Goal: Contribute content

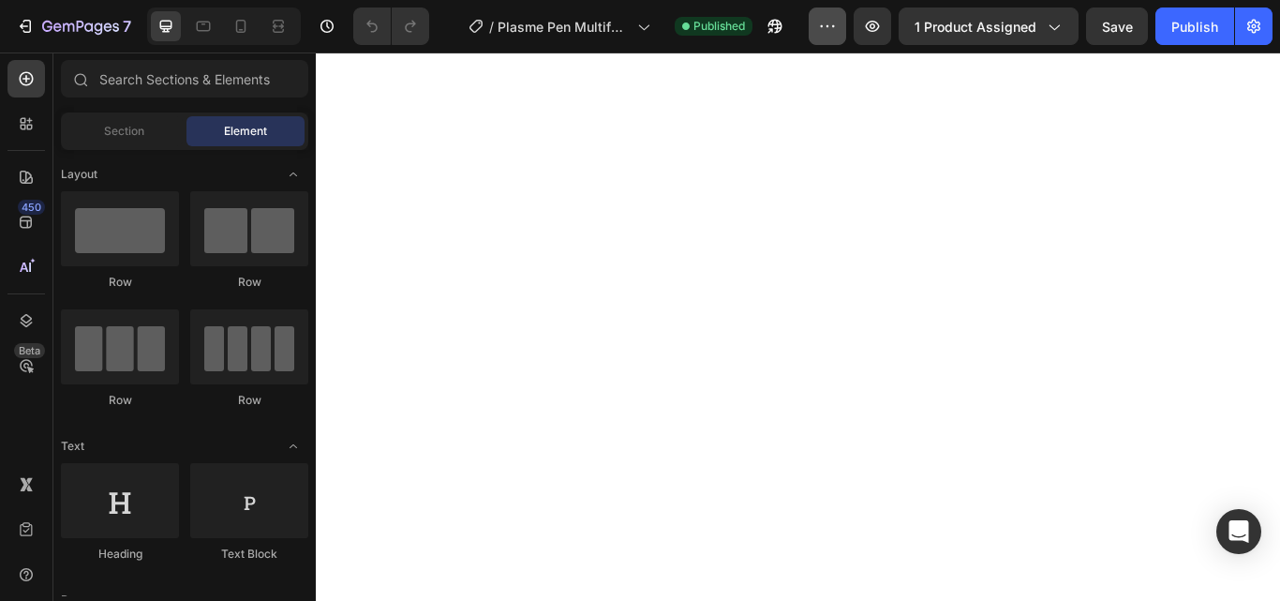
click at [829, 22] on icon "button" at bounding box center [827, 26] width 19 height 19
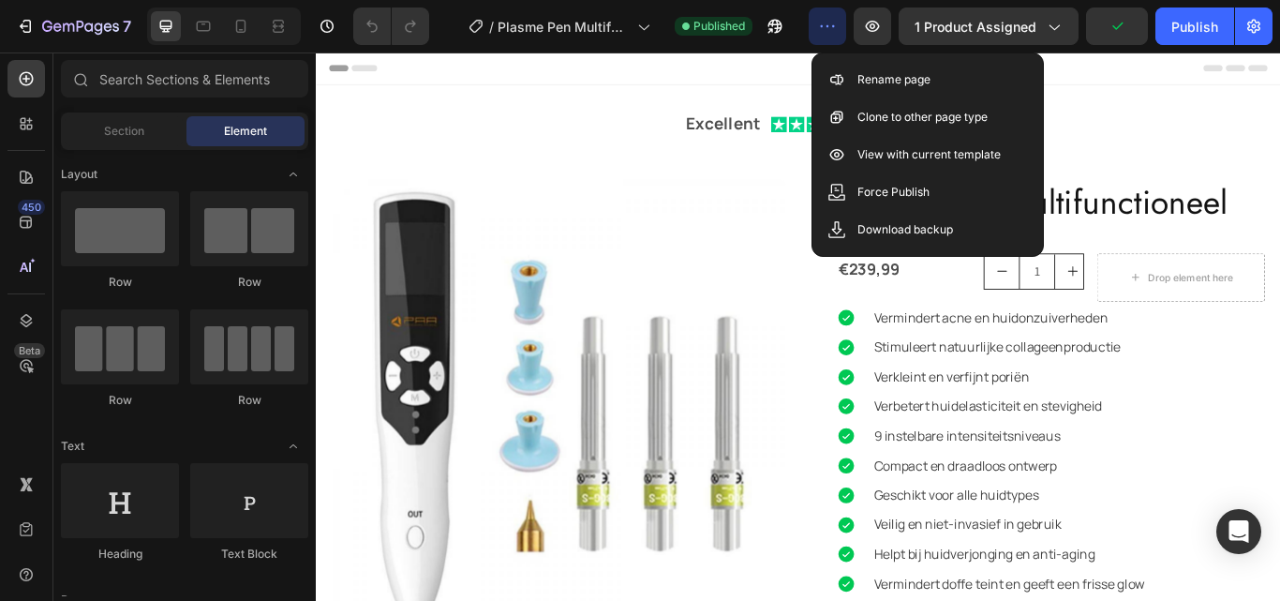
click at [829, 22] on icon "button" at bounding box center [827, 26] width 19 height 19
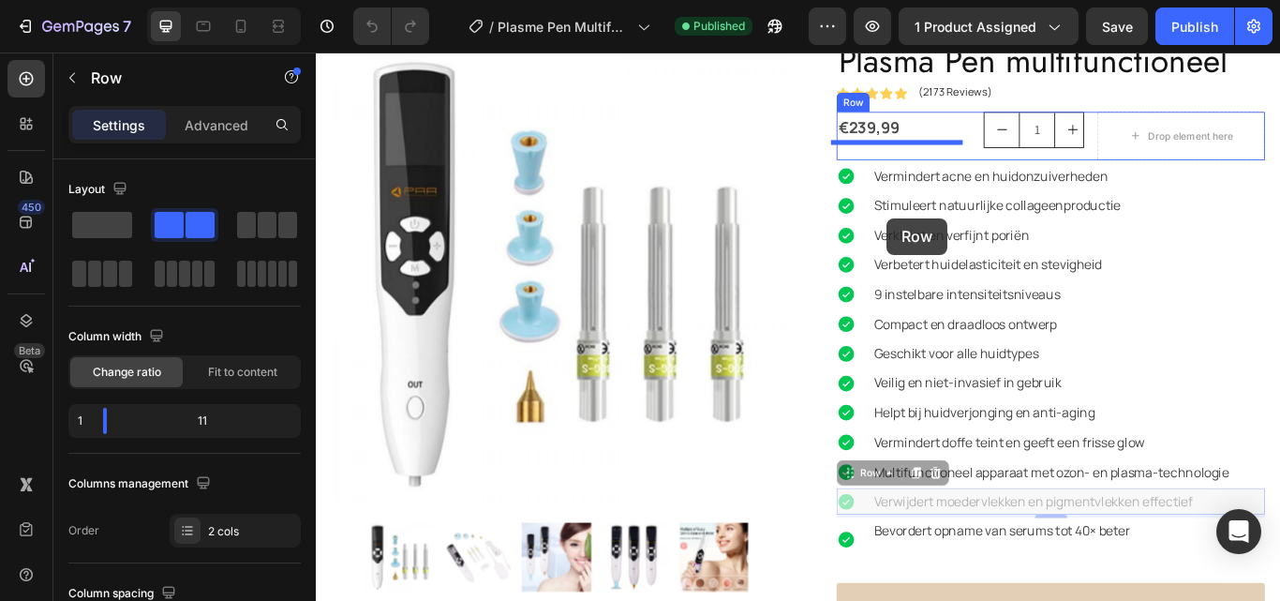
scroll to position [101, 0]
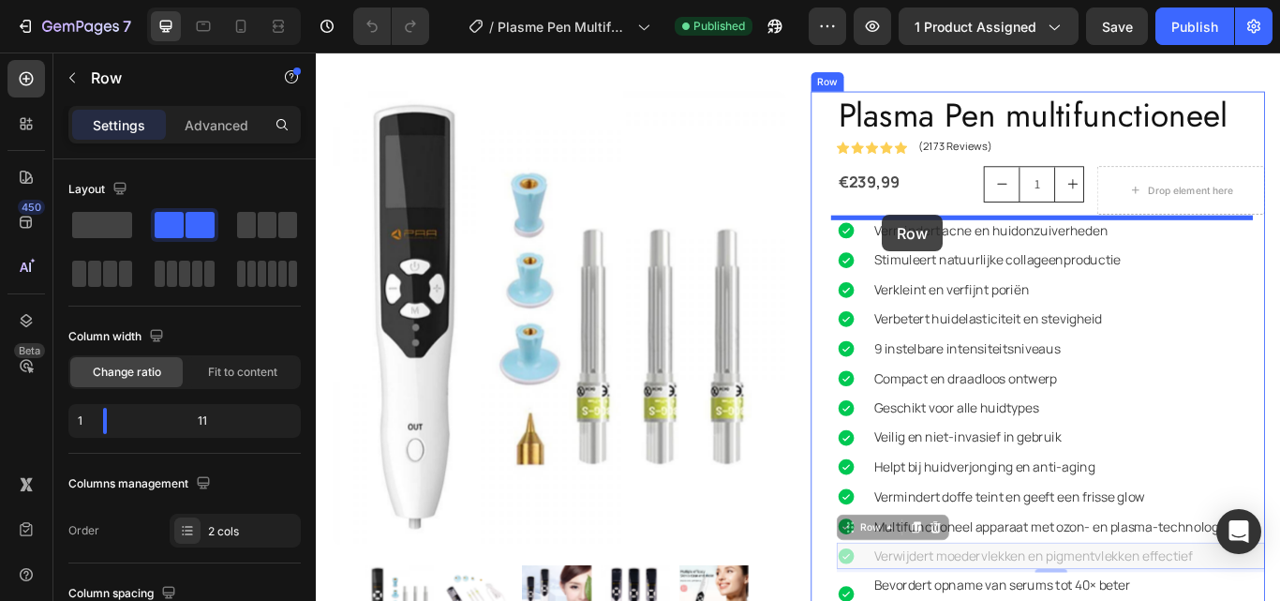
drag, startPoint x: 955, startPoint y: 471, endPoint x: 976, endPoint y: 242, distance: 230.5
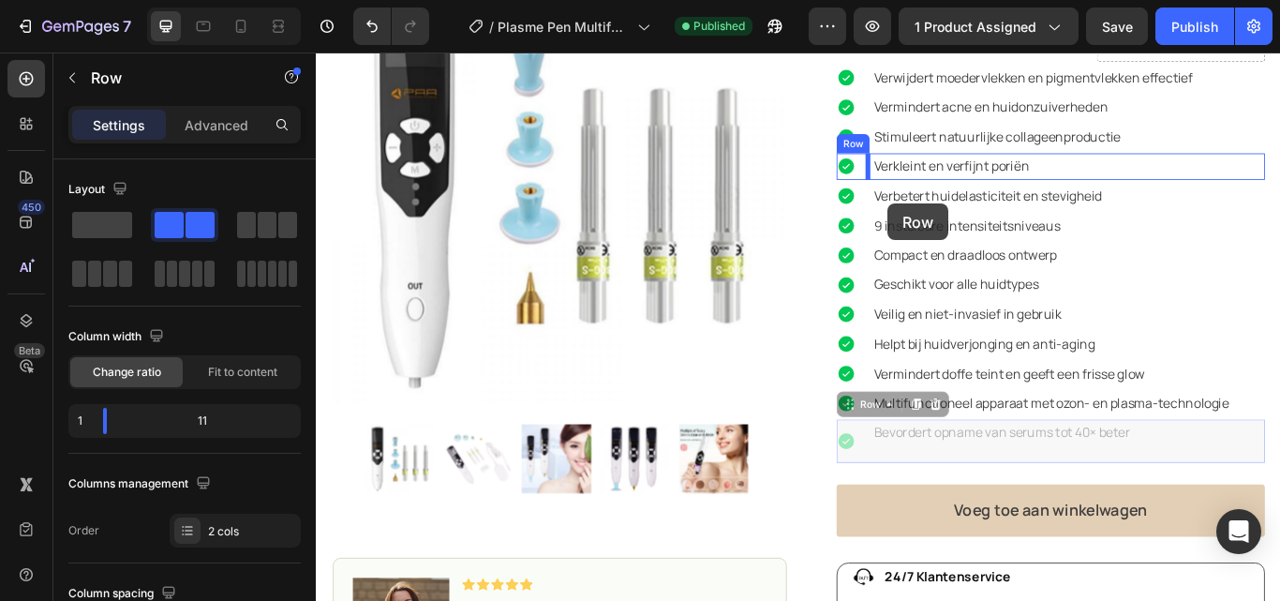
scroll to position [238, 0]
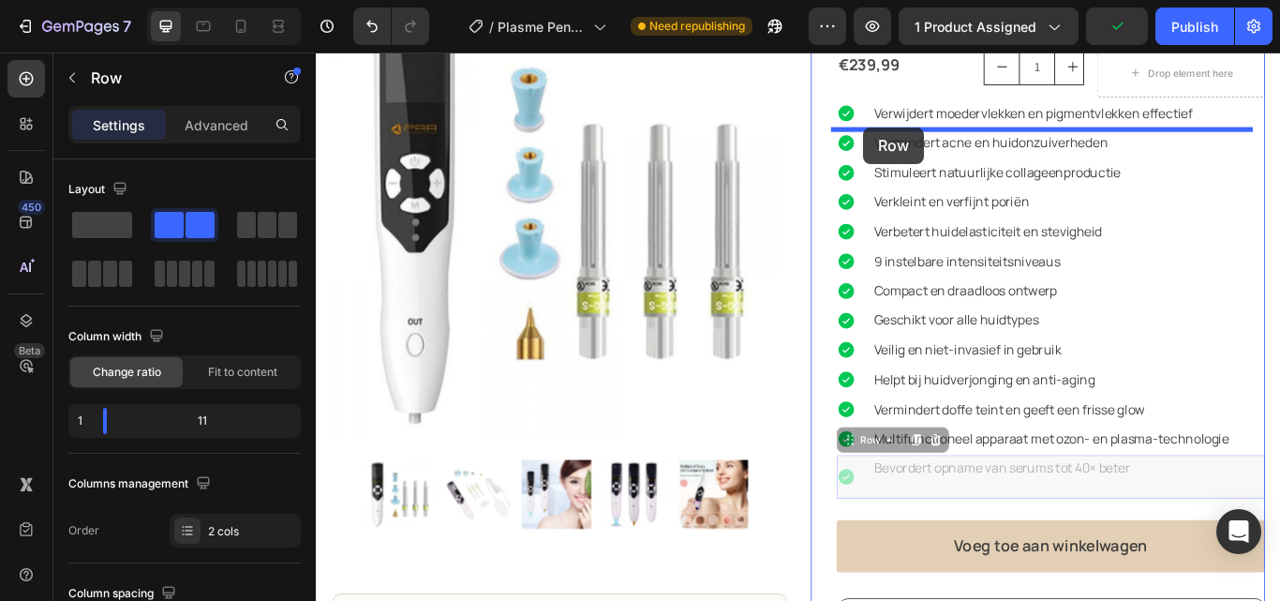
drag, startPoint x: 951, startPoint y: 323, endPoint x: 954, endPoint y: 140, distance: 183.7
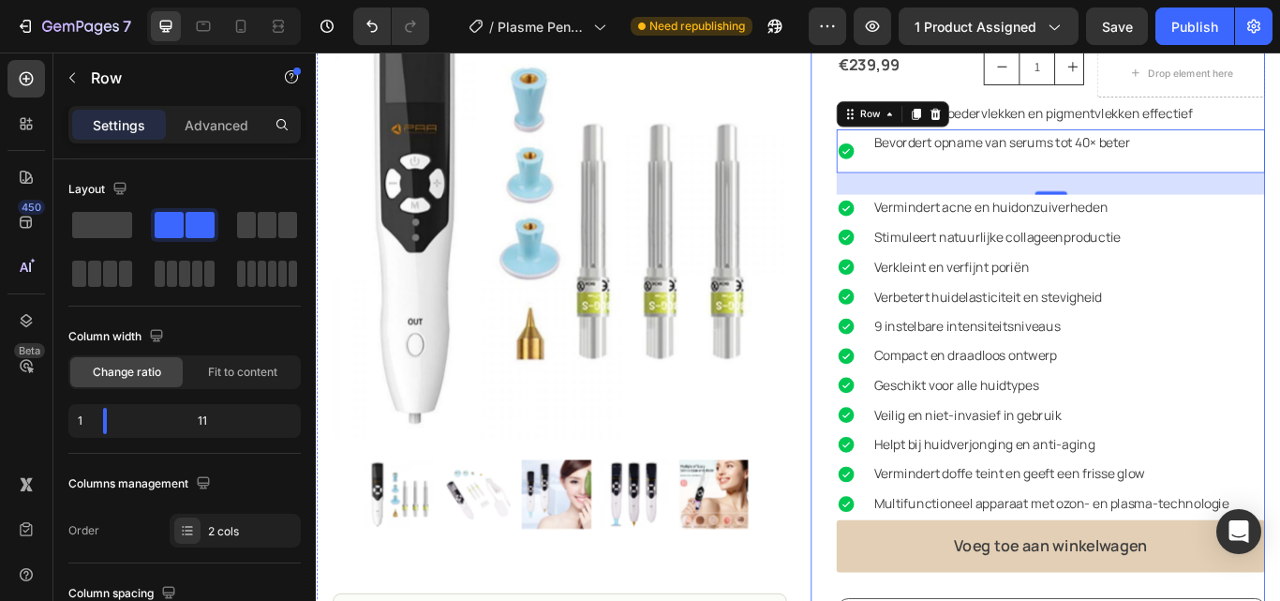
click at [902, 266] on div "Plasma Pen multifunctioneel Product Title Icon Icon Icon Icon Icon Icon List (2…" at bounding box center [1157, 483] width 530 height 1043
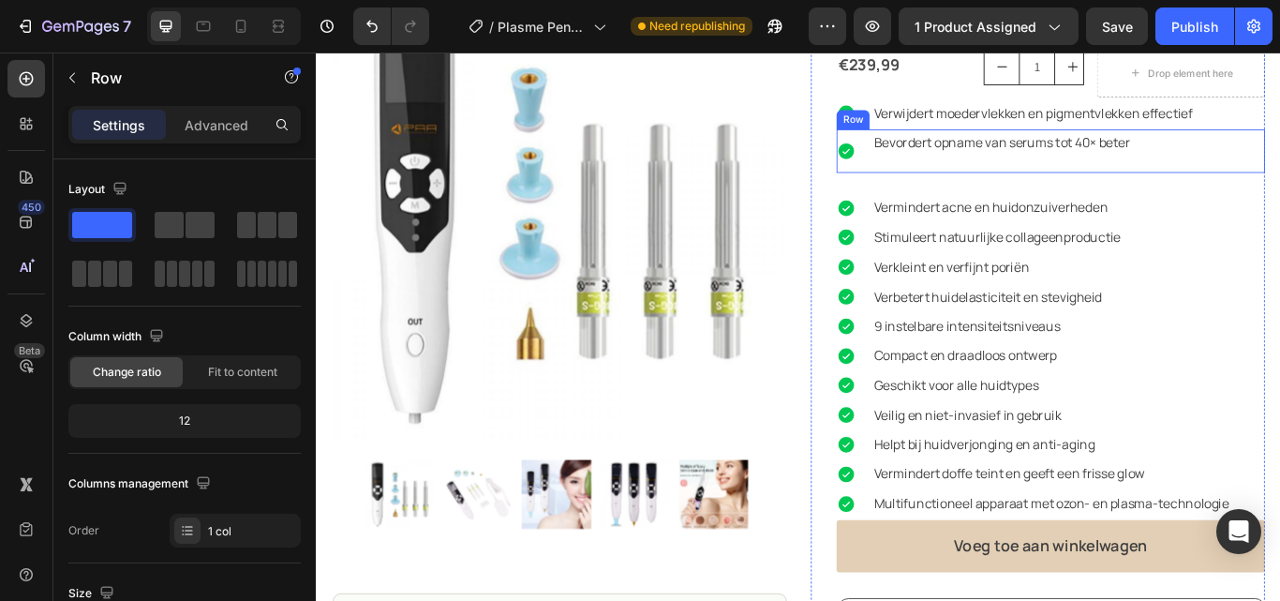
click at [972, 174] on div "Bevordert opname van serums tot 40× beter Text Block" at bounding box center [1192, 167] width 458 height 51
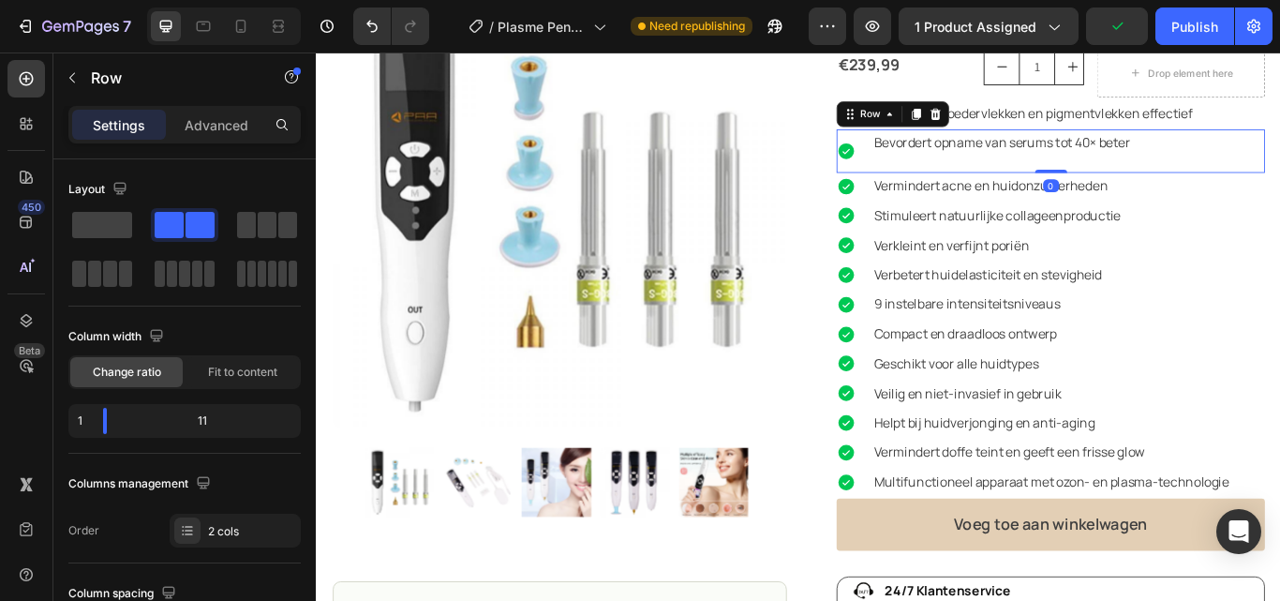
drag, startPoint x: 1163, startPoint y: 216, endPoint x: 1170, endPoint y: 168, distance: 48.2
click at [1170, 168] on div "Icon Bevordert opname van serums tot 40× beter Text Block Row 0" at bounding box center [1172, 167] width 500 height 51
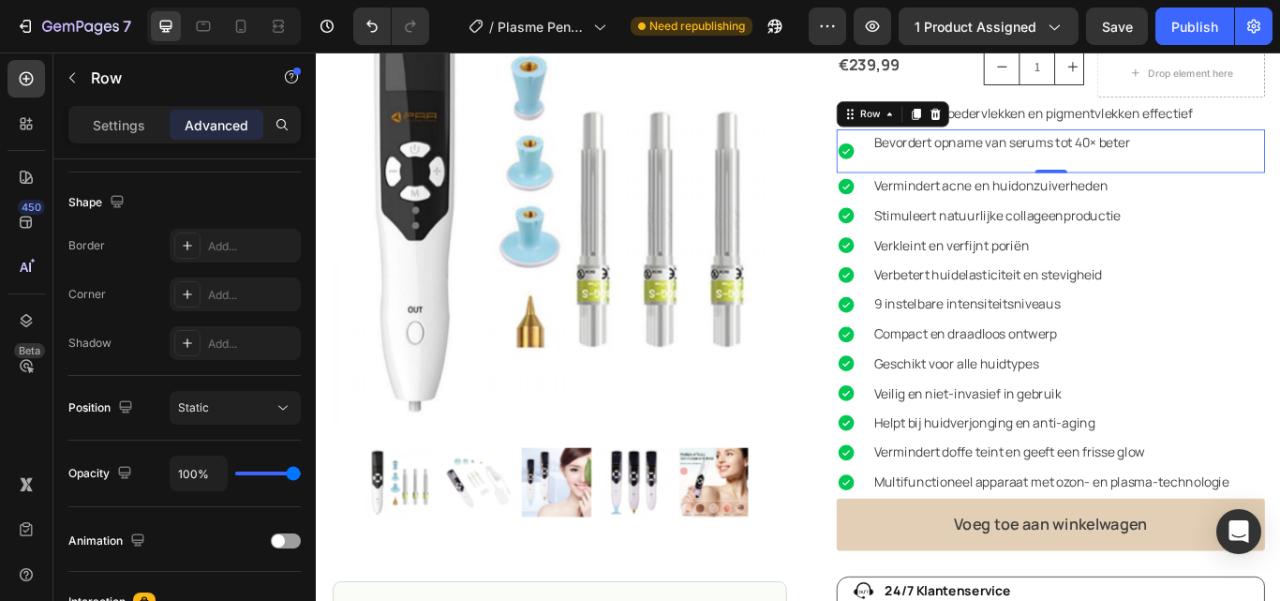
scroll to position [755, 0]
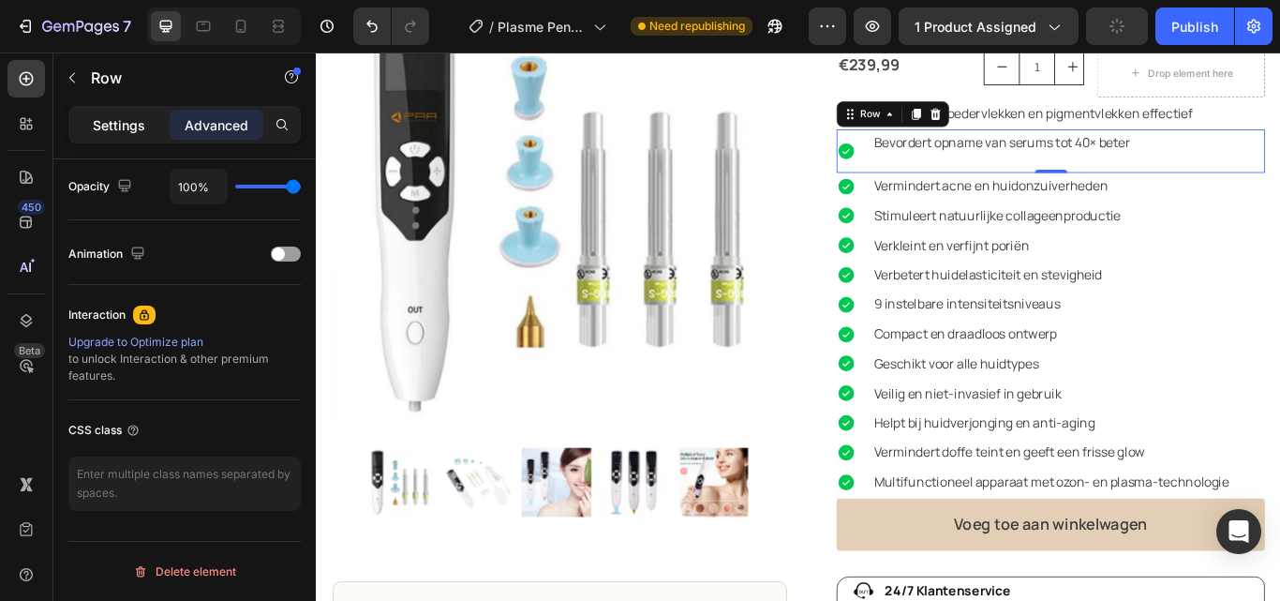
drag, startPoint x: 121, startPoint y: 123, endPoint x: 918, endPoint y: 172, distance: 798.2
click at [121, 123] on p "Settings" at bounding box center [119, 125] width 52 height 20
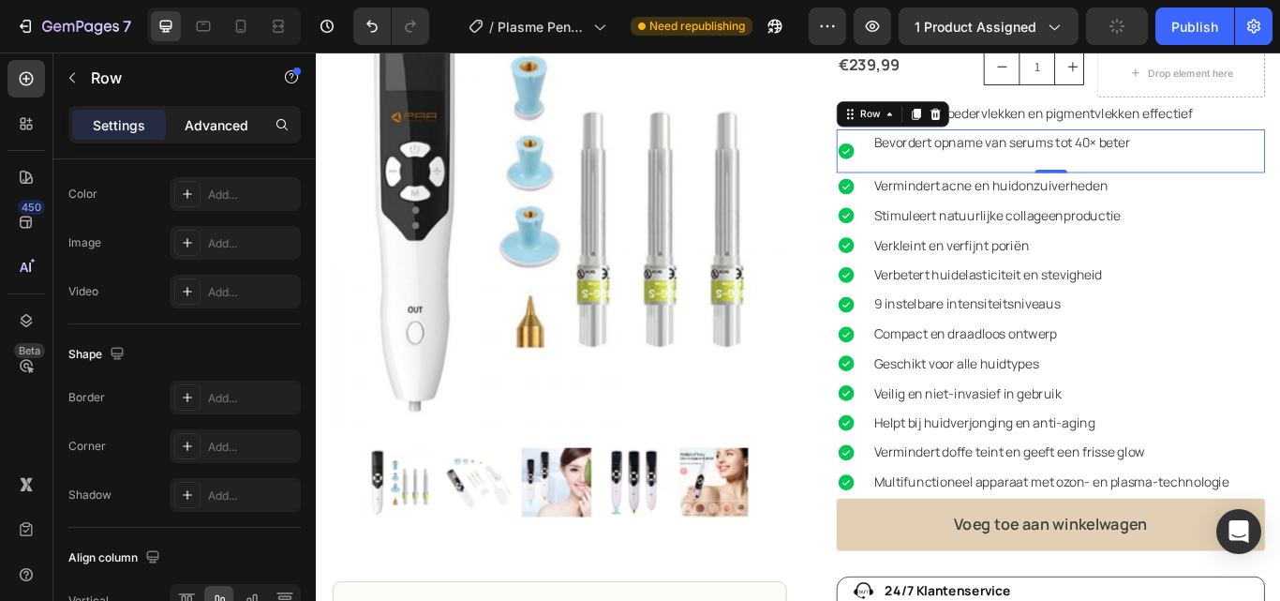
click at [215, 128] on p "Advanced" at bounding box center [217, 125] width 64 height 20
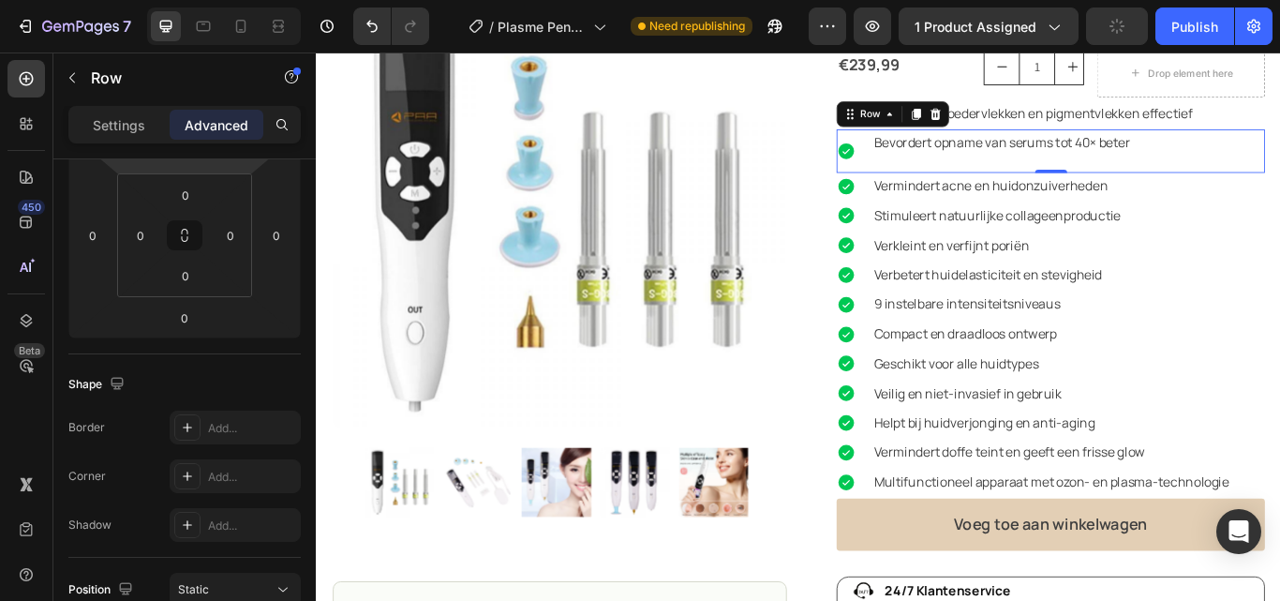
scroll to position [0, 0]
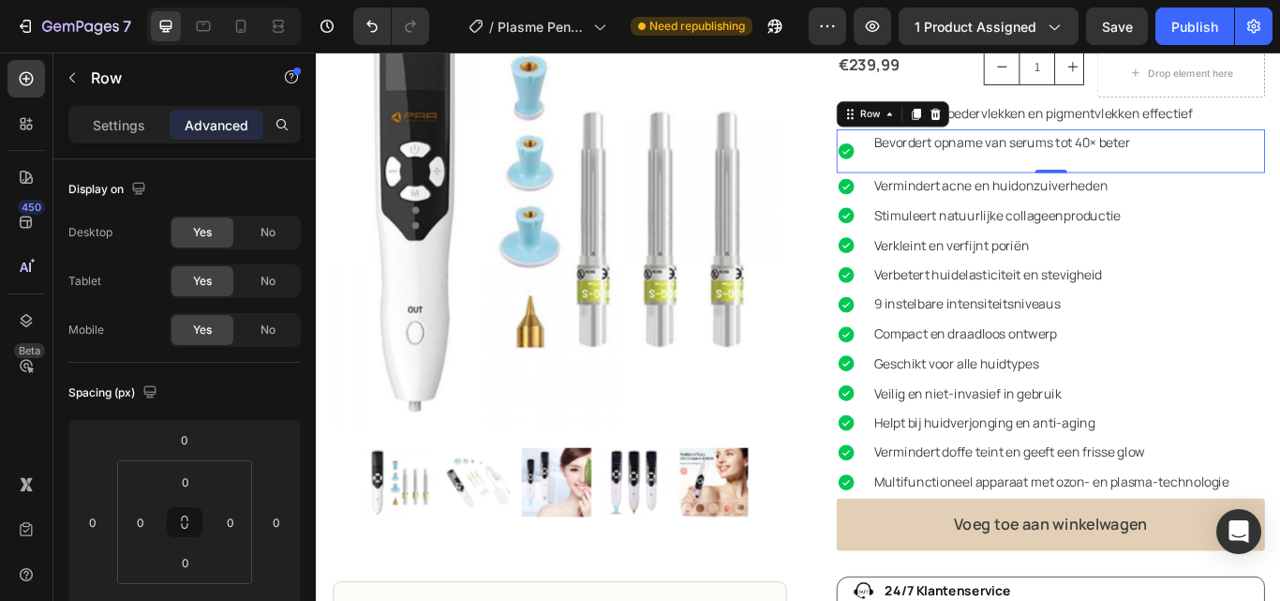
click at [945, 185] on div "Icon" at bounding box center [942, 167] width 41 height 51
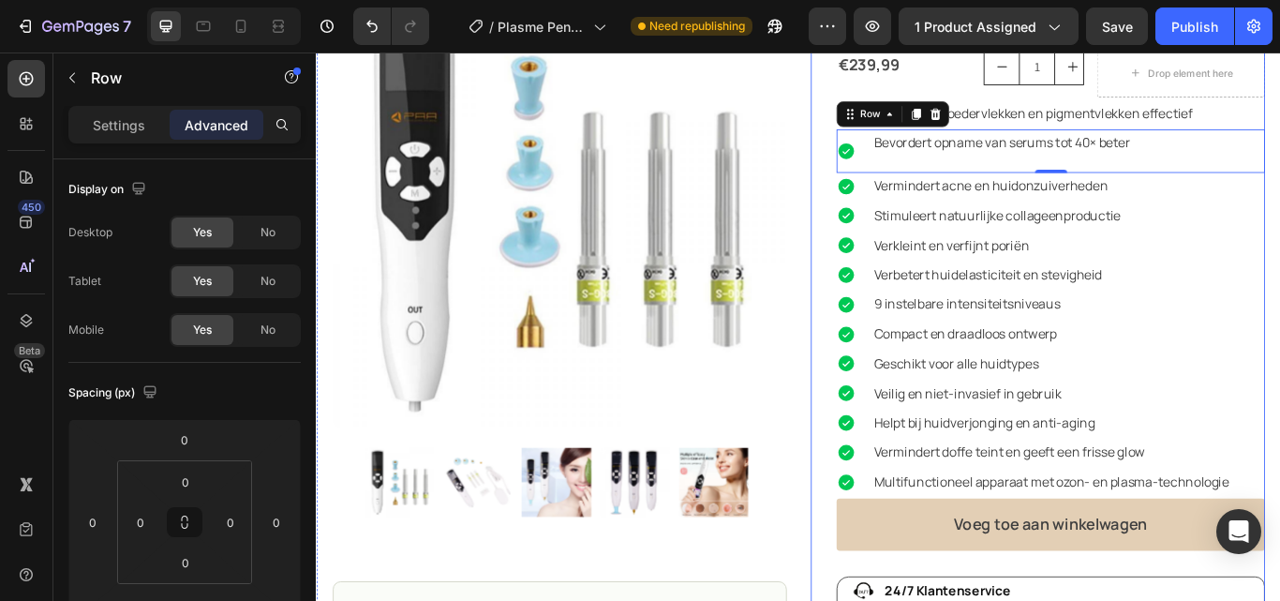
click at [892, 172] on div "Plasma Pen multifunctioneel Product Title Icon Icon Icon Icon Icon Icon List (2…" at bounding box center [1157, 471] width 530 height 1018
click at [963, 189] on div "Bevordert opname van serums tot 40× beter Text Block" at bounding box center [1192, 167] width 458 height 51
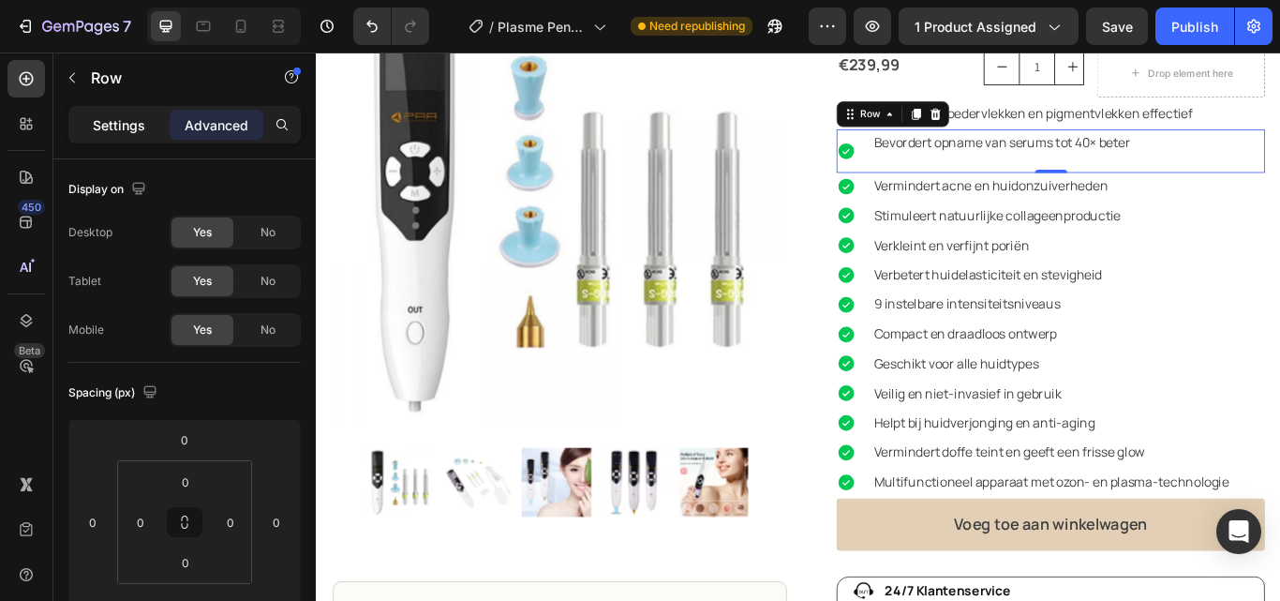
click at [122, 130] on p "Settings" at bounding box center [119, 125] width 52 height 20
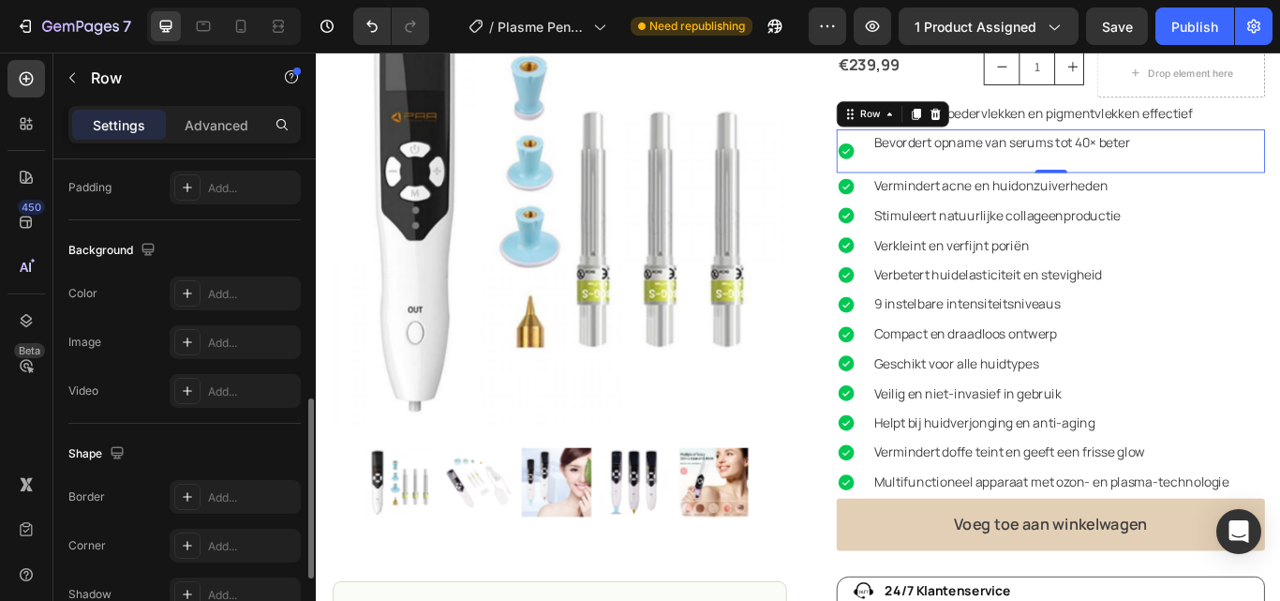
scroll to position [862, 0]
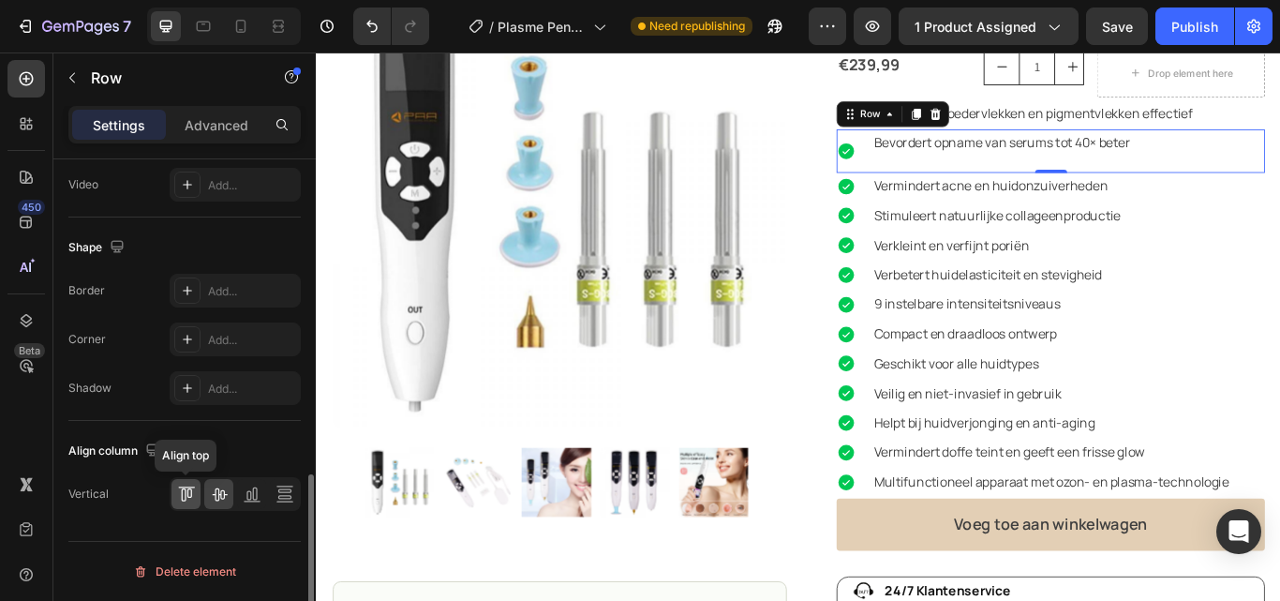
click at [186, 493] on icon at bounding box center [183, 494] width 5 height 13
drag, startPoint x: 1158, startPoint y: 191, endPoint x: 1158, endPoint y: 174, distance: 16.9
click at [1158, 174] on div "Icon Bevordert opname van serums tot 40× beter Text Block Row 0" at bounding box center [1172, 167] width 500 height 51
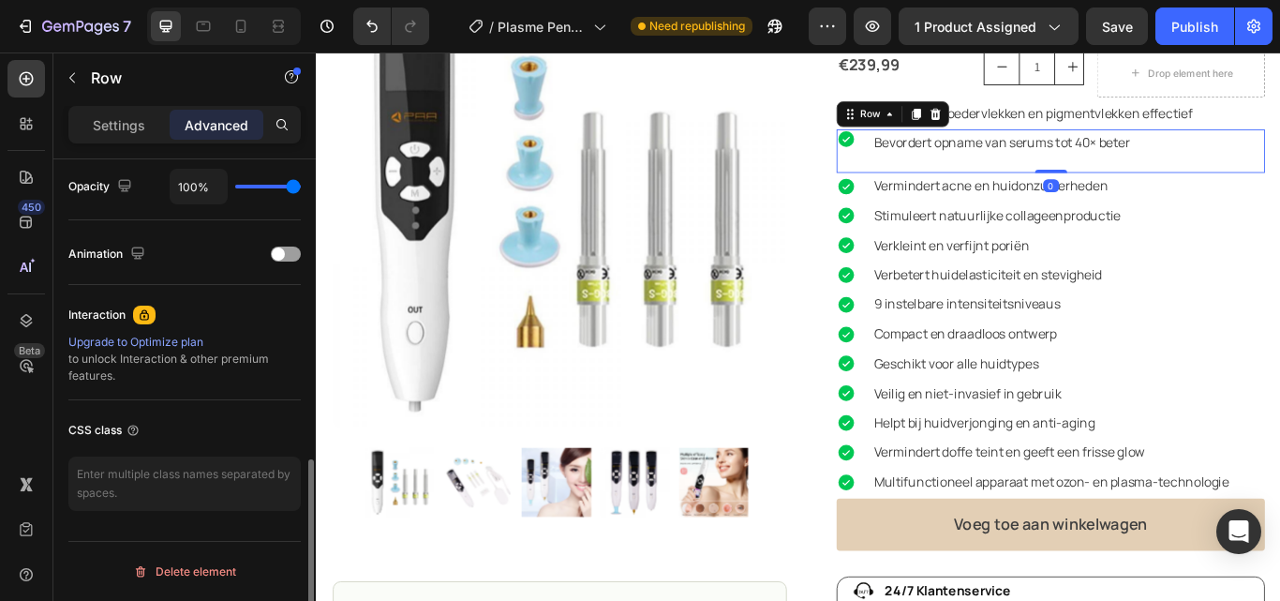
scroll to position [755, 0]
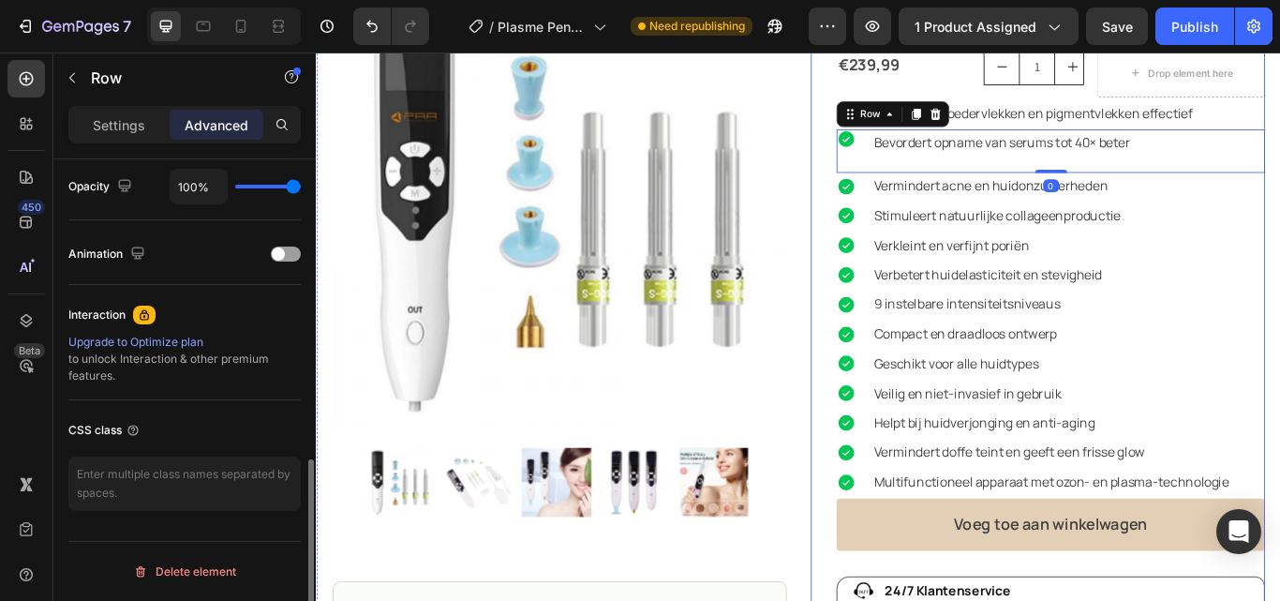
click at [892, 235] on div "Plasma Pen multifunctioneel Product Title Icon Icon Icon Icon Icon Icon List (2…" at bounding box center [1157, 471] width 530 height 1018
click at [950, 169] on div "Icon" at bounding box center [942, 167] width 41 height 51
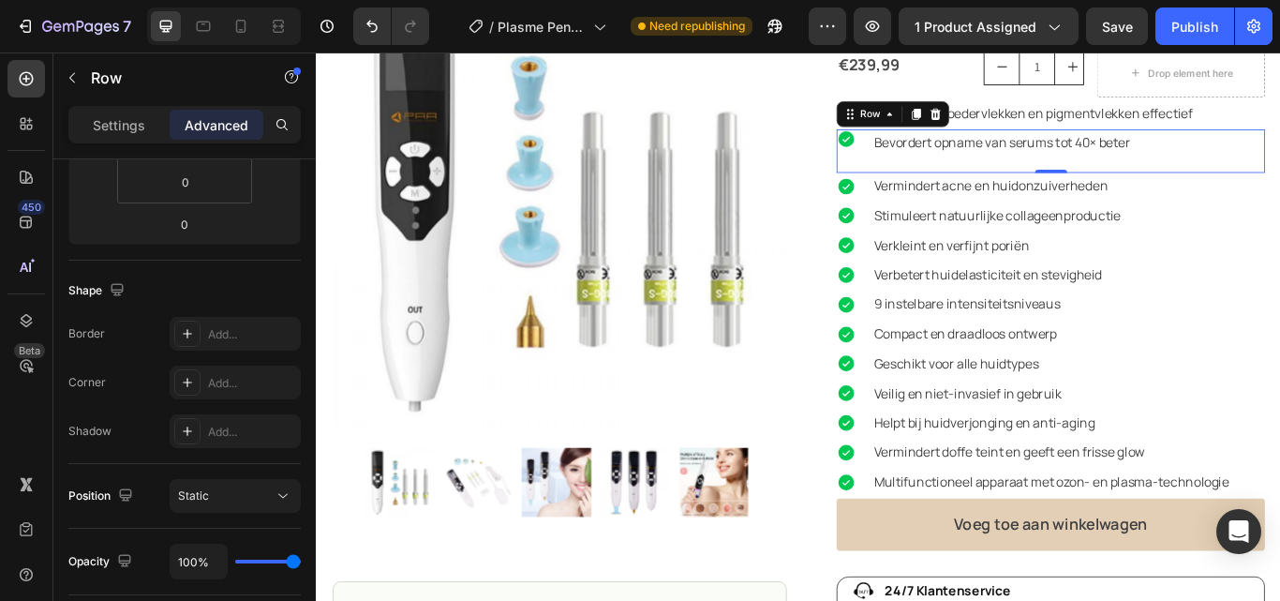
scroll to position [6, 0]
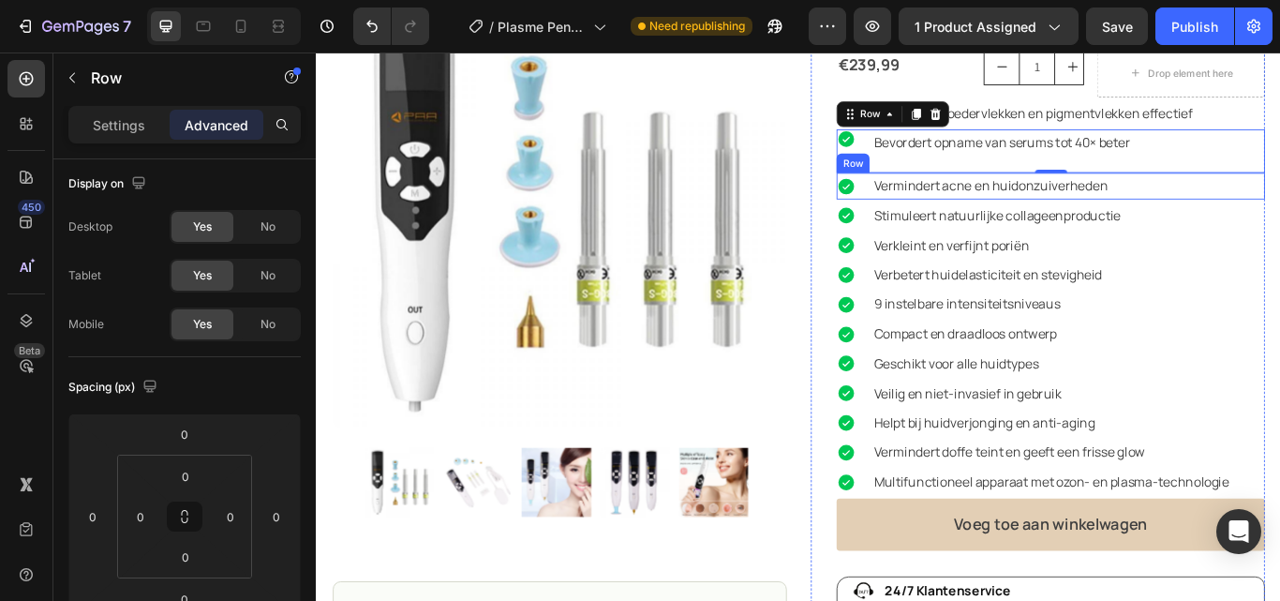
click at [948, 220] on div "Icon" at bounding box center [942, 208] width 41 height 31
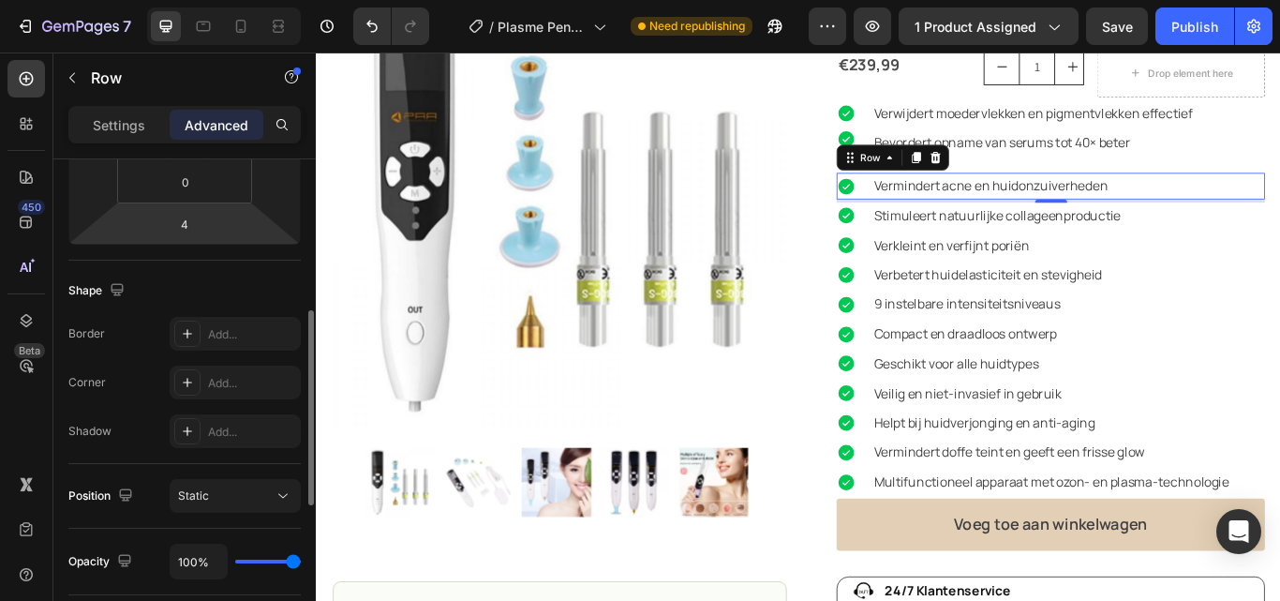
scroll to position [287, 0]
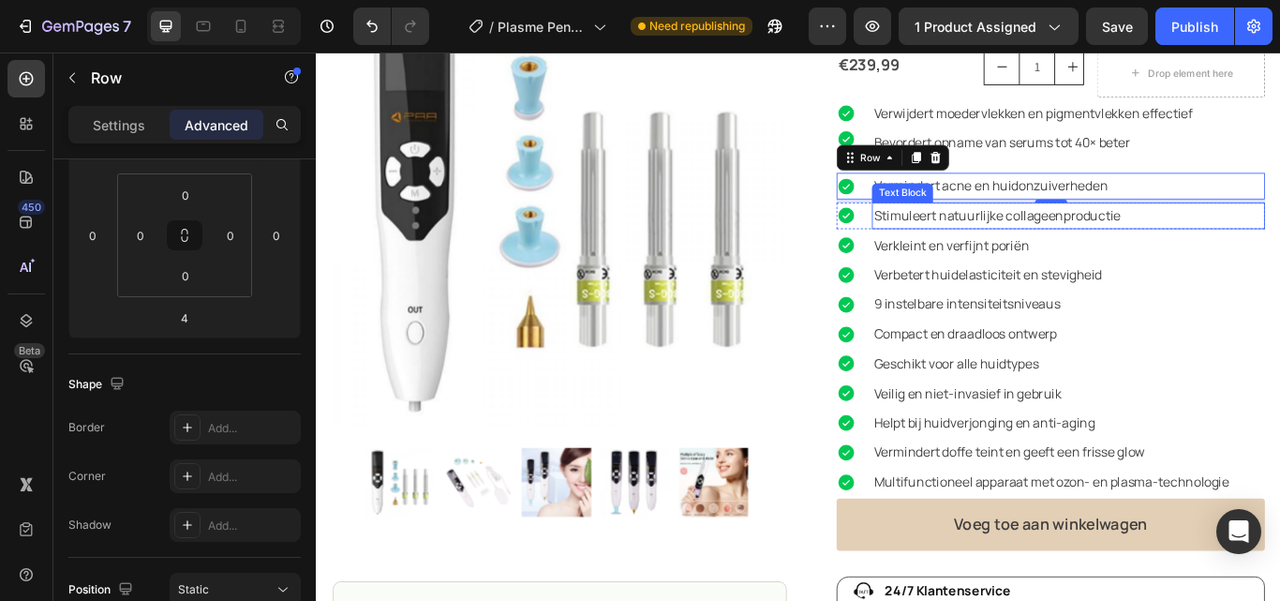
click at [963, 253] on div "Stimuleert natuurlijke collageenproductie" at bounding box center [1192, 243] width 458 height 31
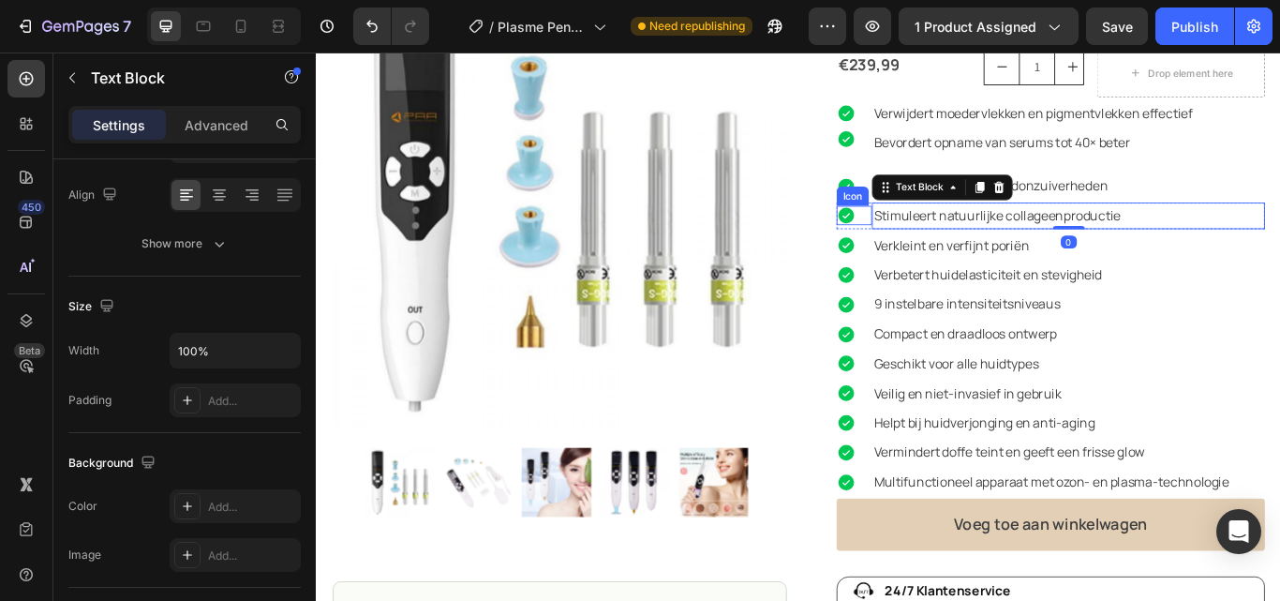
scroll to position [0, 0]
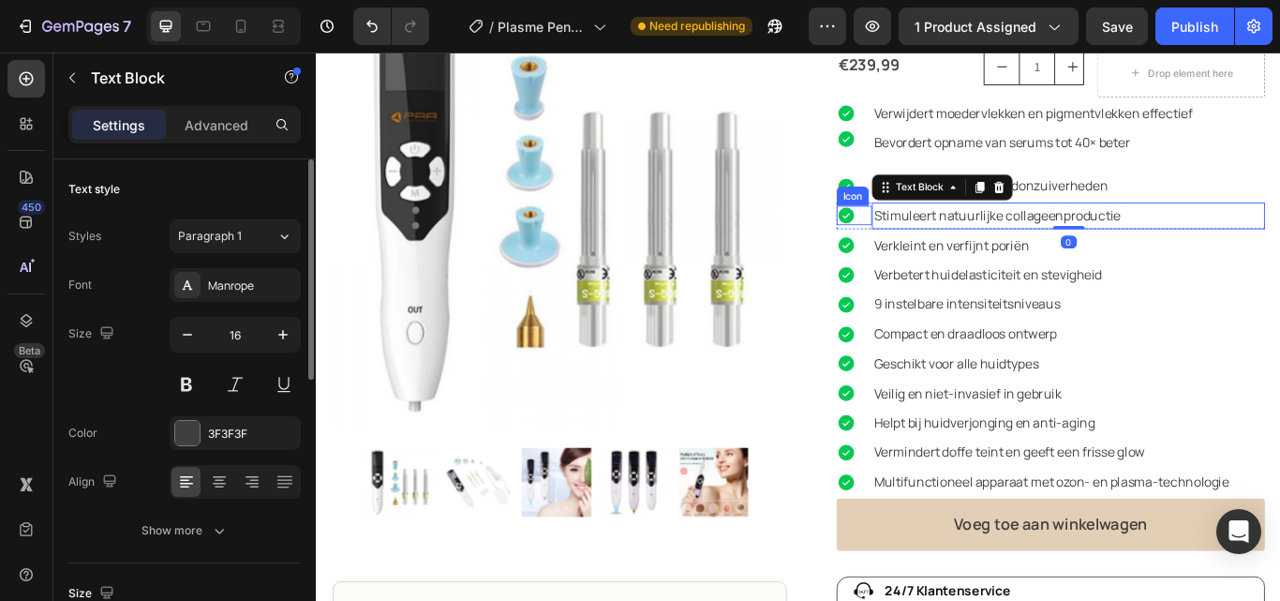
click at [952, 253] on div "Icon" at bounding box center [942, 243] width 41 height 22
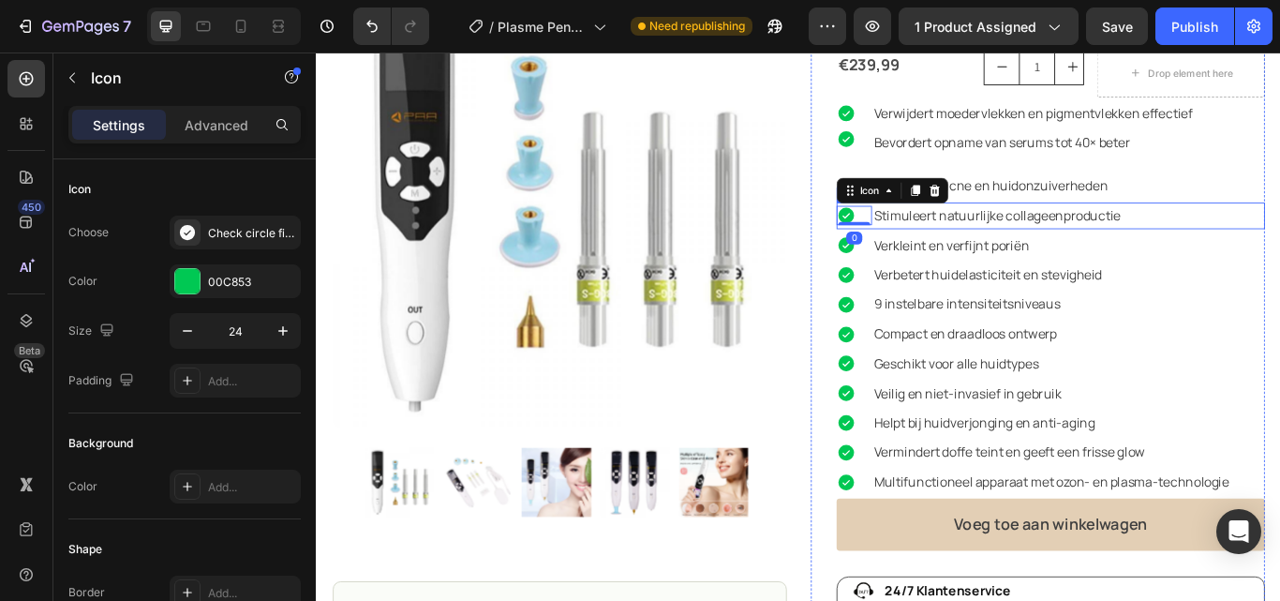
click at [952, 255] on div "Icon 0" at bounding box center [942, 243] width 41 height 31
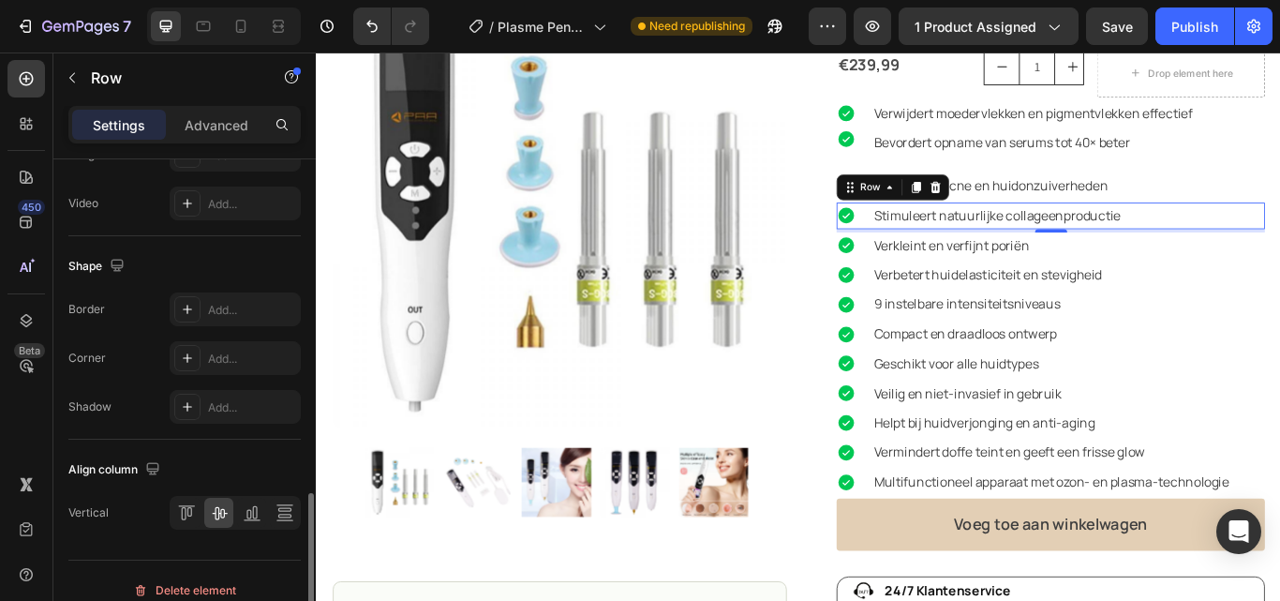
scroll to position [862, 0]
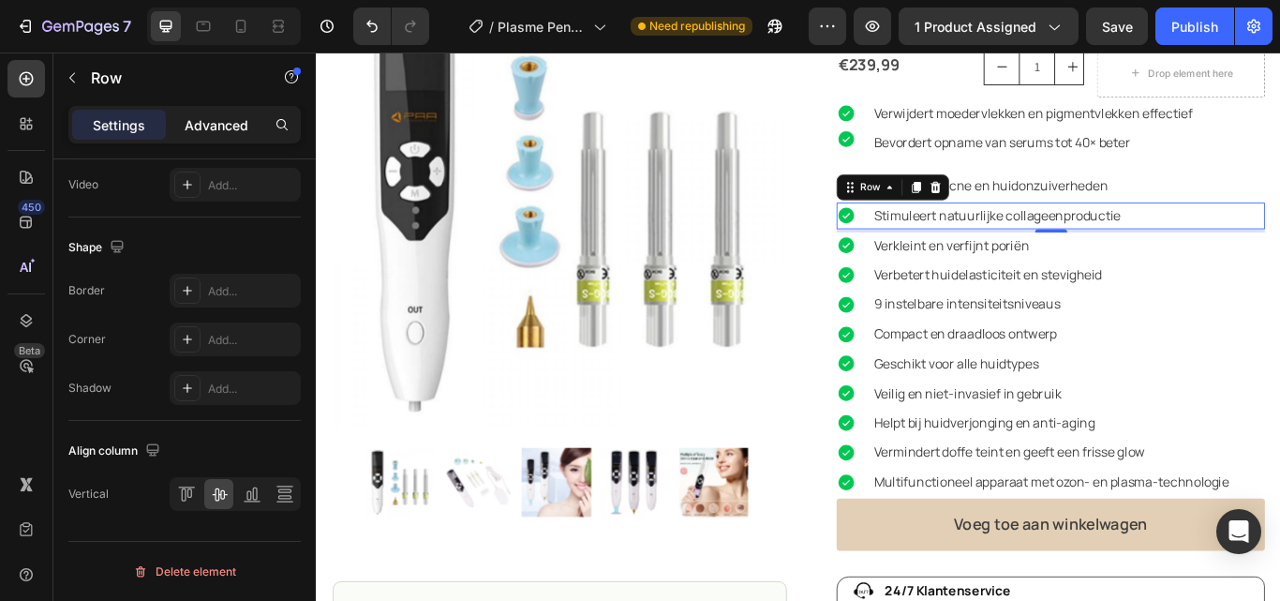
click at [214, 125] on p "Advanced" at bounding box center [217, 125] width 64 height 20
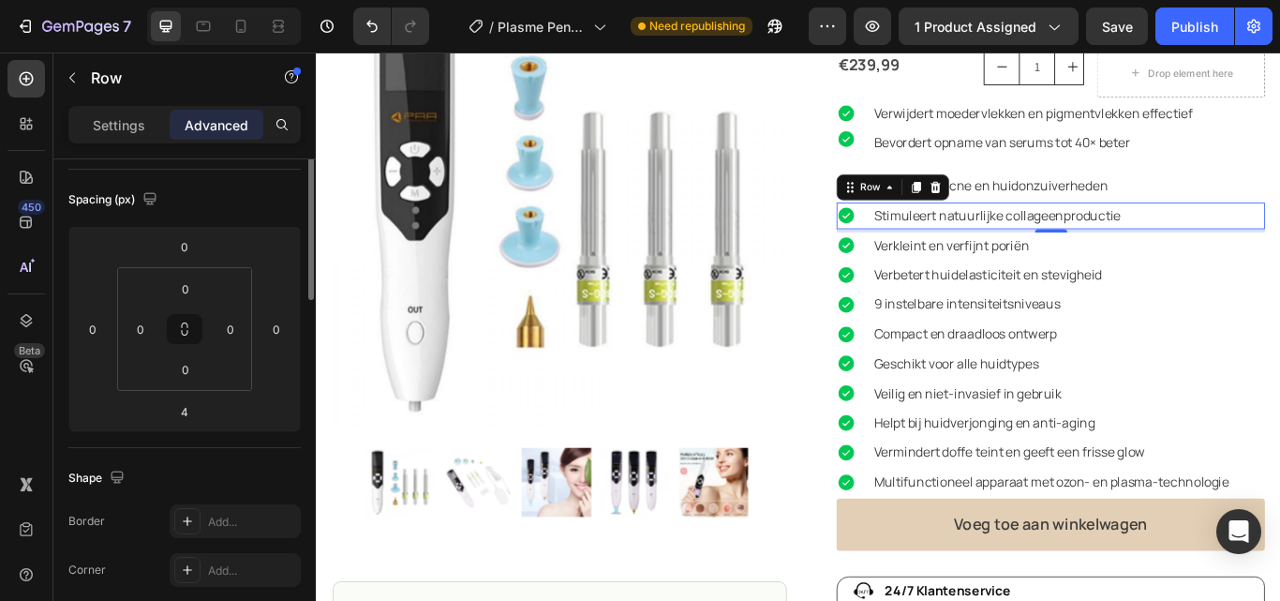
scroll to position [99, 0]
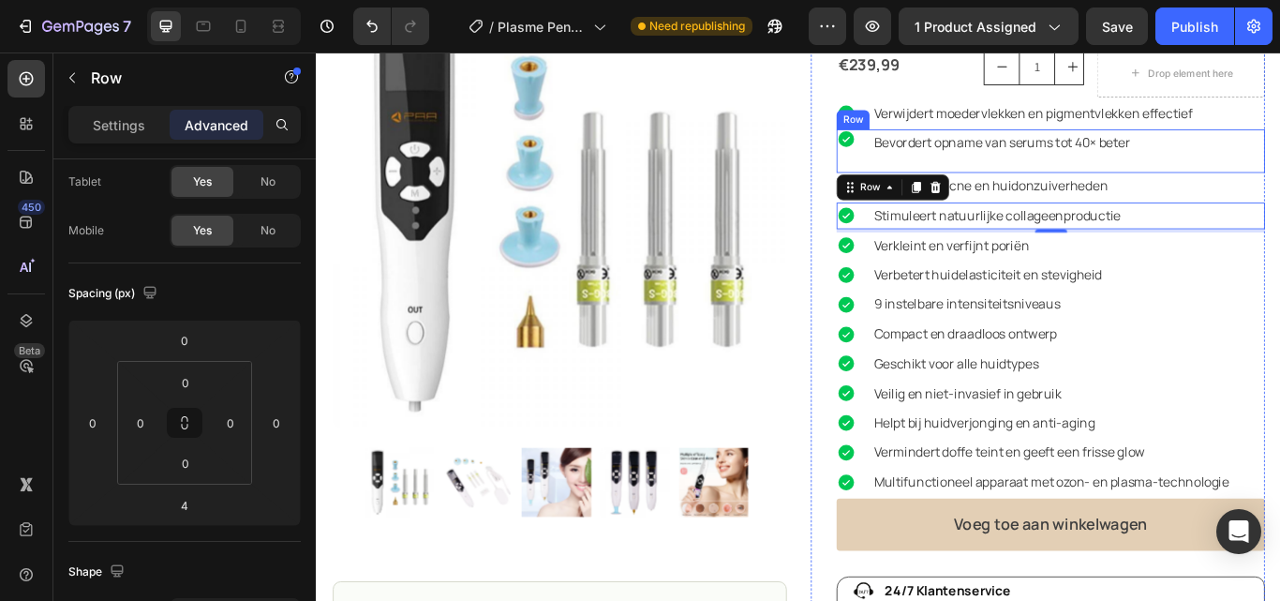
click at [1279, 175] on div "Bevordert opname van serums tot 40× beter Text Block" at bounding box center [1192, 167] width 458 height 51
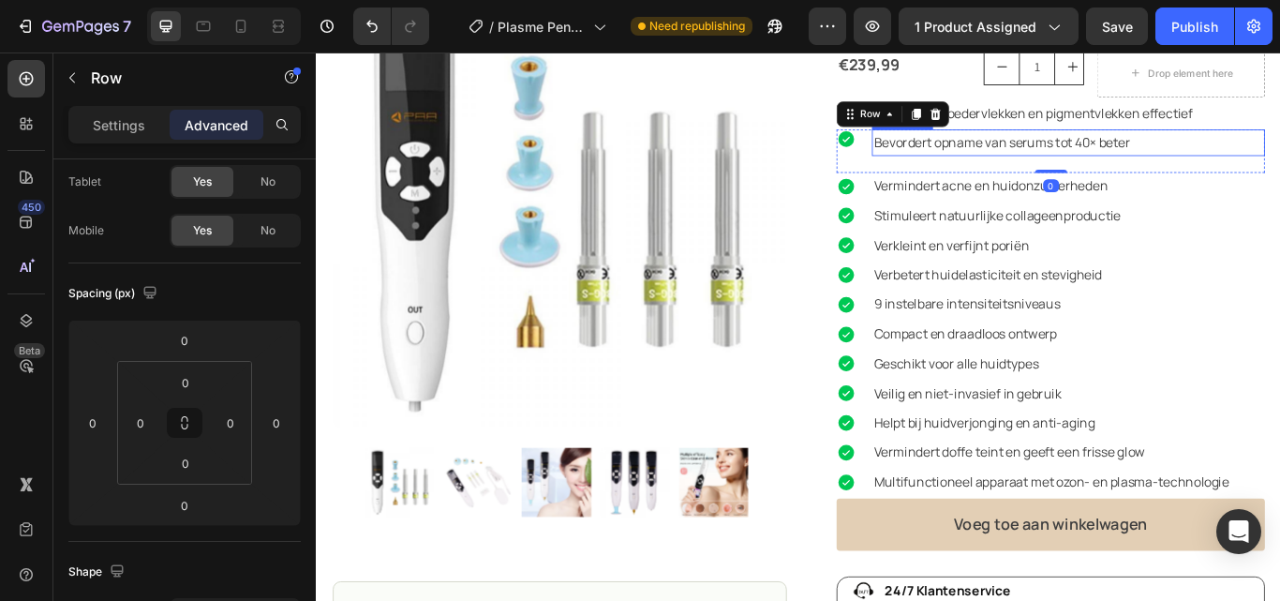
click at [1135, 156] on p "Bevordert opname van serums tot 40× beter" at bounding box center [1192, 157] width 455 height 27
click at [1135, 154] on p "Bevordert opname van serums tot 40× beter" at bounding box center [1192, 157] width 455 height 27
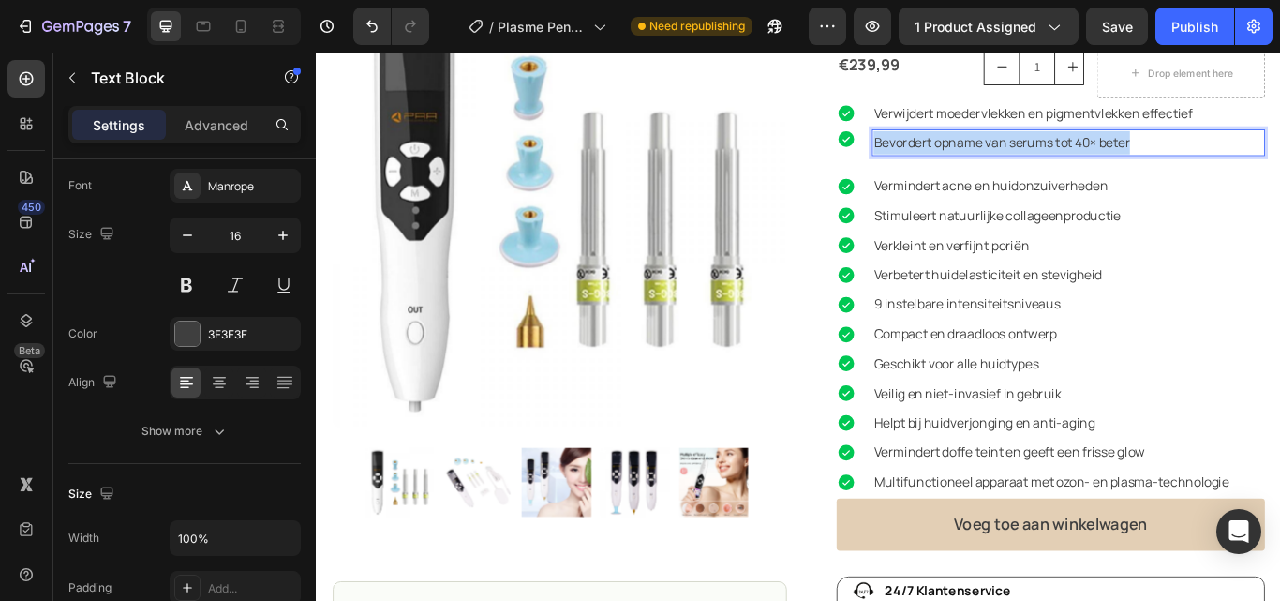
scroll to position [0, 0]
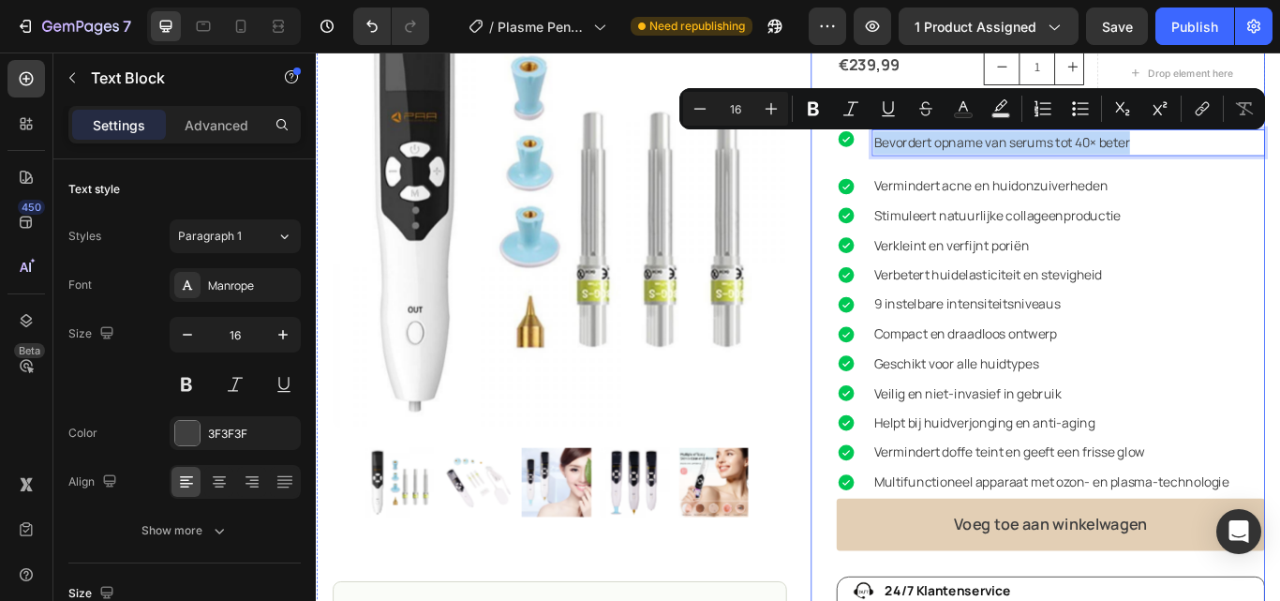
click at [892, 202] on div "Plasma Pen multifunctioneel Product Title Icon Icon Icon Icon Icon Icon List (2…" at bounding box center [1157, 471] width 530 height 1018
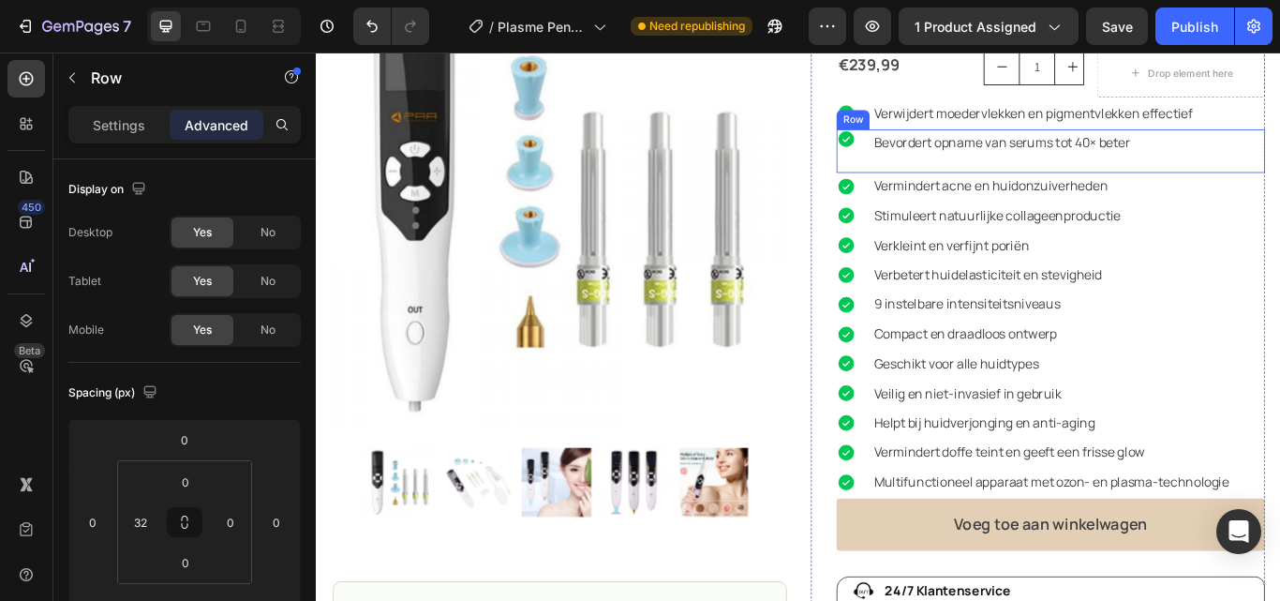
click at [949, 168] on div "Icon" at bounding box center [942, 167] width 41 height 51
click at [1033, 122] on icon at bounding box center [1038, 124] width 12 height 13
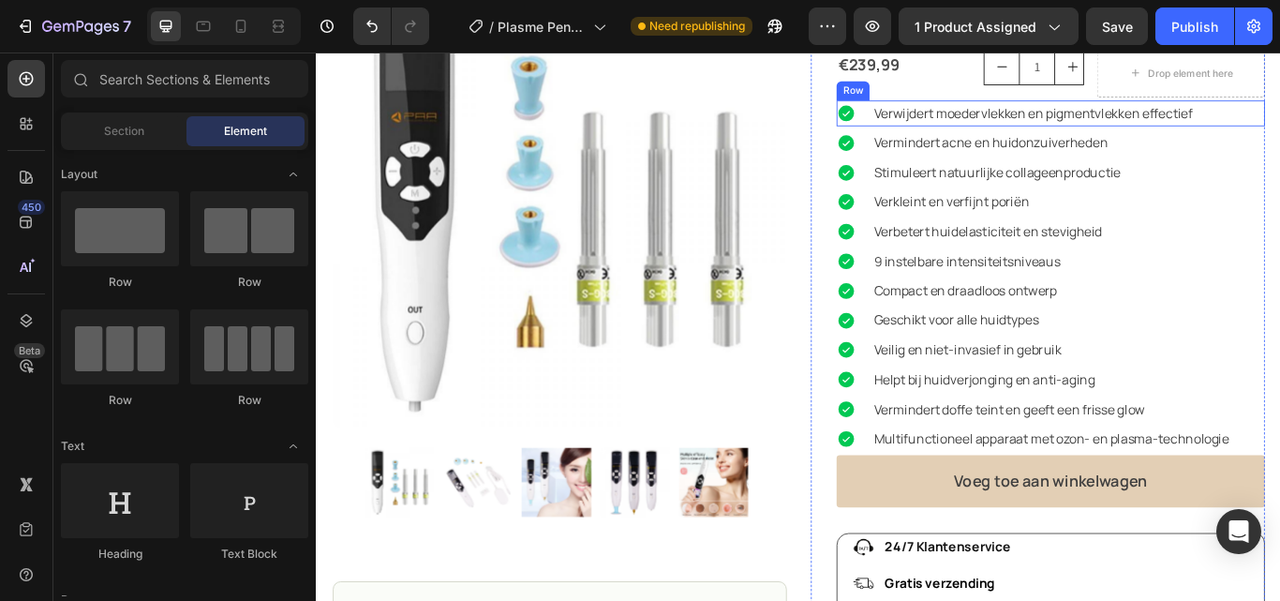
click at [951, 132] on div "Icon" at bounding box center [942, 123] width 41 height 22
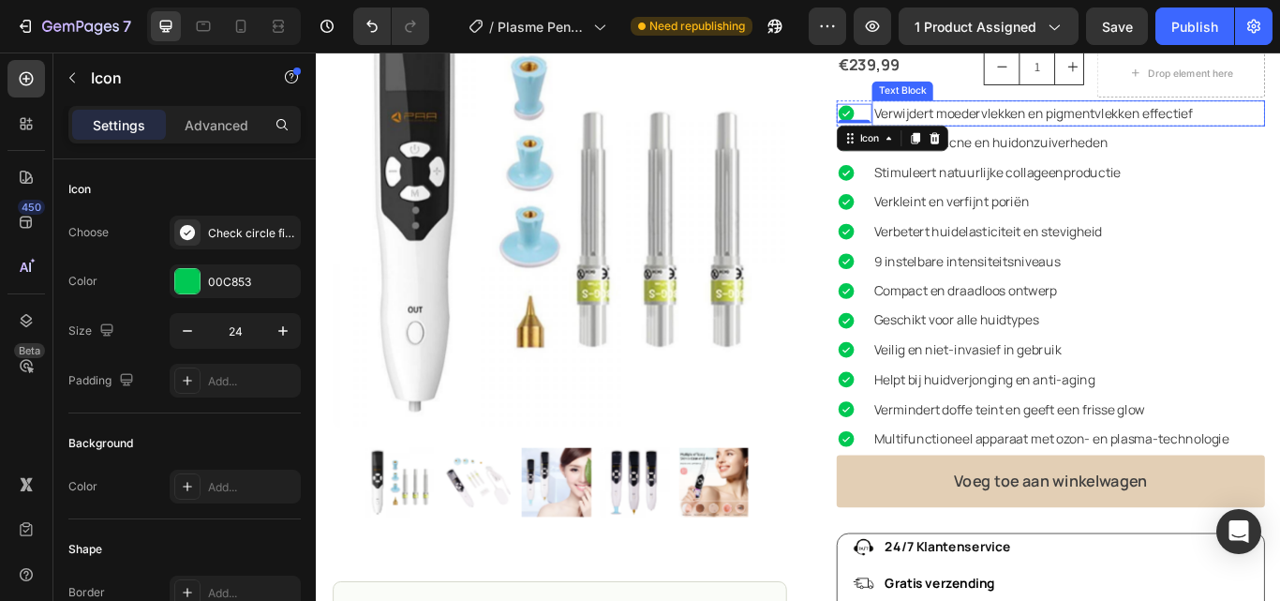
click at [965, 128] on p "Verwijdert moedervlekken en pigmentvlekken effectief" at bounding box center [1192, 124] width 455 height 27
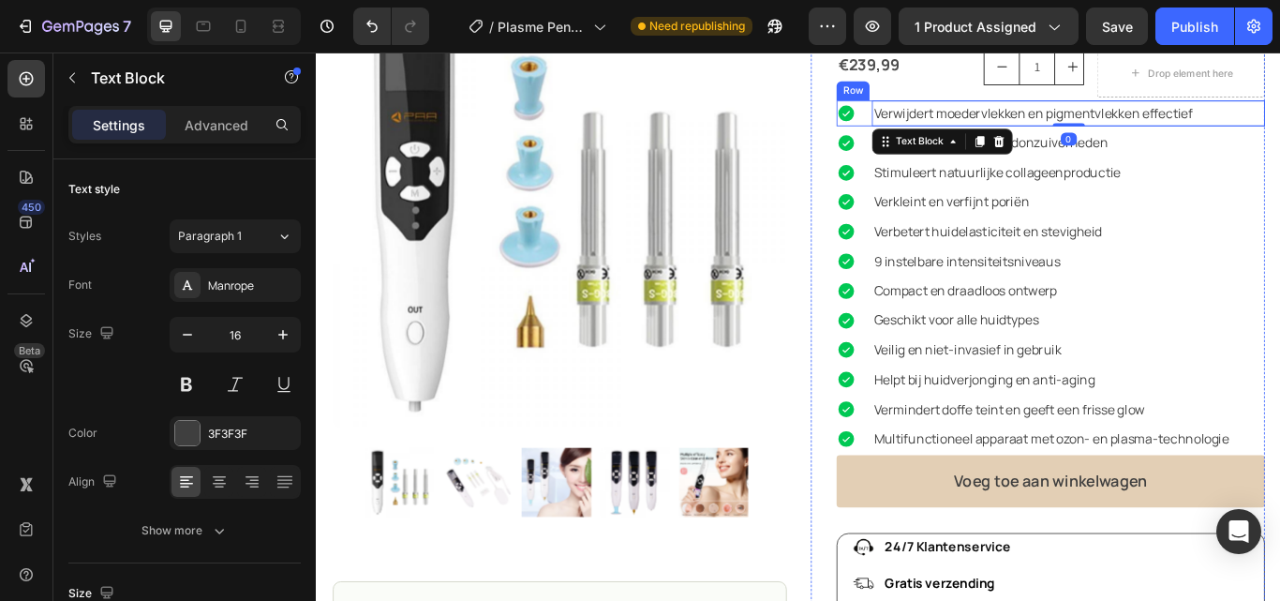
click at [949, 137] on div "Icon" at bounding box center [942, 124] width 41 height 31
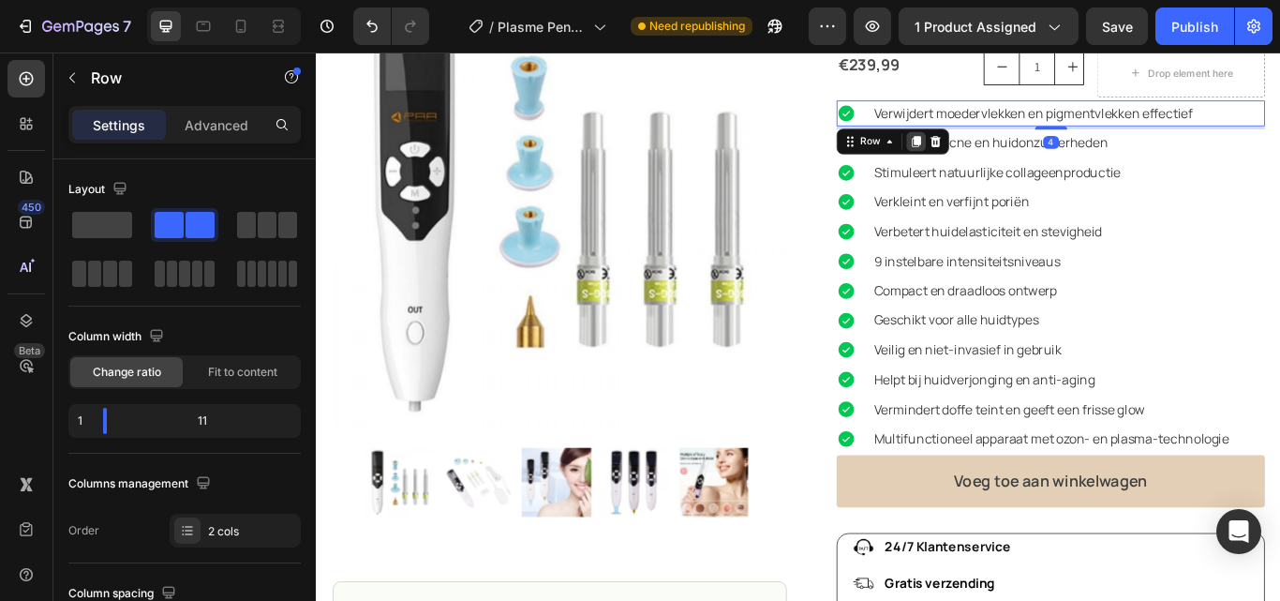
click at [1010, 162] on icon at bounding box center [1015, 157] width 10 height 13
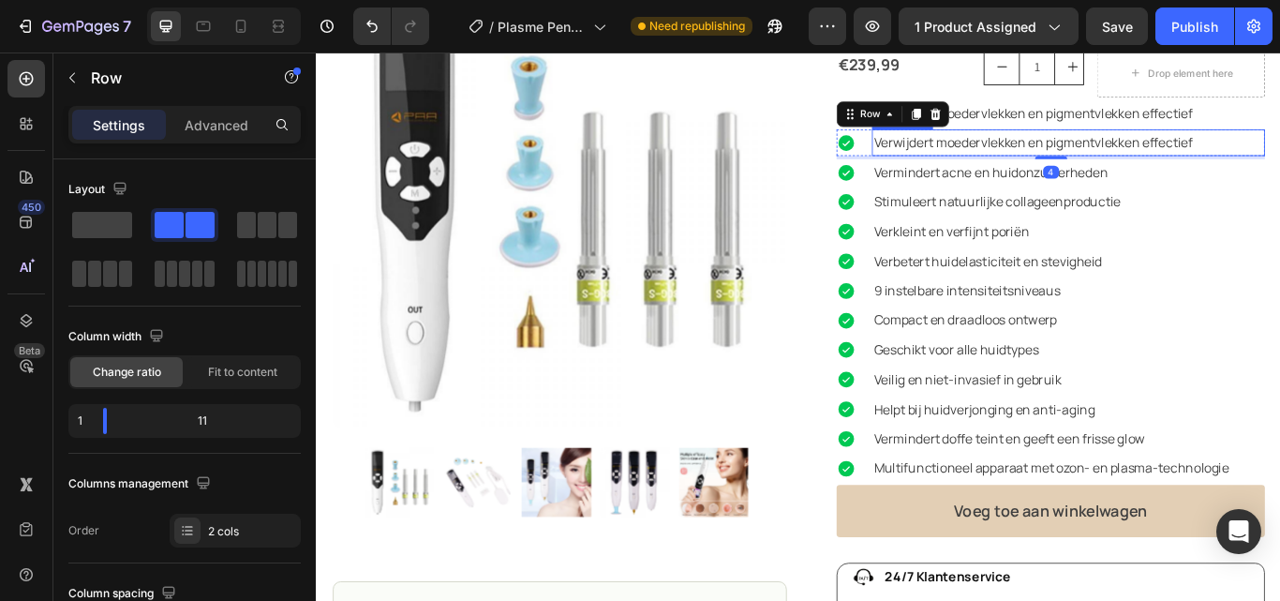
click at [1031, 157] on p "Verwijdert moedervlekken en pigmentvlekken effectief" at bounding box center [1192, 157] width 455 height 27
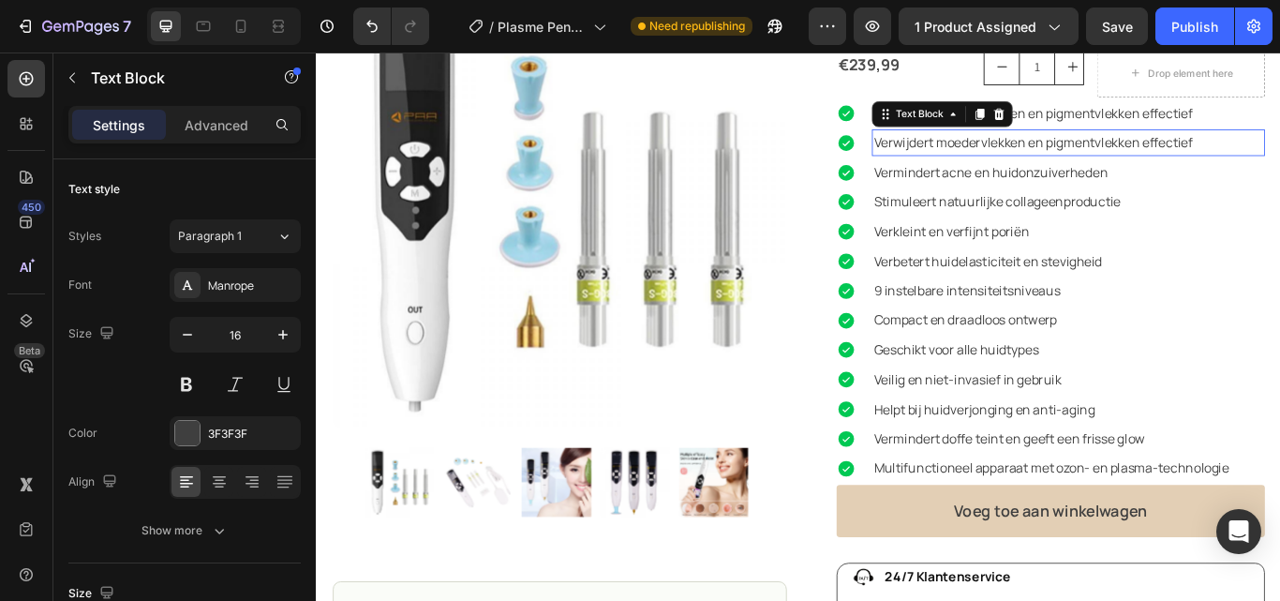
click at [1031, 157] on p "Verwijdert moedervlekken en pigmentvlekken effectief" at bounding box center [1192, 157] width 455 height 27
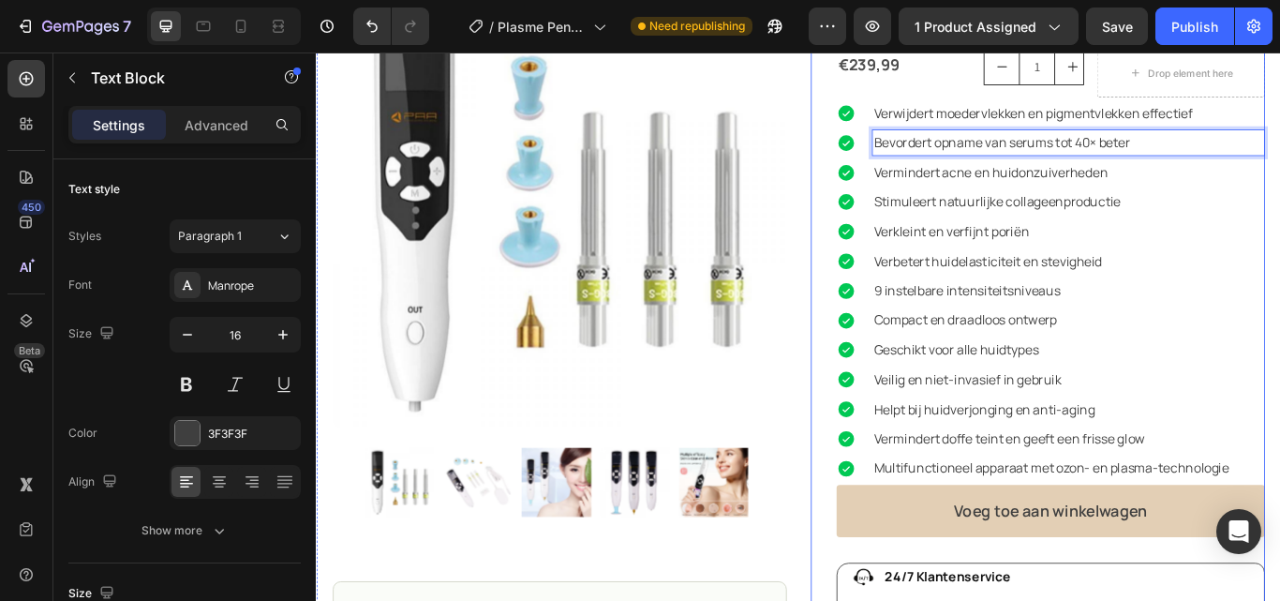
click at [893, 211] on div "Plasma Pen multifunctioneel Product Title Icon Icon Icon Icon Icon Icon List (2…" at bounding box center [1157, 463] width 530 height 1002
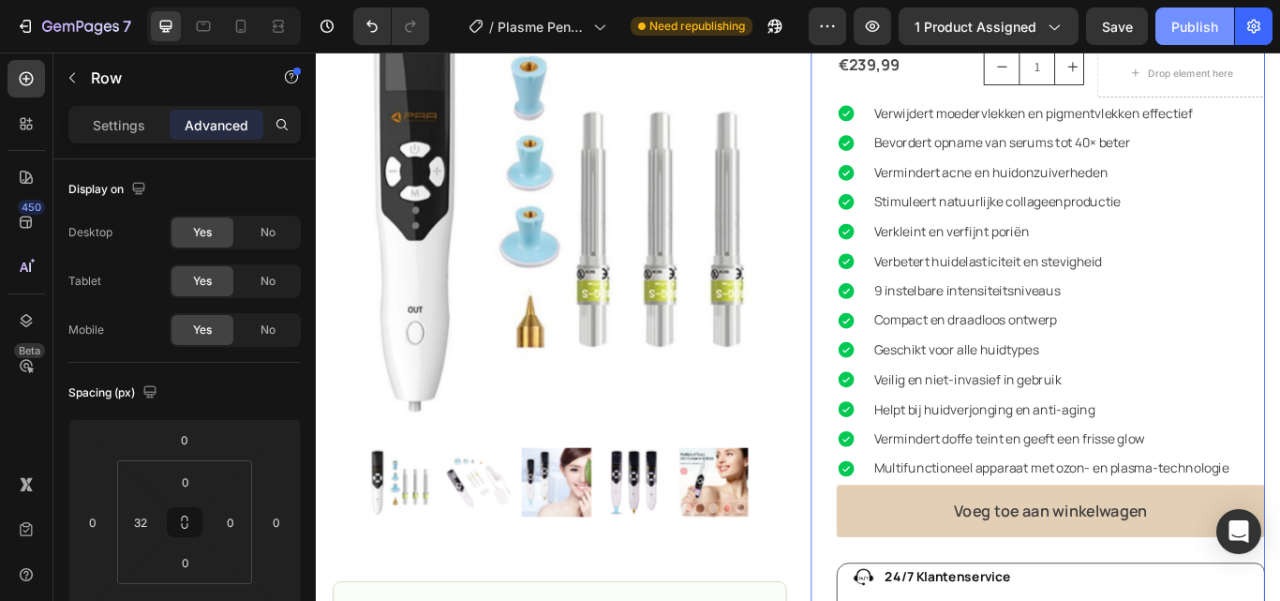
click at [1198, 30] on div "Publish" at bounding box center [1195, 27] width 47 height 20
click at [954, 549] on div "Icon" at bounding box center [942, 537] width 41 height 31
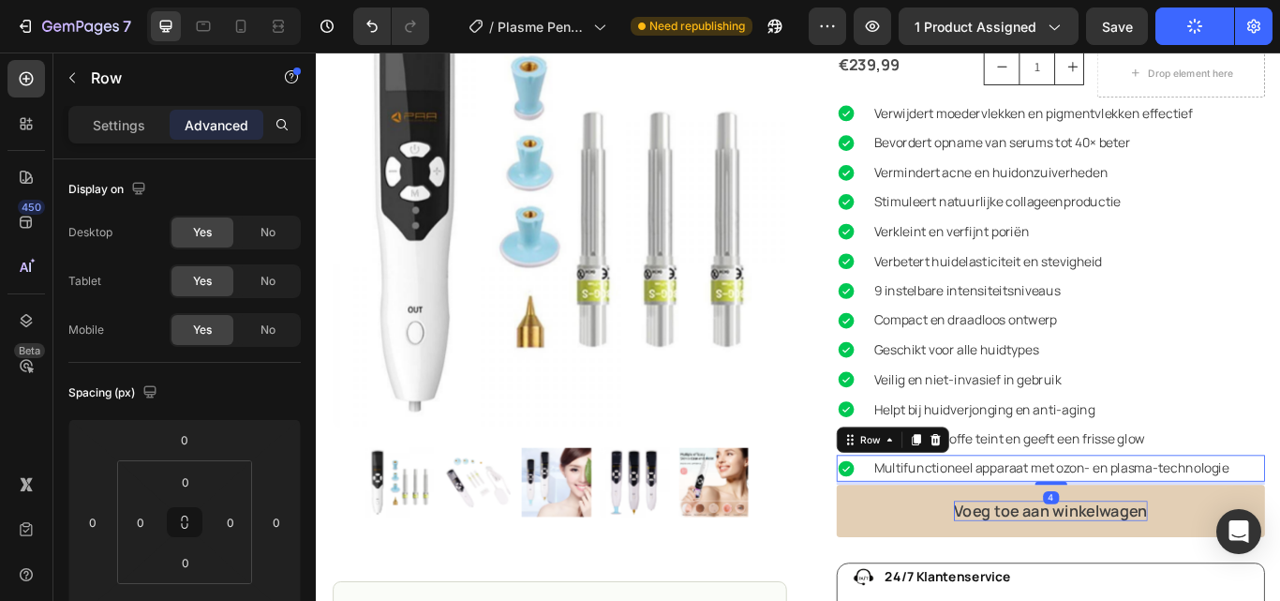
drag, startPoint x: 1170, startPoint y: 555, endPoint x: 1170, endPoint y: 589, distance: 33.7
click at [1170, 589] on div "Plasma Pen multifunctioneel Product Title Icon Icon Icon Icon Icon Icon List (2…" at bounding box center [1172, 463] width 500 height 1002
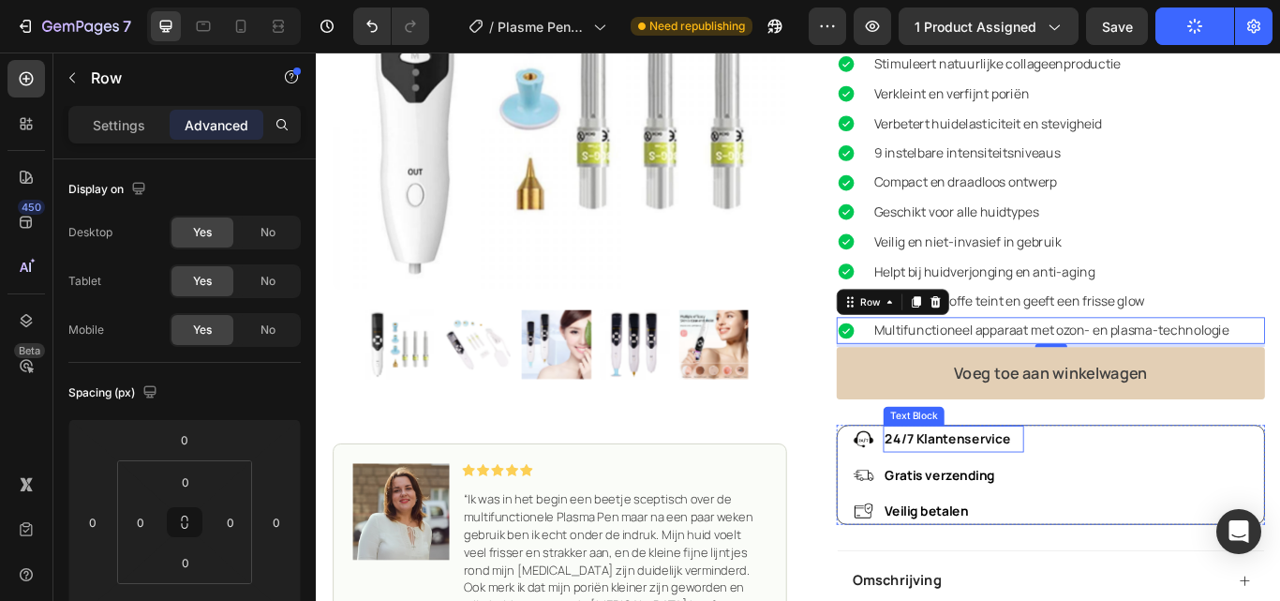
scroll to position [426, 0]
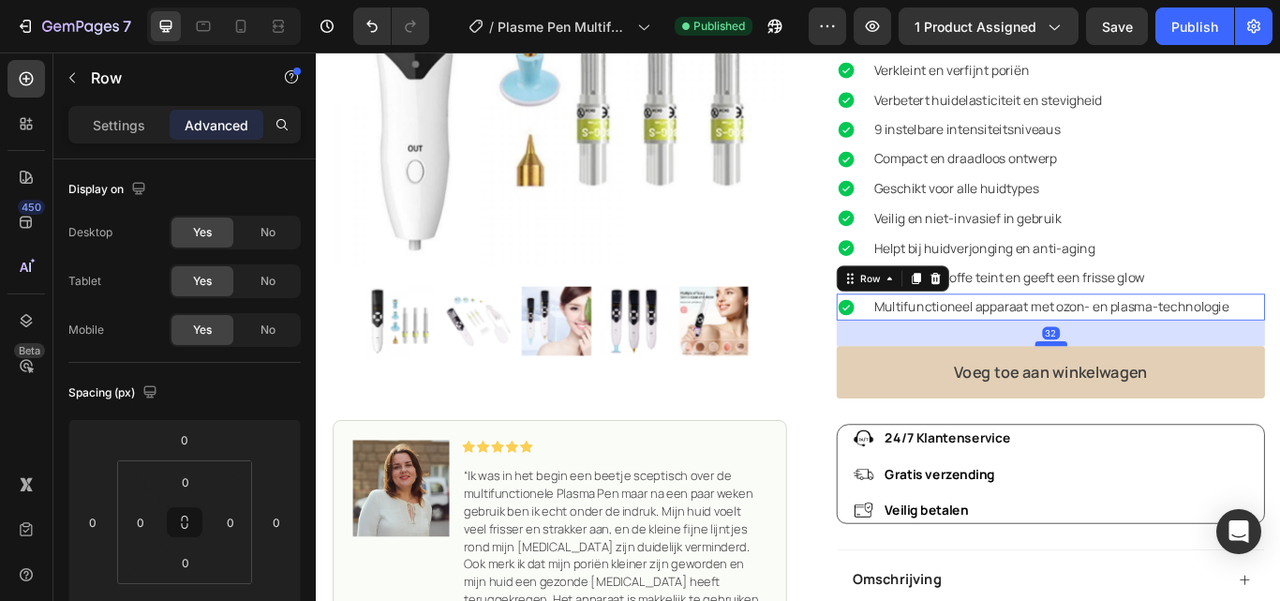
drag, startPoint x: 1165, startPoint y: 365, endPoint x: 1163, endPoint y: 391, distance: 26.3
click at [1163, 391] on div at bounding box center [1172, 393] width 37 height 6
type input "32"
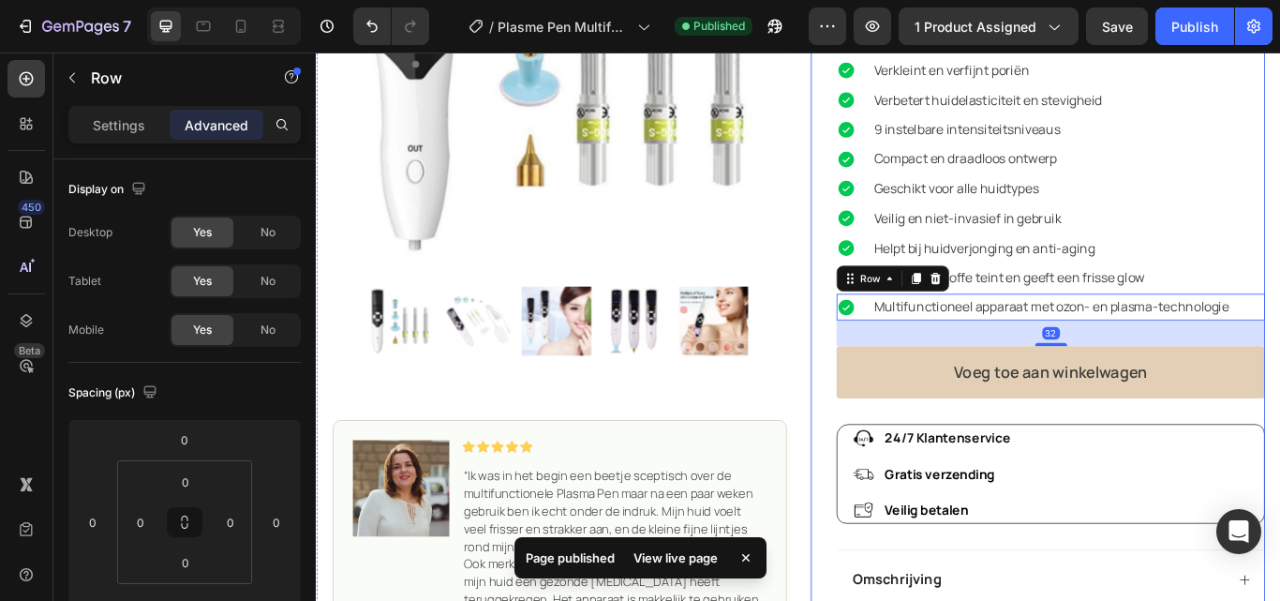
click at [904, 372] on div "Plasma Pen multifunctioneel Product Title Icon Icon Icon Icon Icon Icon List (2…" at bounding box center [1157, 288] width 530 height 1028
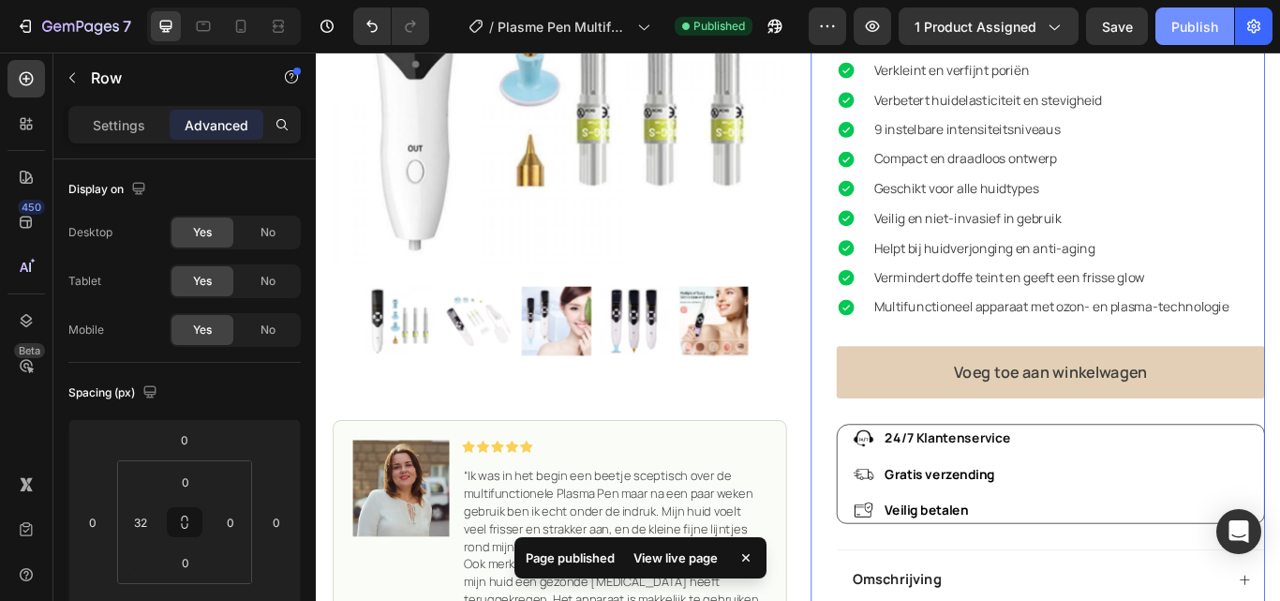
click at [1191, 9] on button "Publish" at bounding box center [1195, 25] width 79 height 37
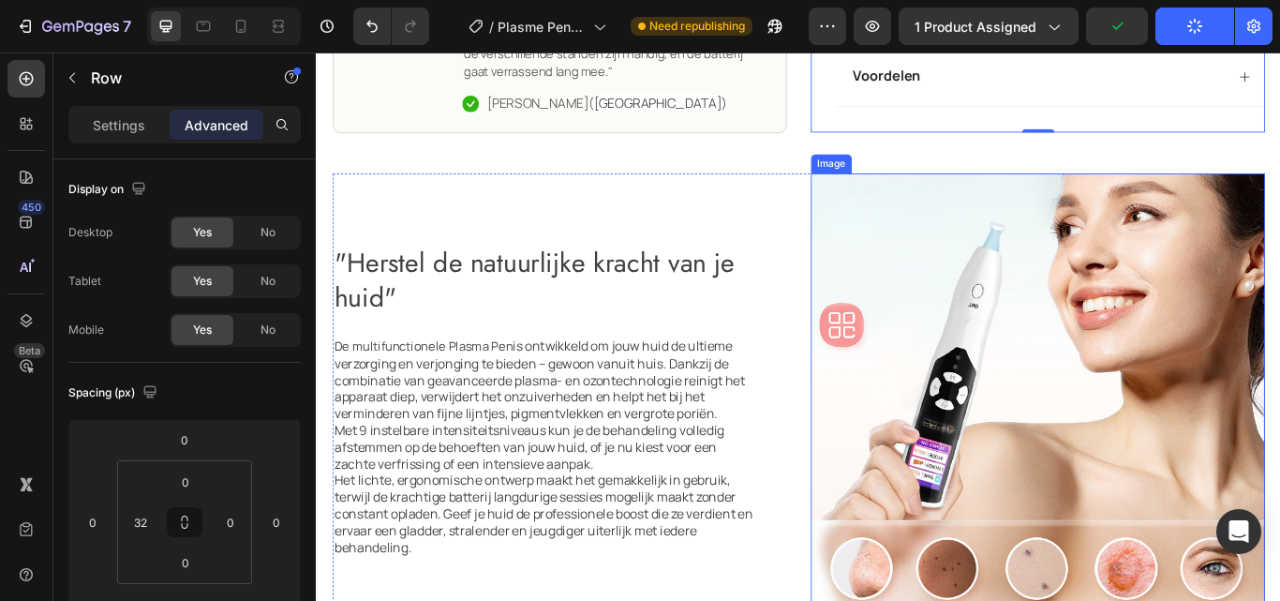
scroll to position [800, 0]
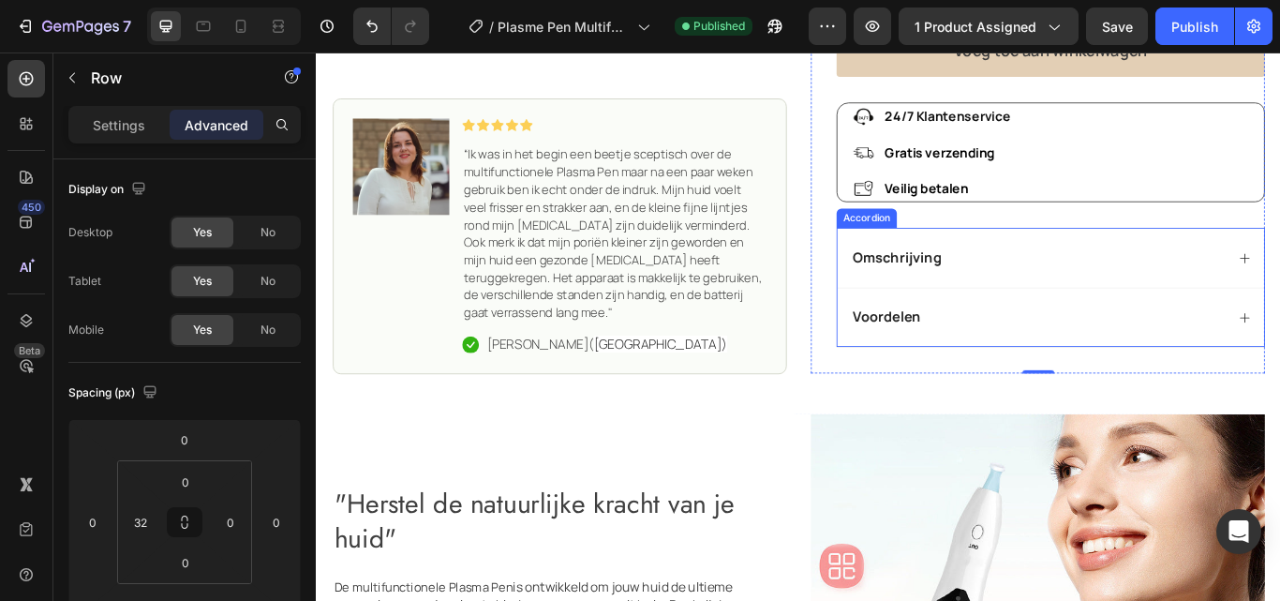
click at [1103, 304] on div "Omschrijving" at bounding box center [1157, 292] width 438 height 25
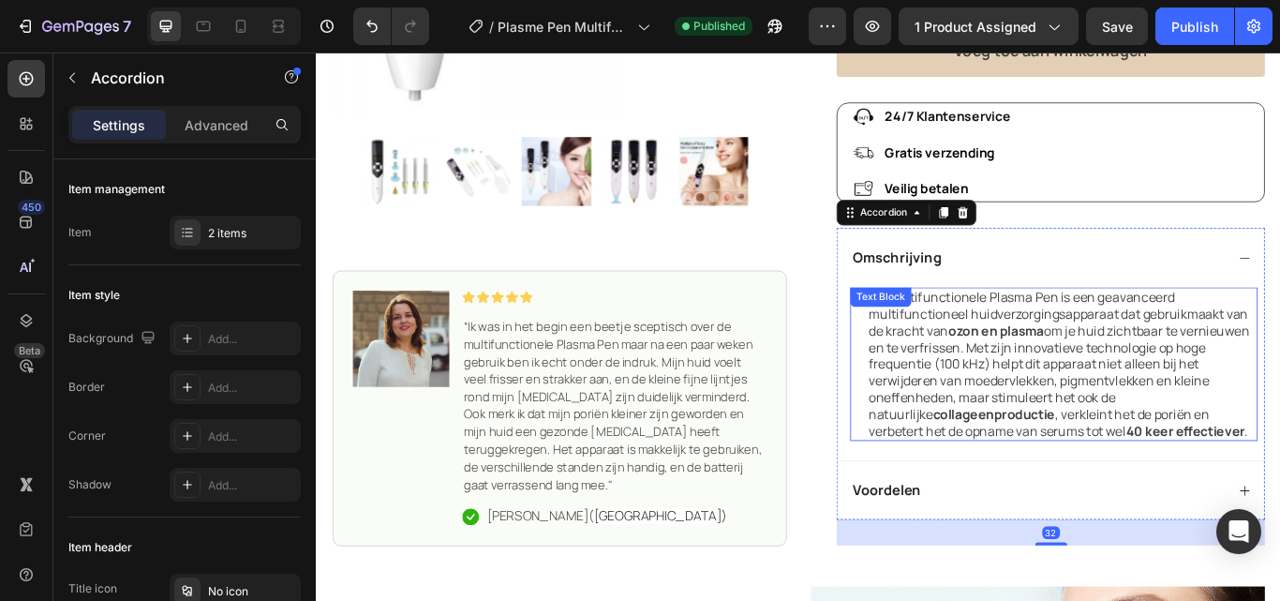
click at [1279, 491] on p "De multifunctionele Plasma Pen is een geavanceerd multifunctioneel huidverzorgi…" at bounding box center [1186, 416] width 452 height 175
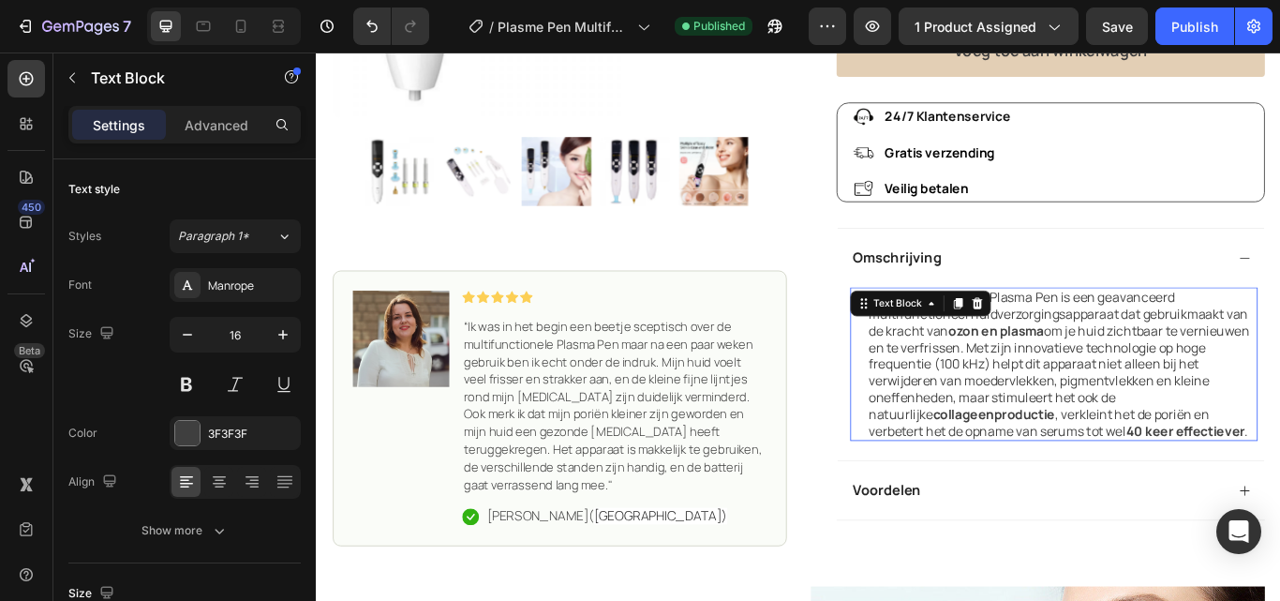
click at [1279, 489] on p "De multifunctionele Plasma Pen is een geavanceerd multifunctioneel huidverzorgi…" at bounding box center [1186, 416] width 452 height 175
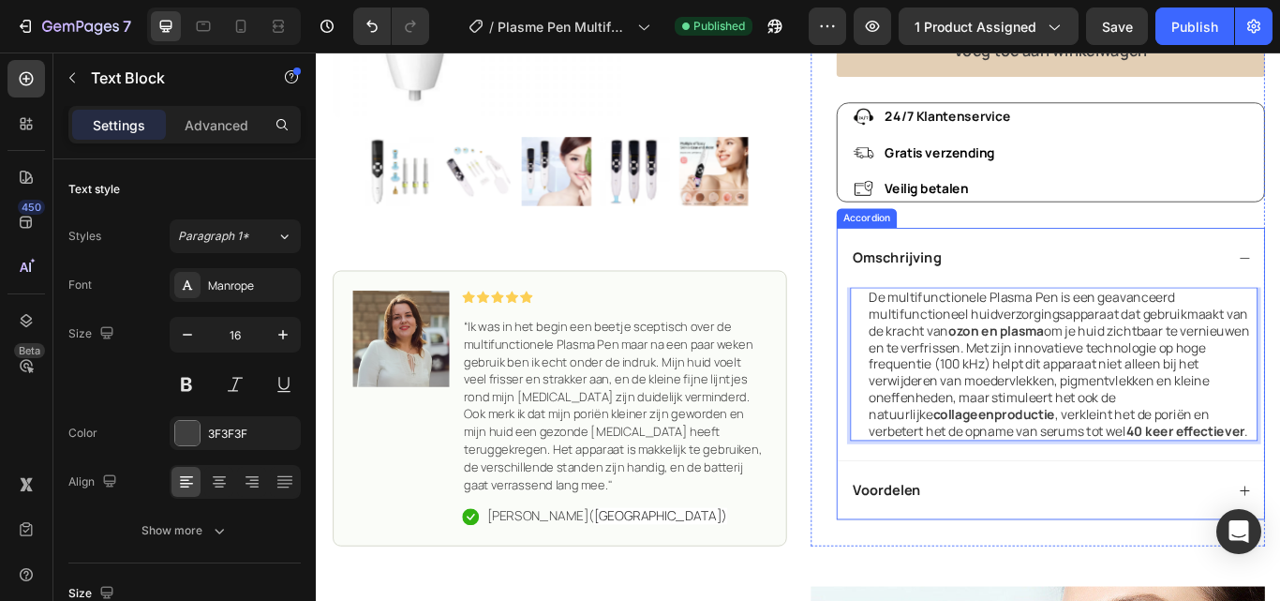
scroll to position [894, 0]
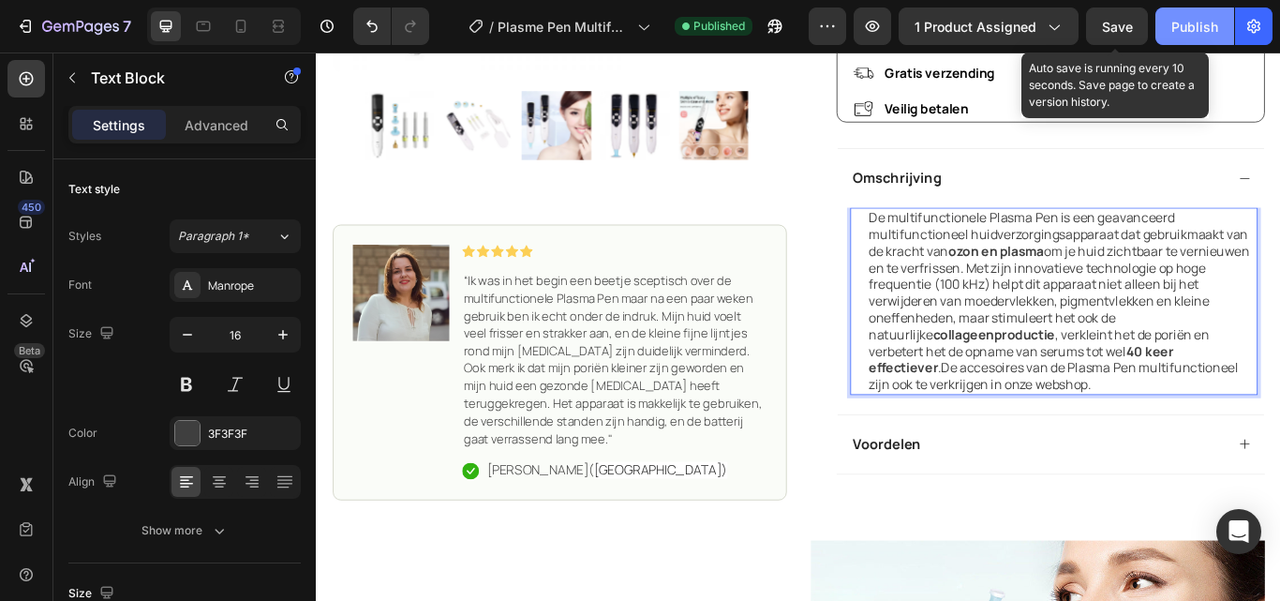
click at [1112, 31] on span "Save" at bounding box center [1117, 27] width 31 height 16
click at [1183, 35] on div "Publish" at bounding box center [1195, 27] width 47 height 20
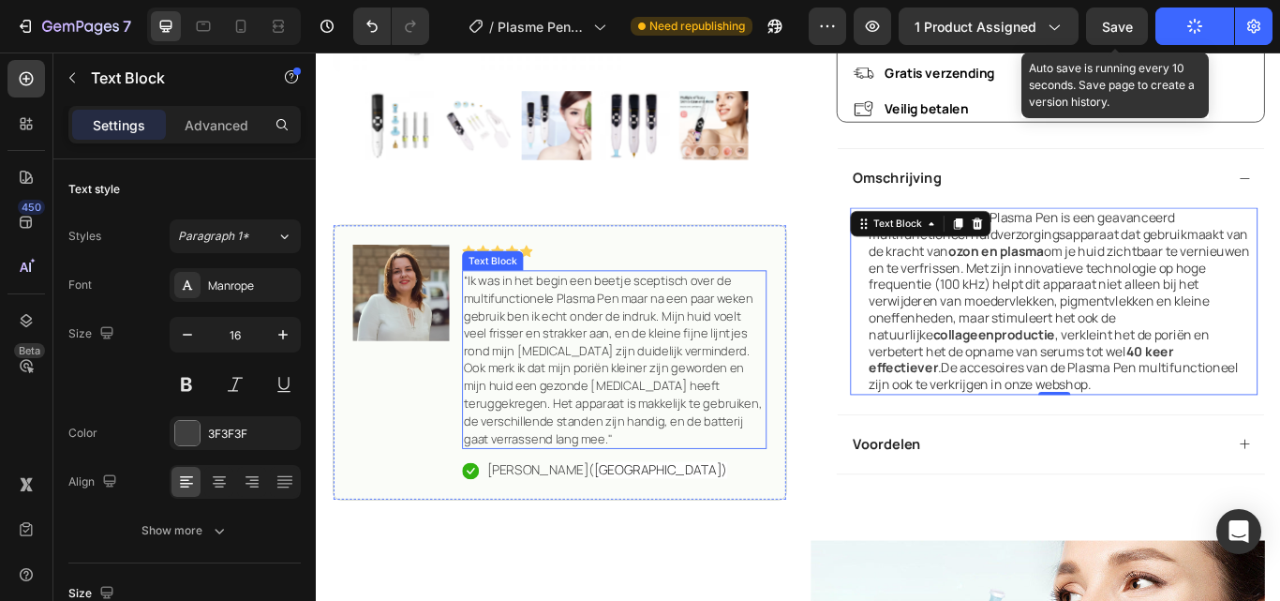
click at [563, 403] on span "“Ik was in het begin een beetje sceptisch over de multifunctionele Plasma Pen m…" at bounding box center [661, 409] width 348 height 203
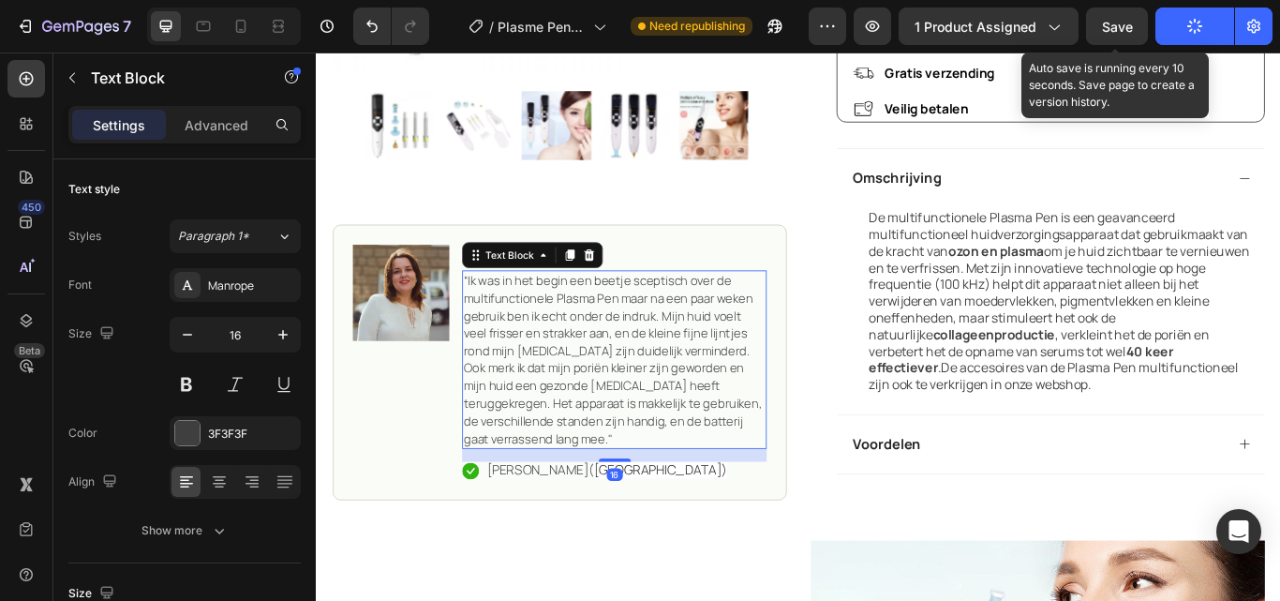
click at [592, 376] on span "“Ik was in het begin een beetje sceptisch over de multifunctionele Plasma Pen m…" at bounding box center [661, 409] width 348 height 203
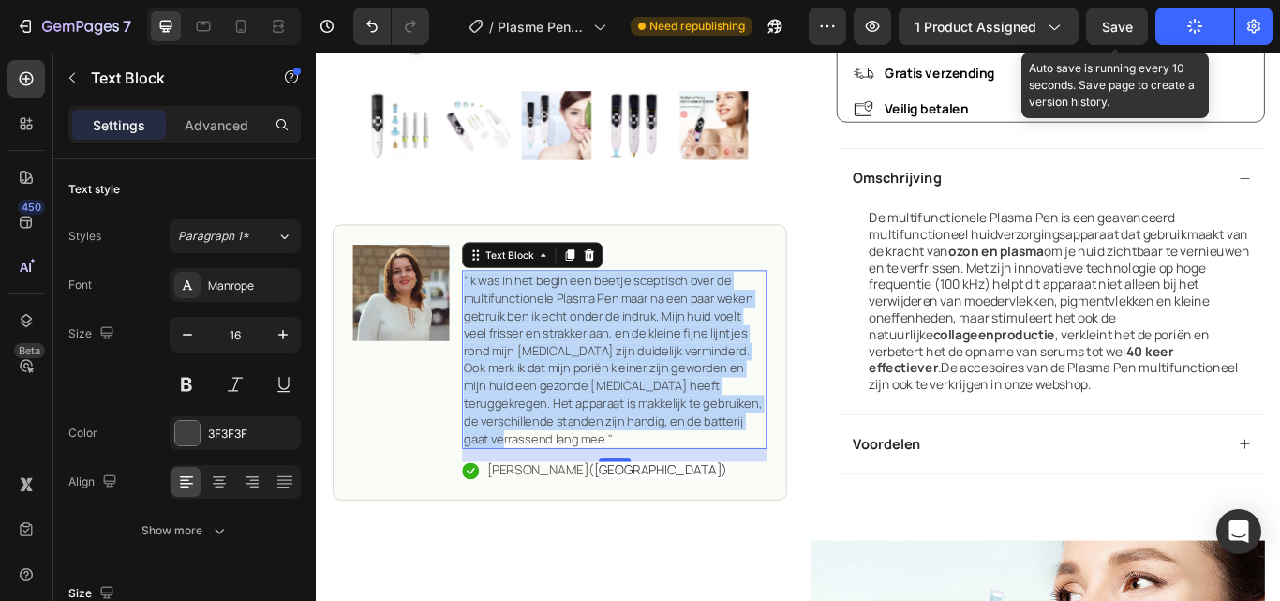
click at [592, 376] on span "“Ik was in het begin een beetje sceptisch over de multifunctionele Plasma Pen m…" at bounding box center [661, 409] width 348 height 203
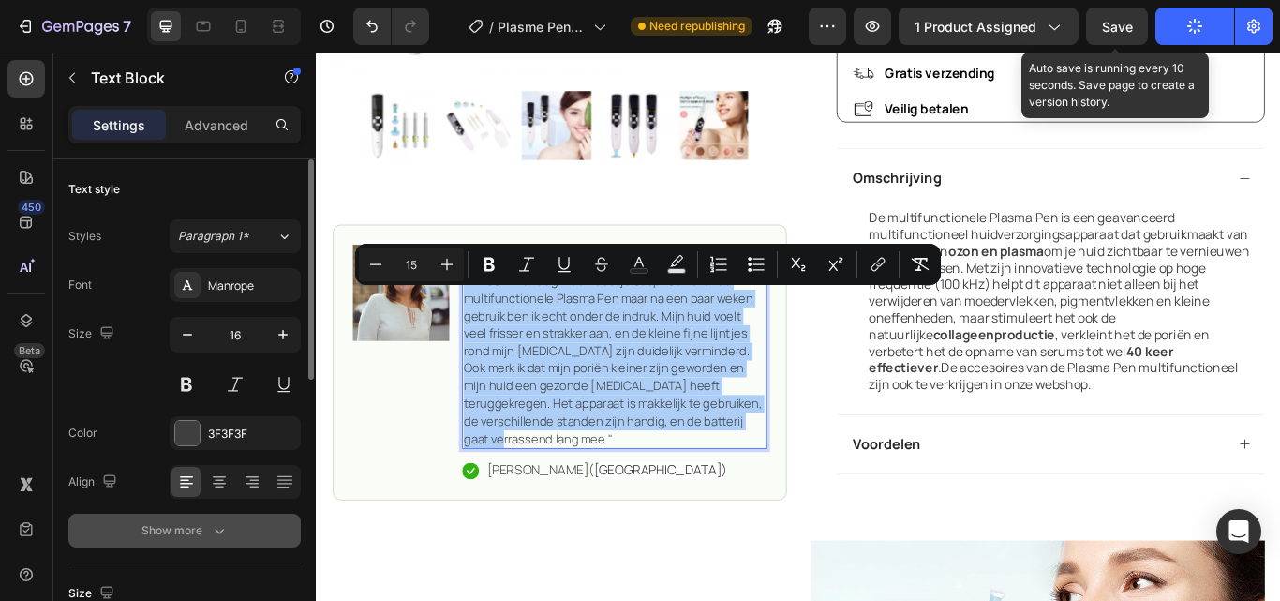
click at [197, 530] on div "Show more" at bounding box center [185, 530] width 87 height 19
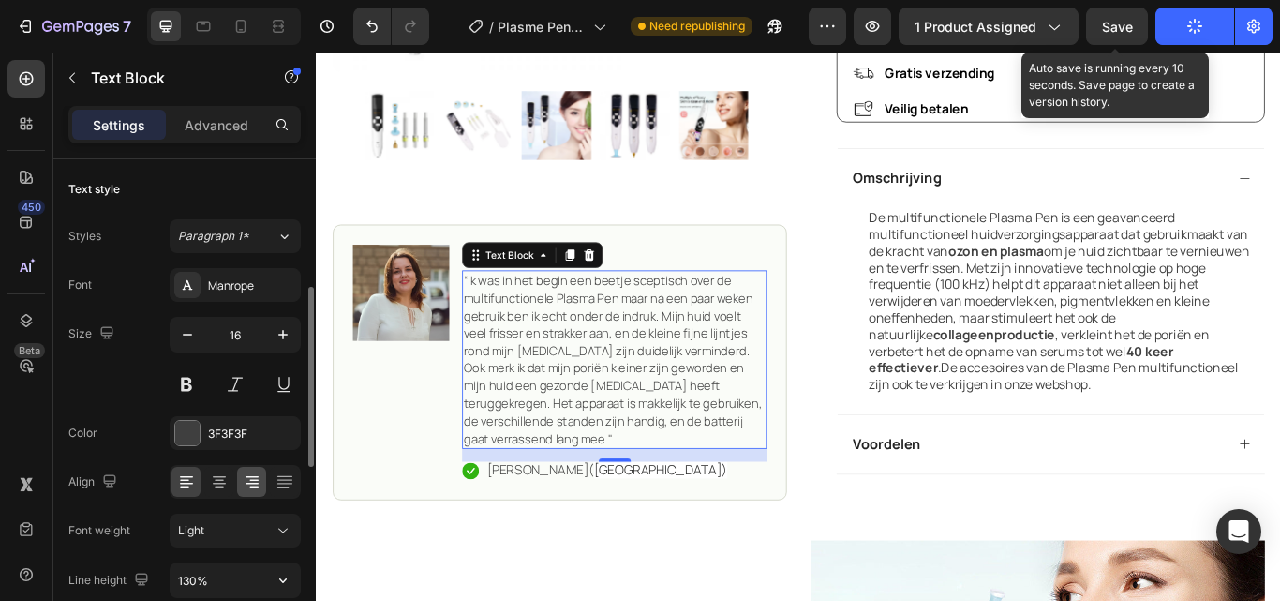
scroll to position [187, 0]
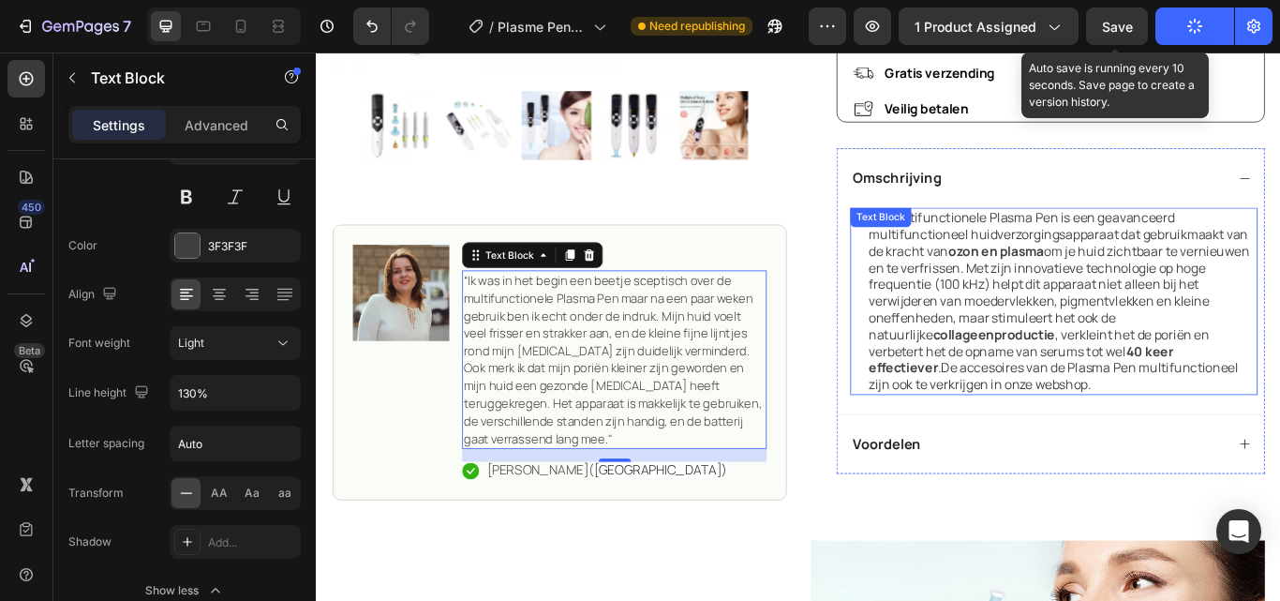
click at [1232, 293] on p "De multifunctionele Plasma Pen is een geavanceerd multifunctioneel huidverzorgi…" at bounding box center [1186, 342] width 452 height 215
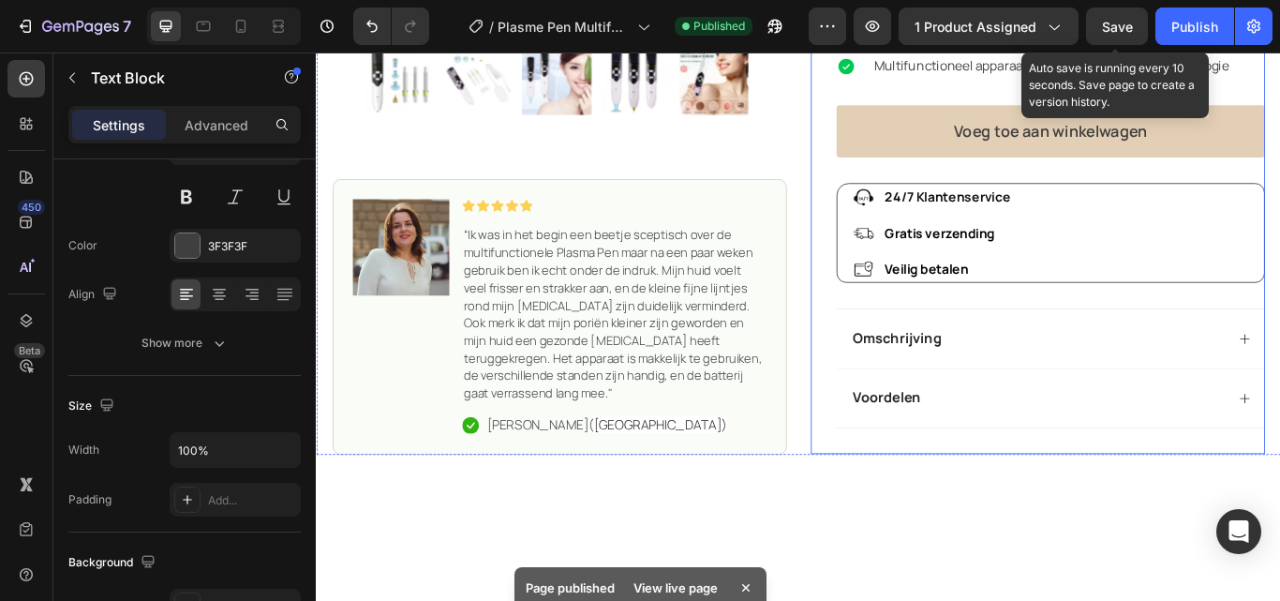
scroll to position [519, 0]
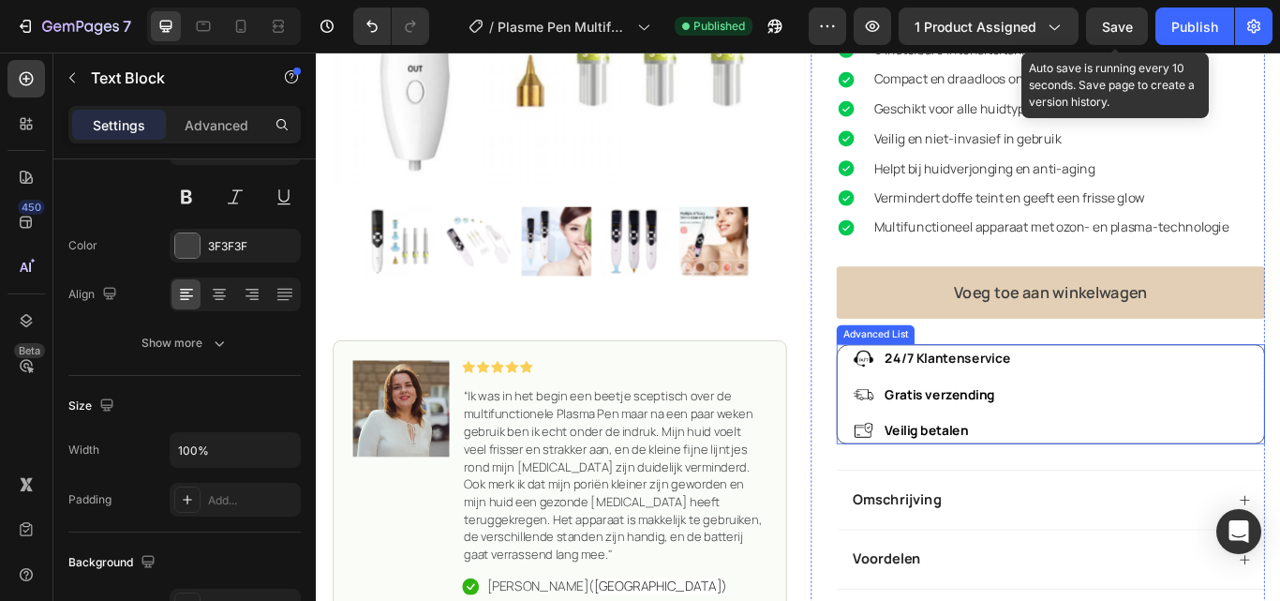
click at [1163, 445] on div "Image 24/7 Klantenservice Text Block Image Gratis verzending Text Block Image V…" at bounding box center [1172, 451] width 500 height 116
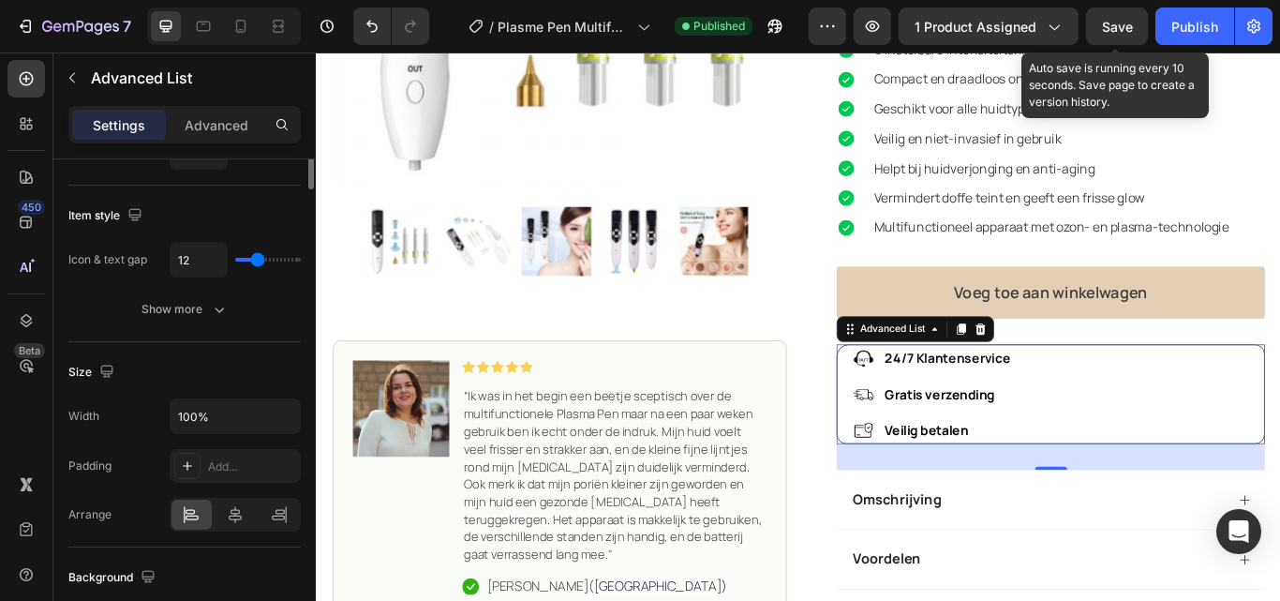
scroll to position [0, 0]
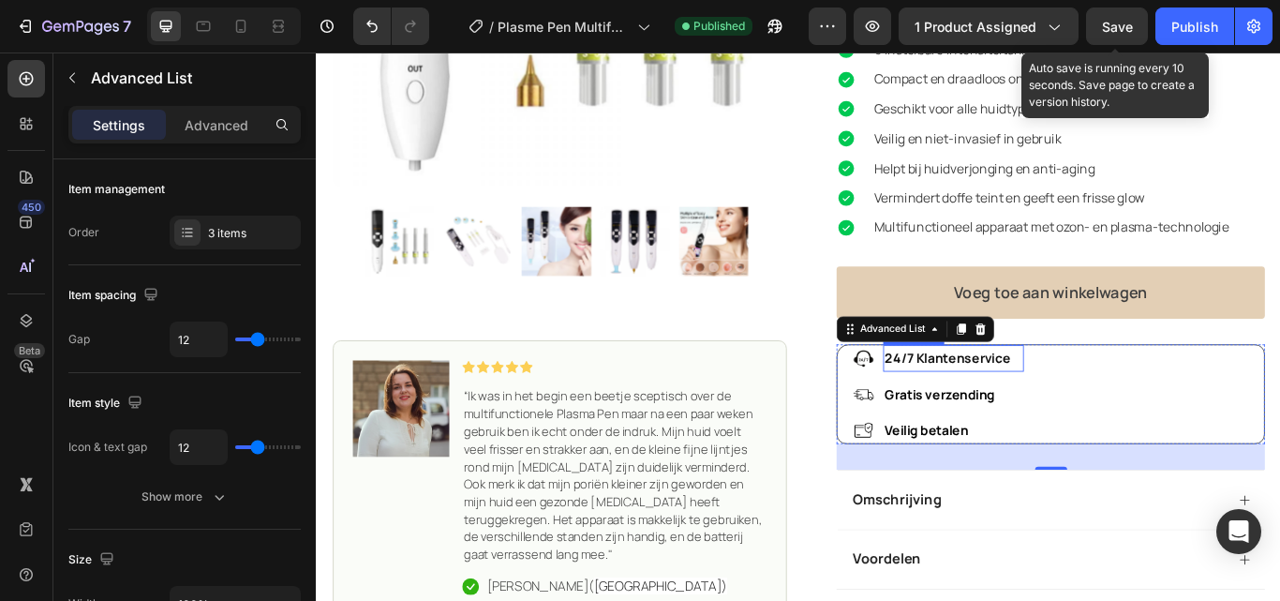
click at [1035, 405] on strong "24/7 Klantenservice" at bounding box center [1051, 408] width 146 height 21
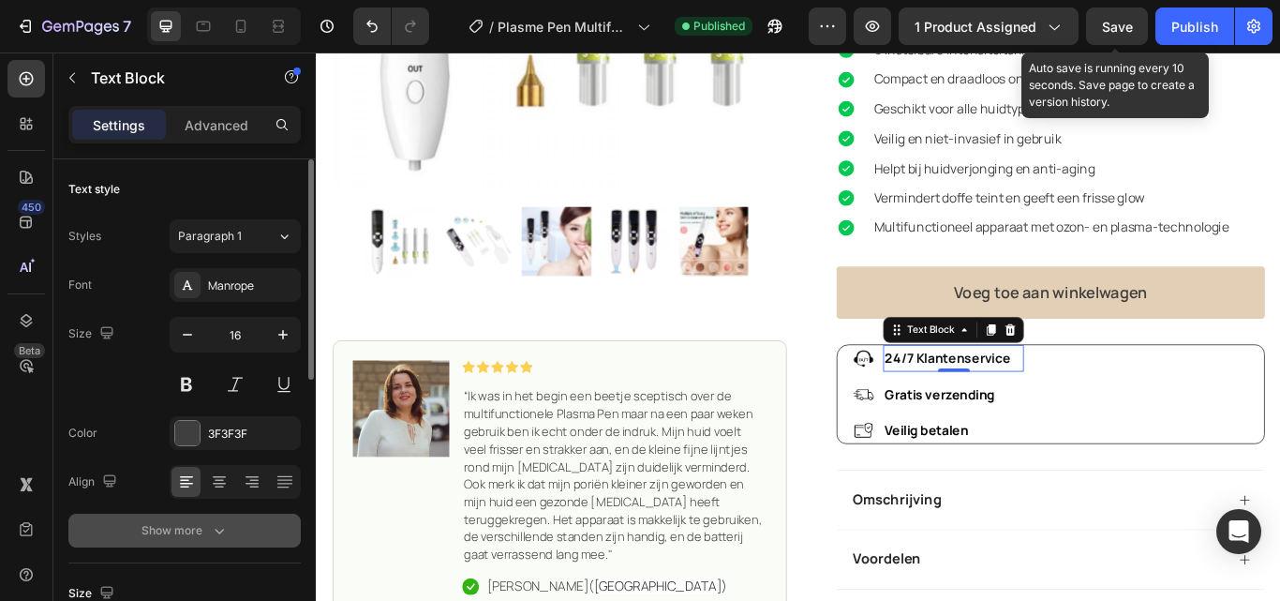
click at [214, 524] on icon "button" at bounding box center [219, 530] width 19 height 19
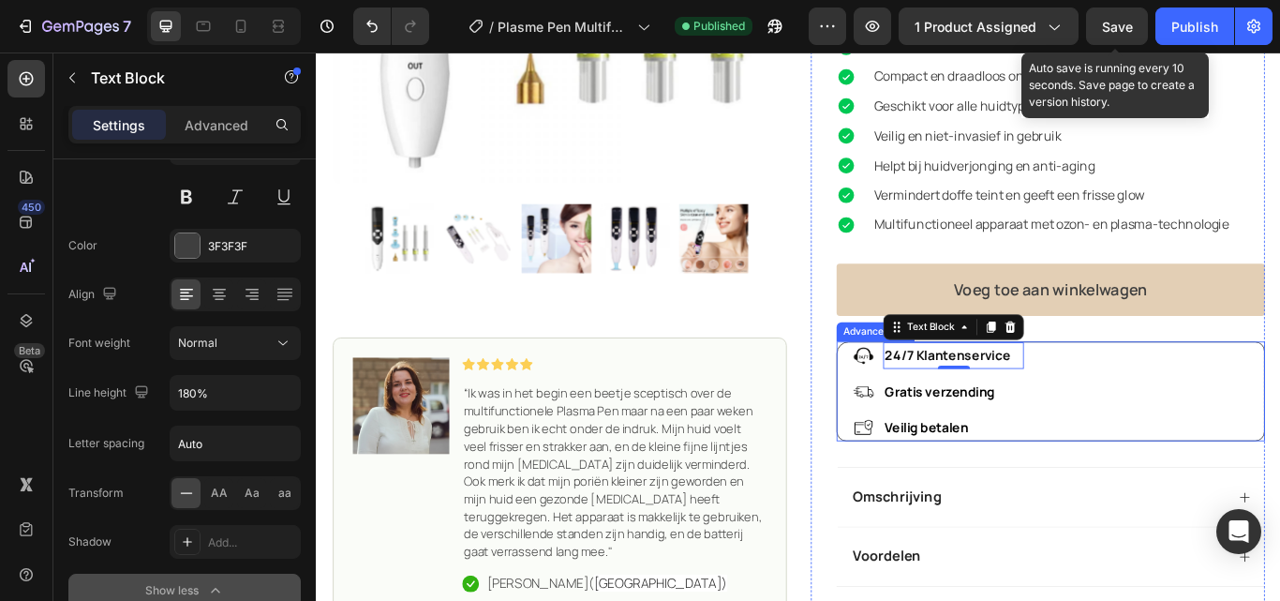
scroll to position [707, 0]
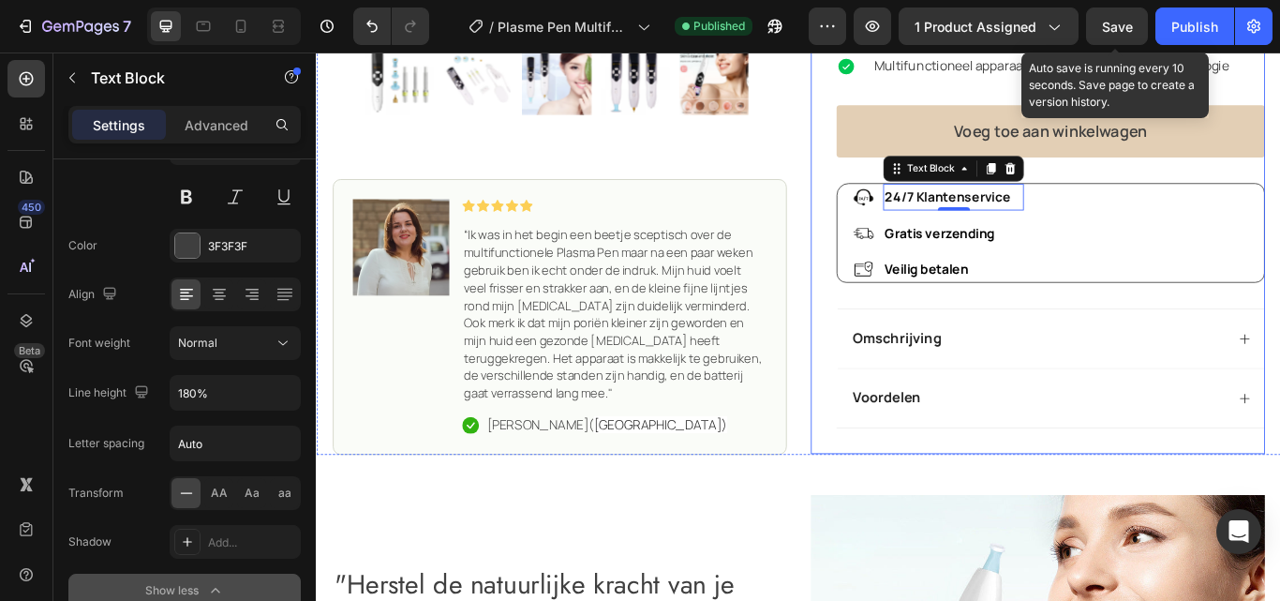
click at [892, 225] on div "Plasma Pen multifunctioneel Product Title Icon Icon Icon Icon Icon Icon List (2…" at bounding box center [1157, 7] width 530 height 1028
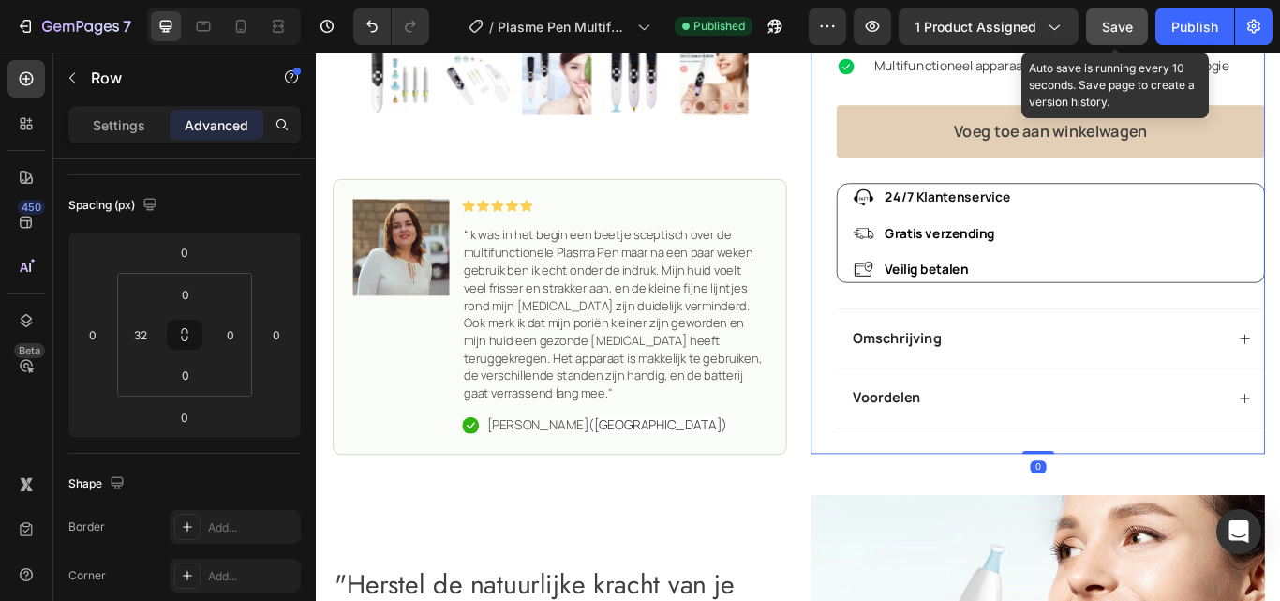
scroll to position [0, 0]
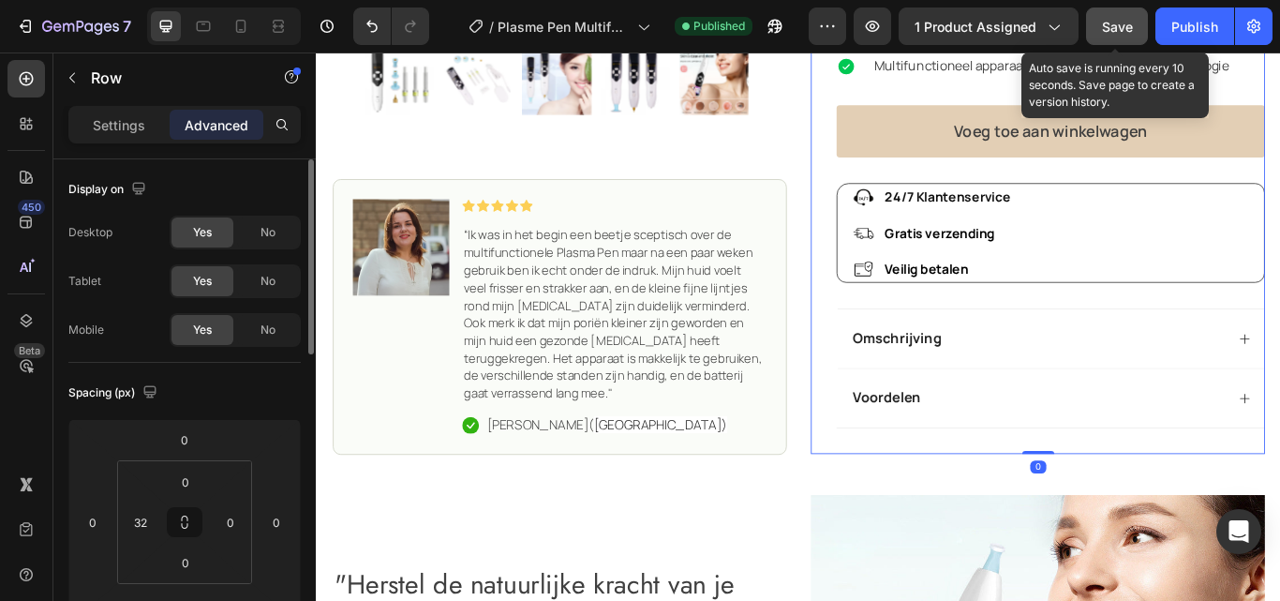
click at [1100, 31] on button "Save" at bounding box center [1117, 25] width 62 height 37
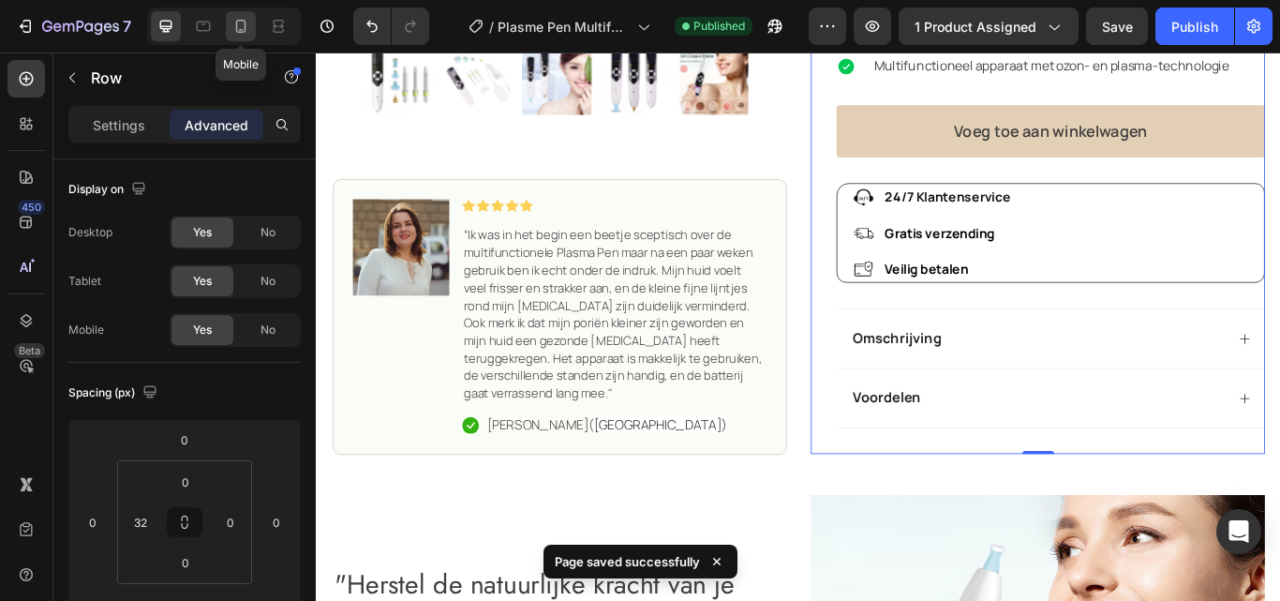
click at [247, 30] on icon at bounding box center [241, 26] width 19 height 19
type input "0"
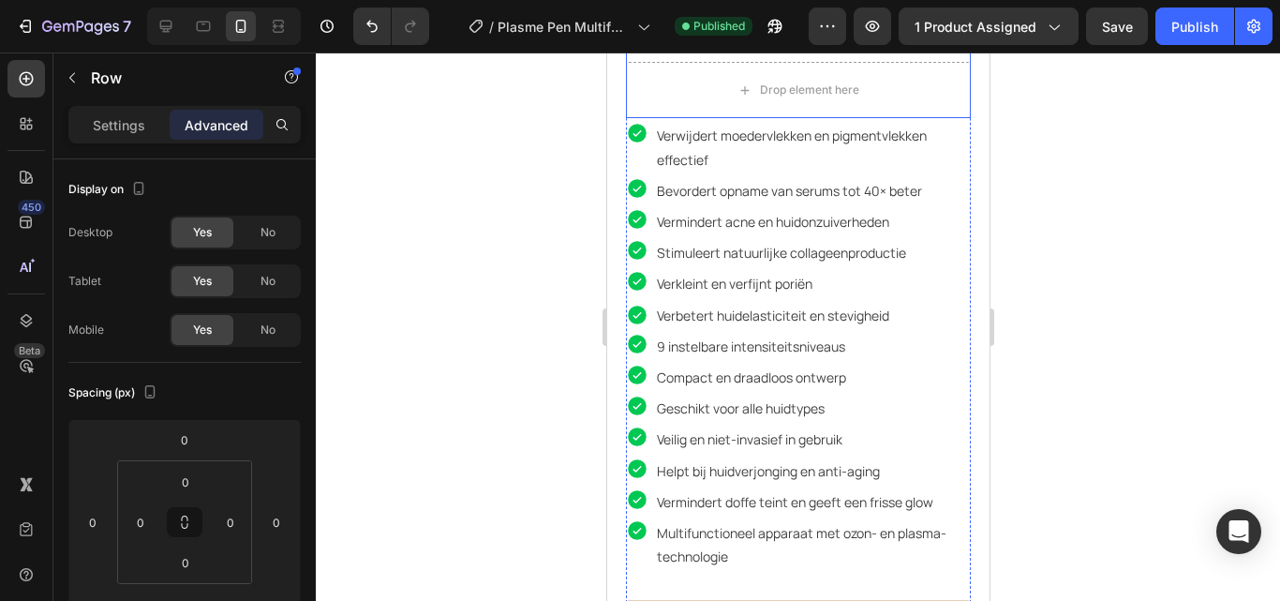
scroll to position [640, 0]
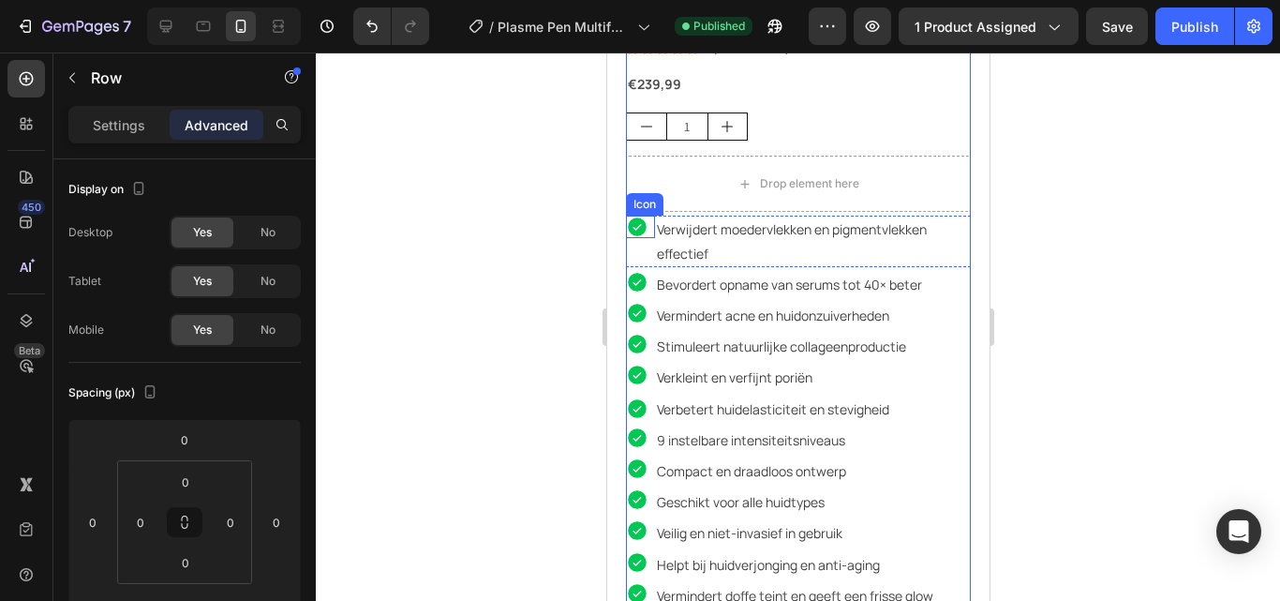
click at [629, 218] on icon at bounding box center [636, 227] width 19 height 19
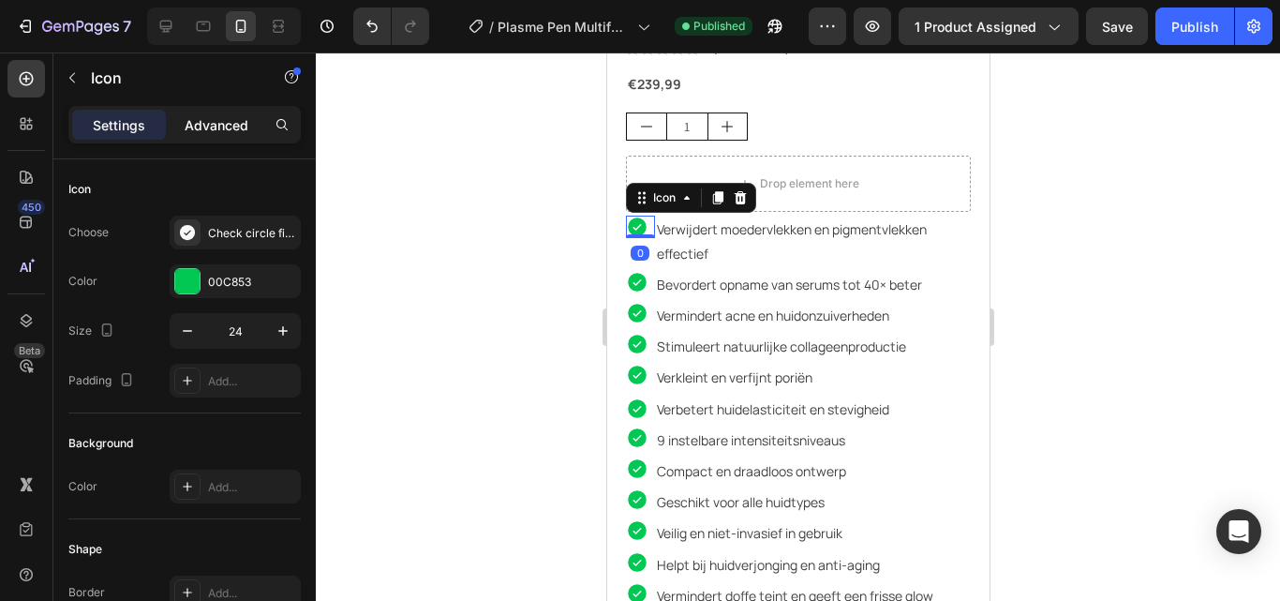
click at [207, 123] on p "Advanced" at bounding box center [217, 125] width 64 height 20
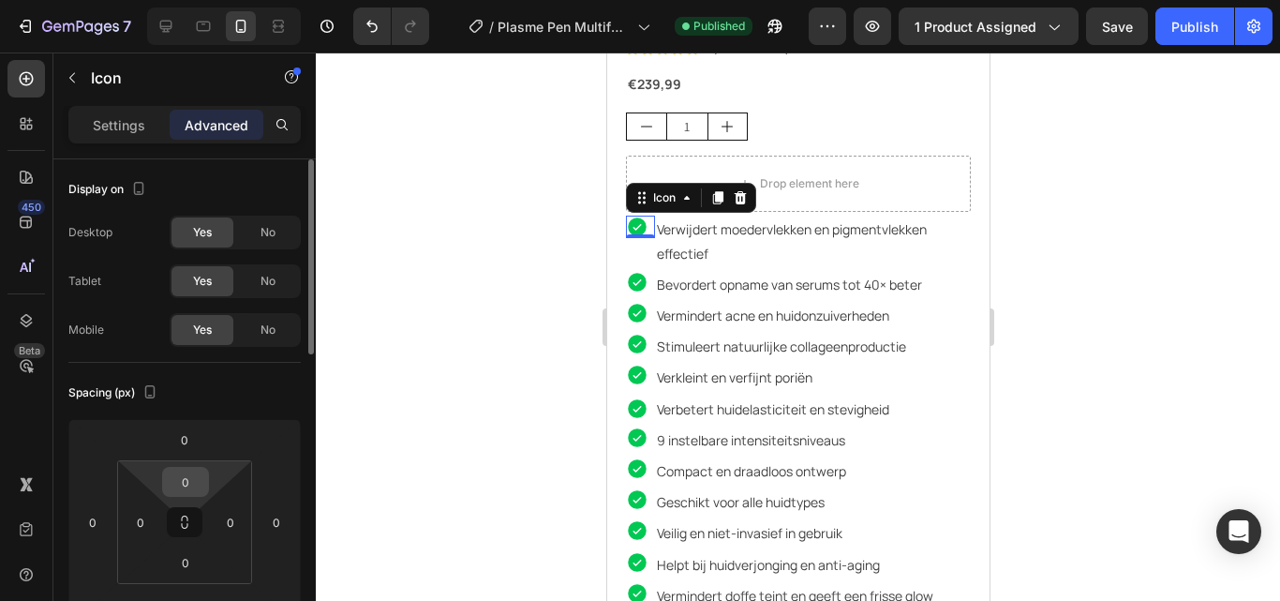
click at [188, 485] on input "0" at bounding box center [185, 482] width 37 height 28
type input "3"
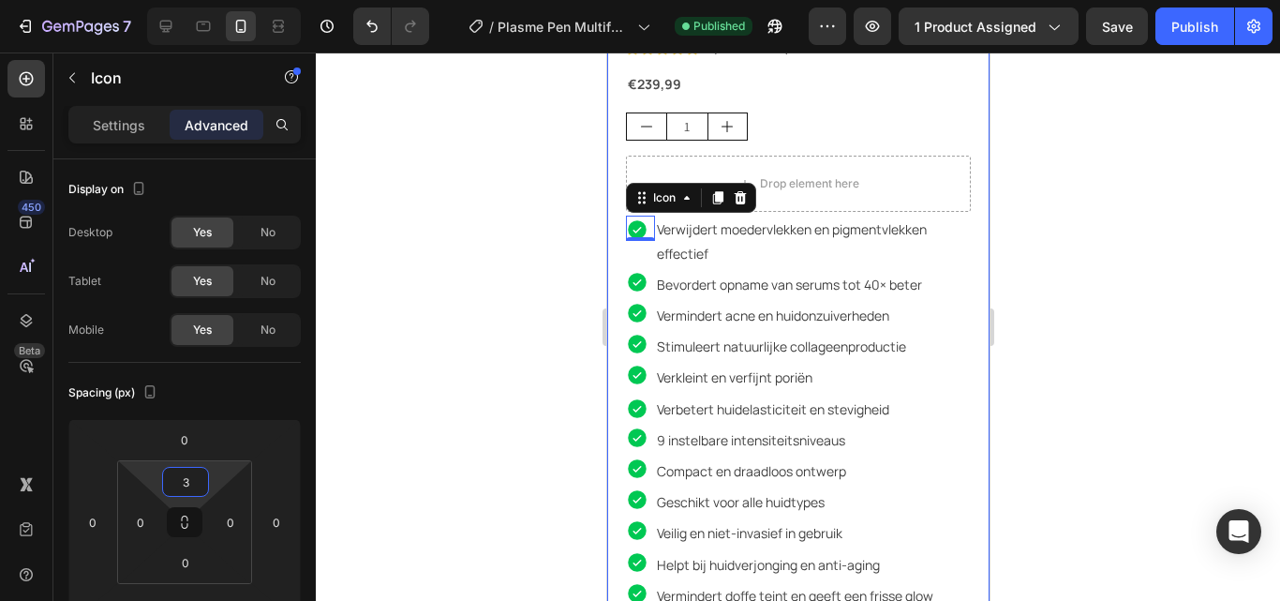
click at [1091, 287] on div at bounding box center [798, 326] width 964 height 548
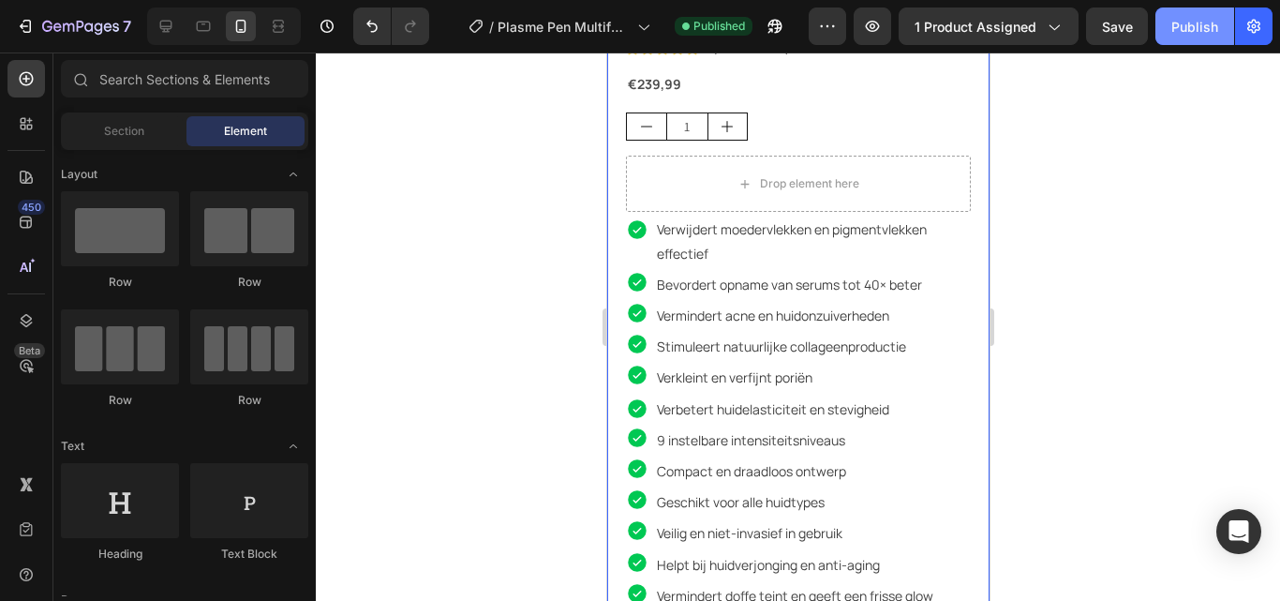
click at [1186, 29] on div "Publish" at bounding box center [1195, 27] width 47 height 20
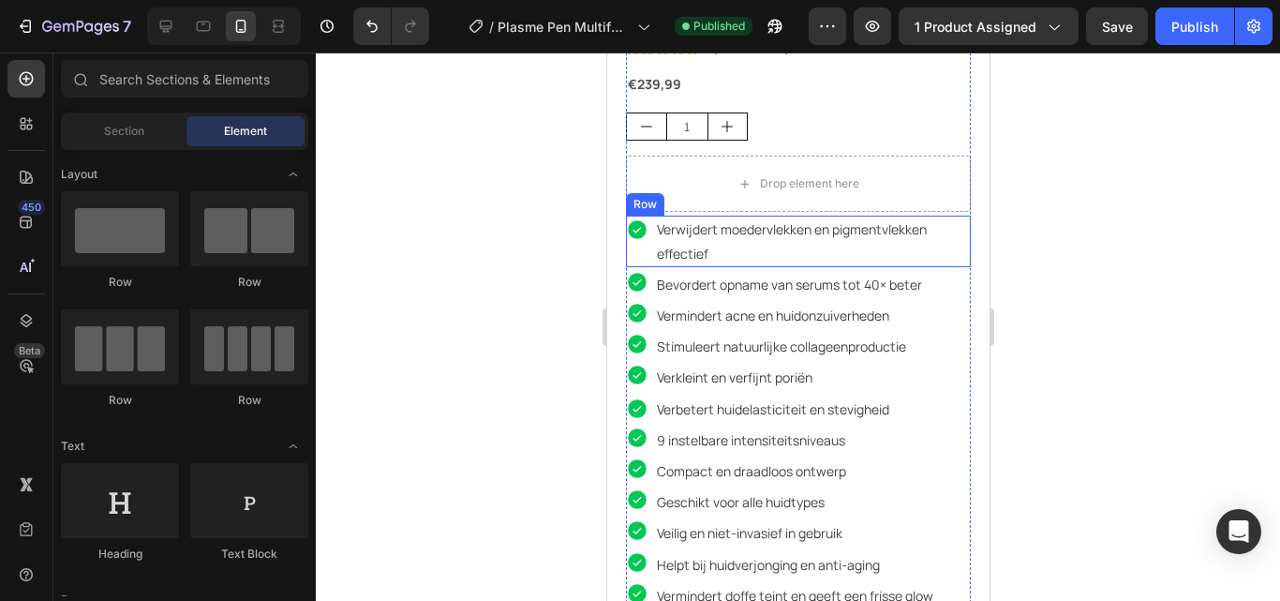
click at [646, 245] on div "Icon" at bounding box center [639, 241] width 29 height 51
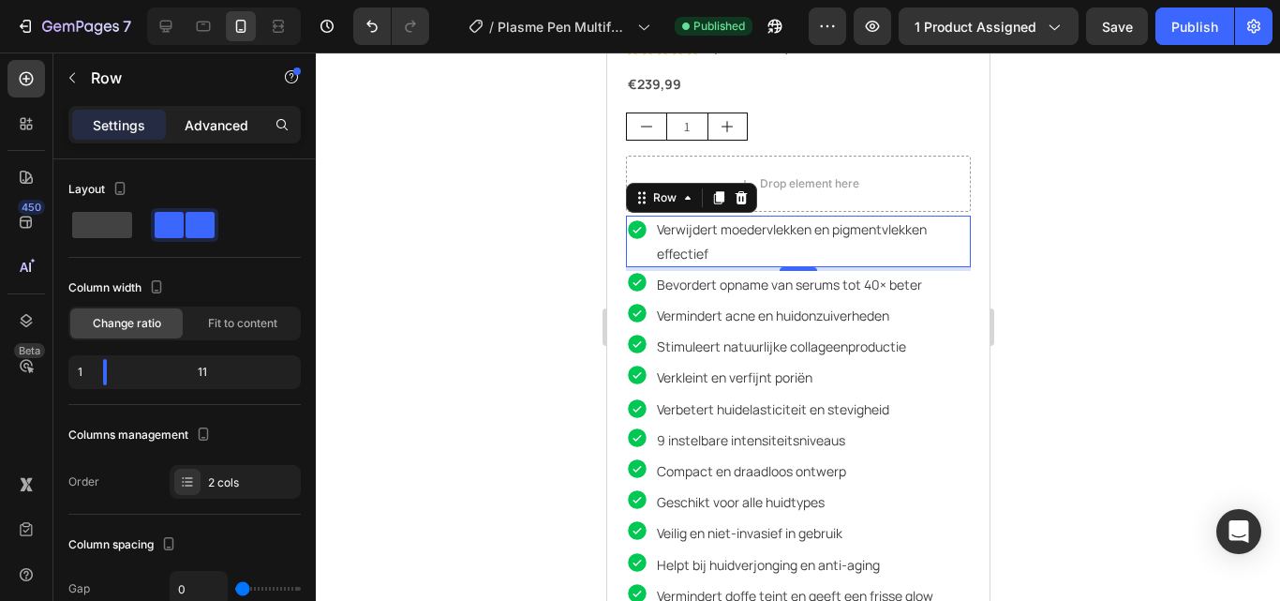
click at [220, 118] on p "Advanced" at bounding box center [217, 125] width 64 height 20
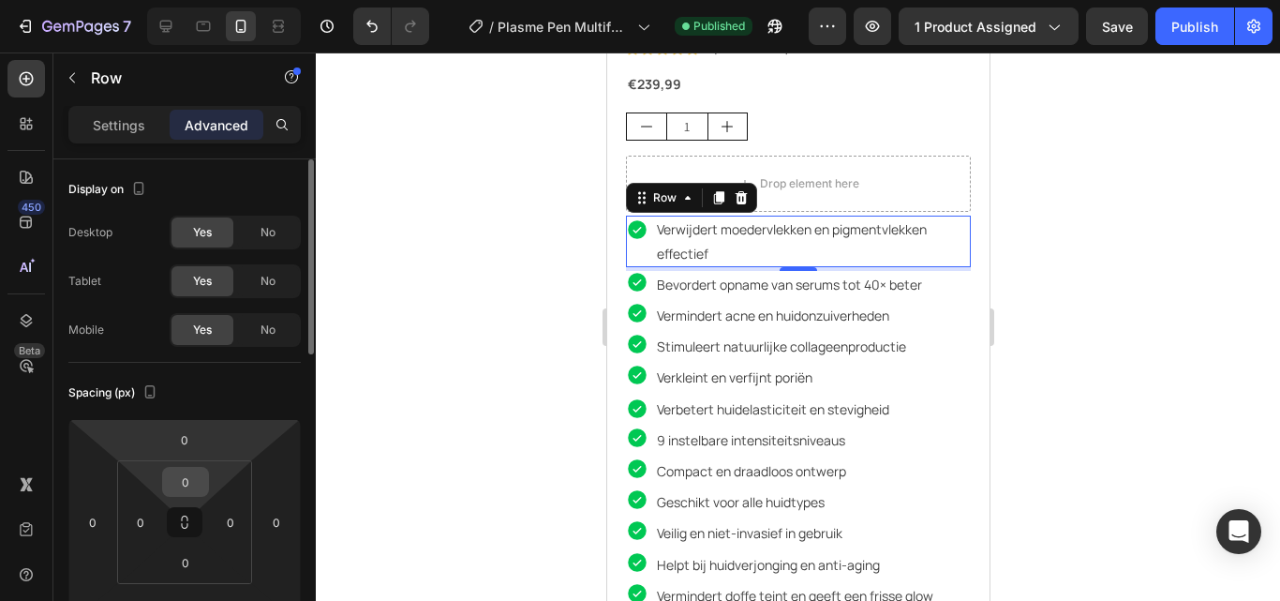
click at [188, 481] on input "0" at bounding box center [185, 482] width 37 height 28
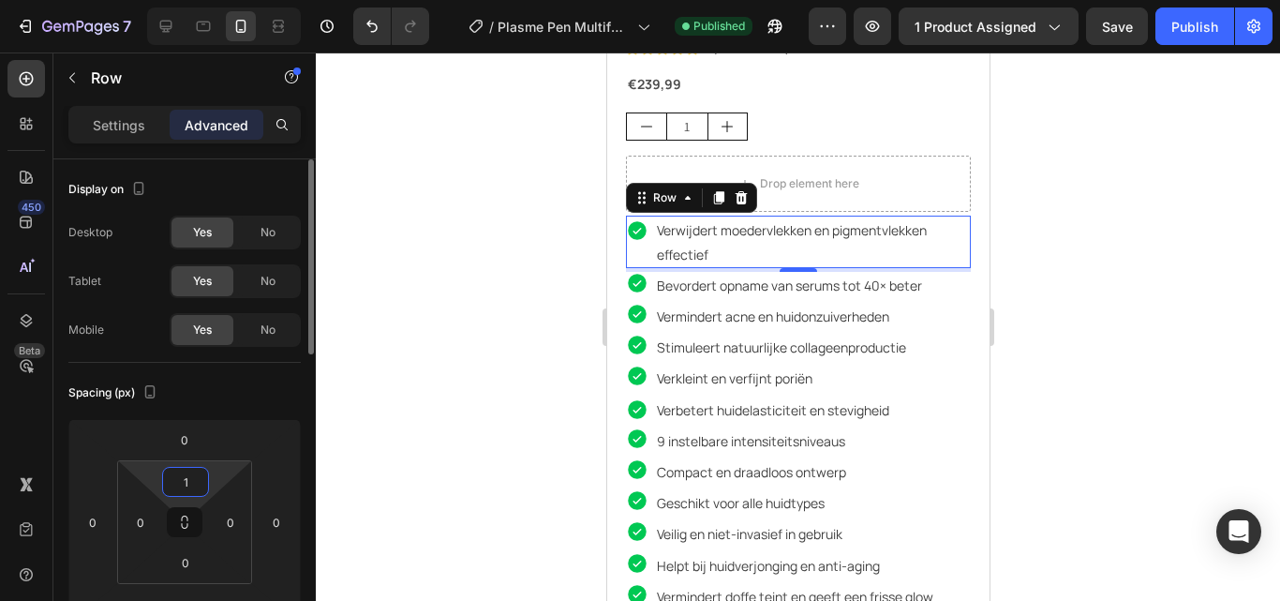
type input "10"
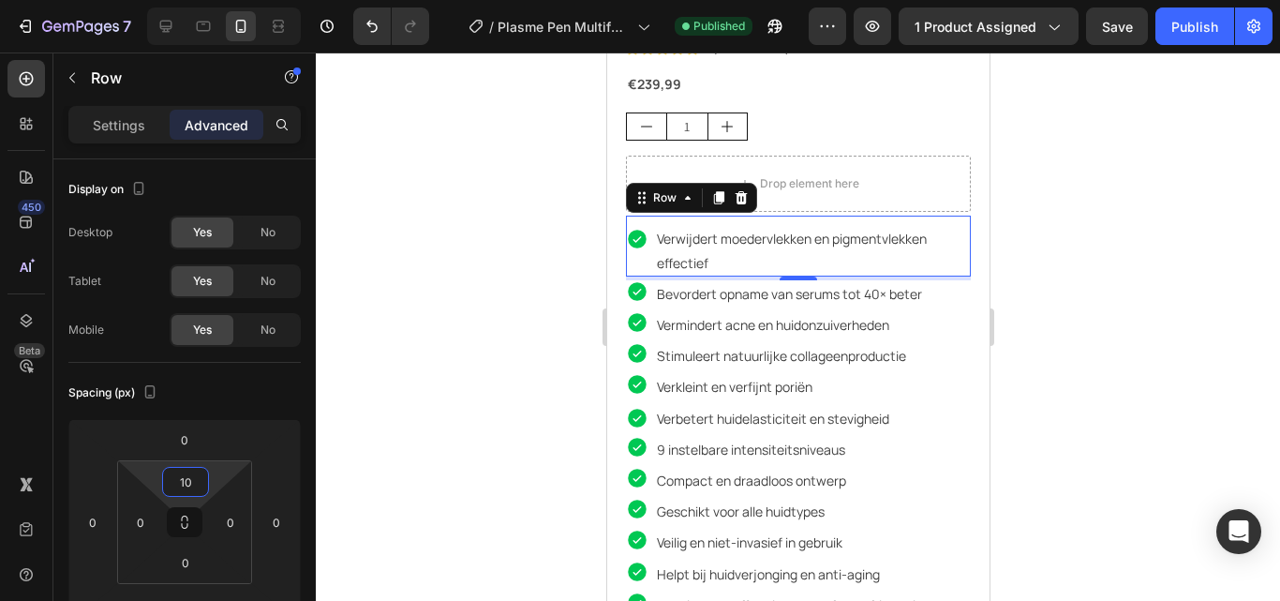
click at [1279, 353] on div at bounding box center [798, 326] width 964 height 548
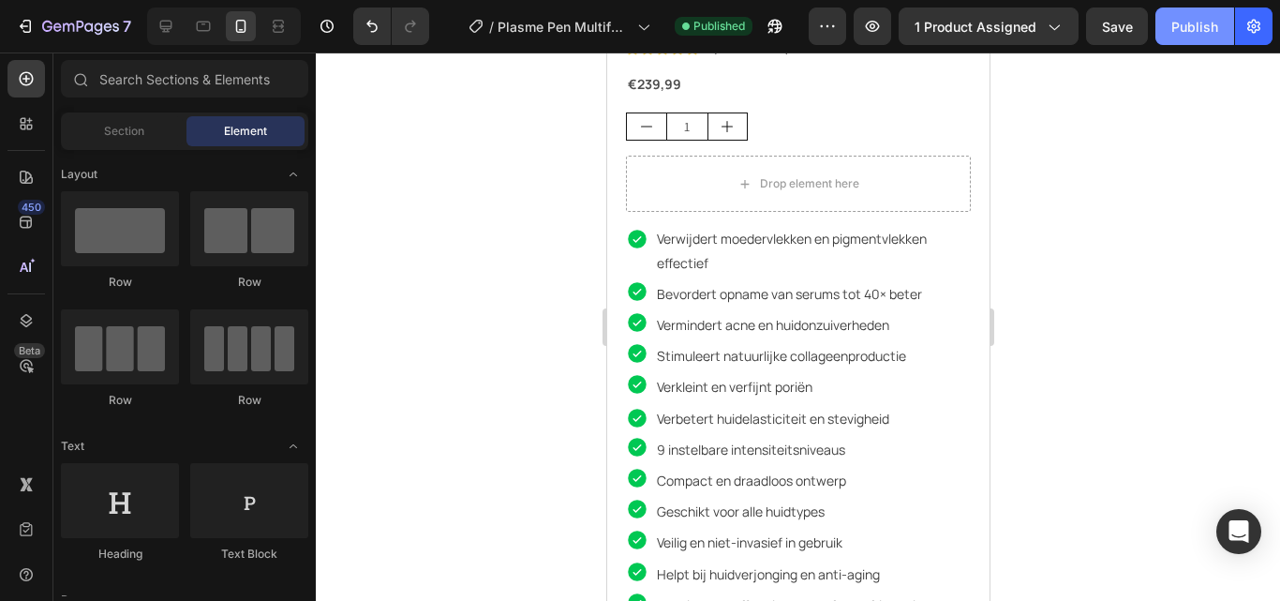
click at [1205, 30] on div "Publish" at bounding box center [1195, 27] width 47 height 20
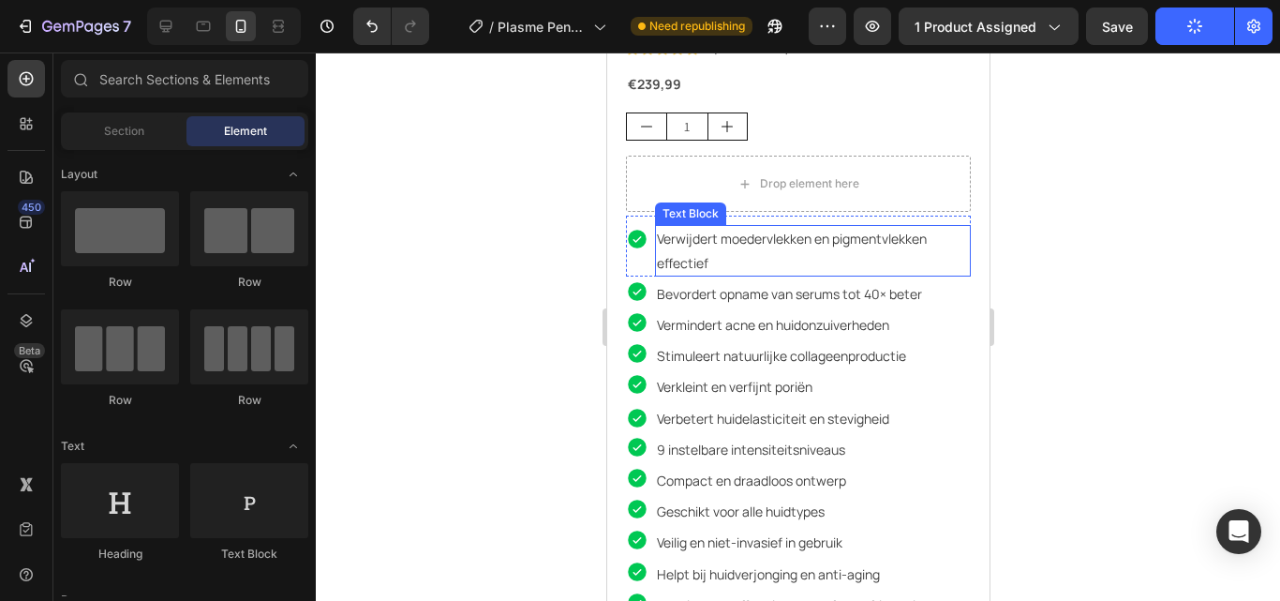
click at [806, 238] on p "Verwijdert moedervlekken en pigmentvlekken effectief" at bounding box center [812, 250] width 312 height 47
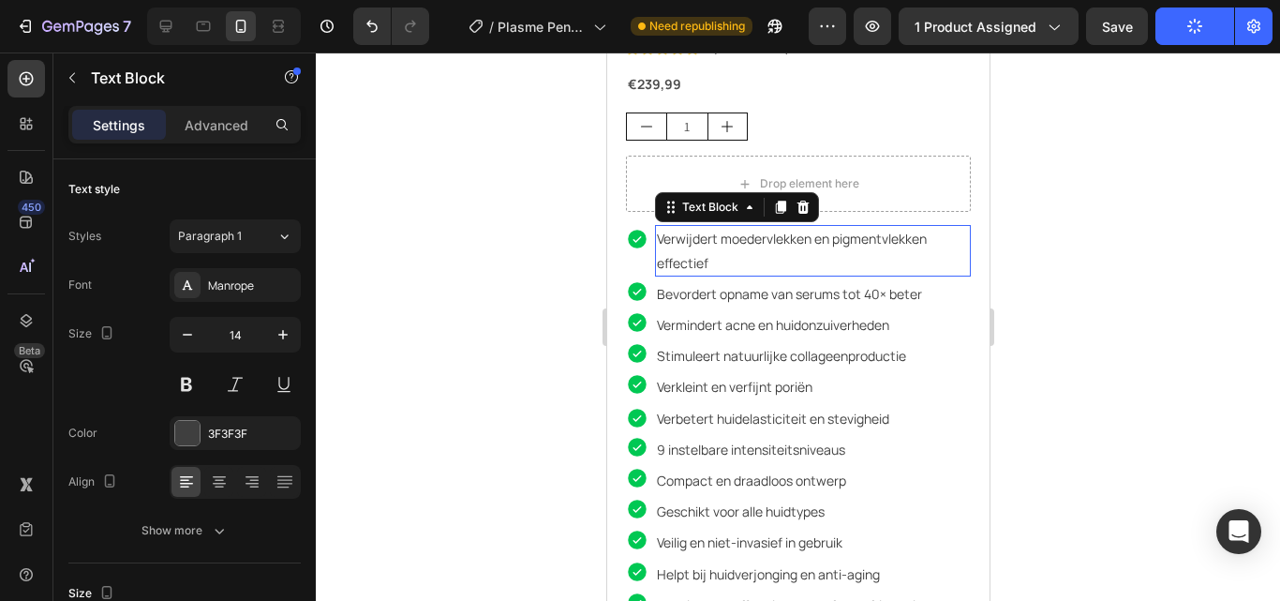
click at [739, 242] on p "Verwijdert moedervlekken en pigmentvlekken effectief" at bounding box center [812, 250] width 312 height 47
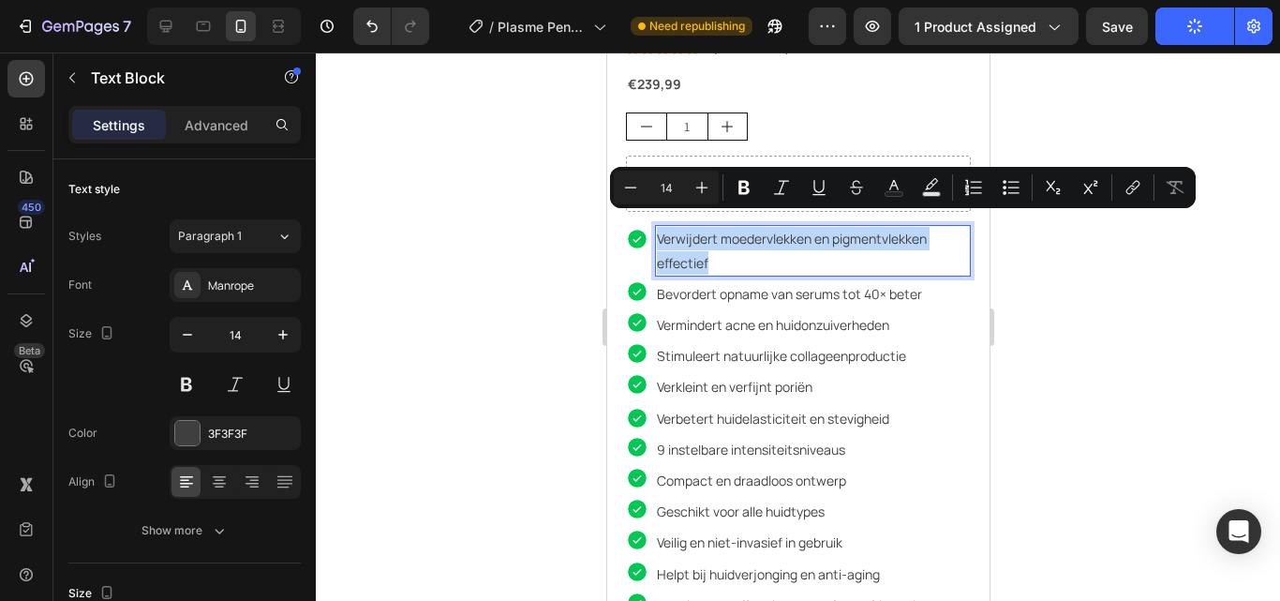
copy p "Verwijdert moedervlekken en pigmentvlekken effectief"
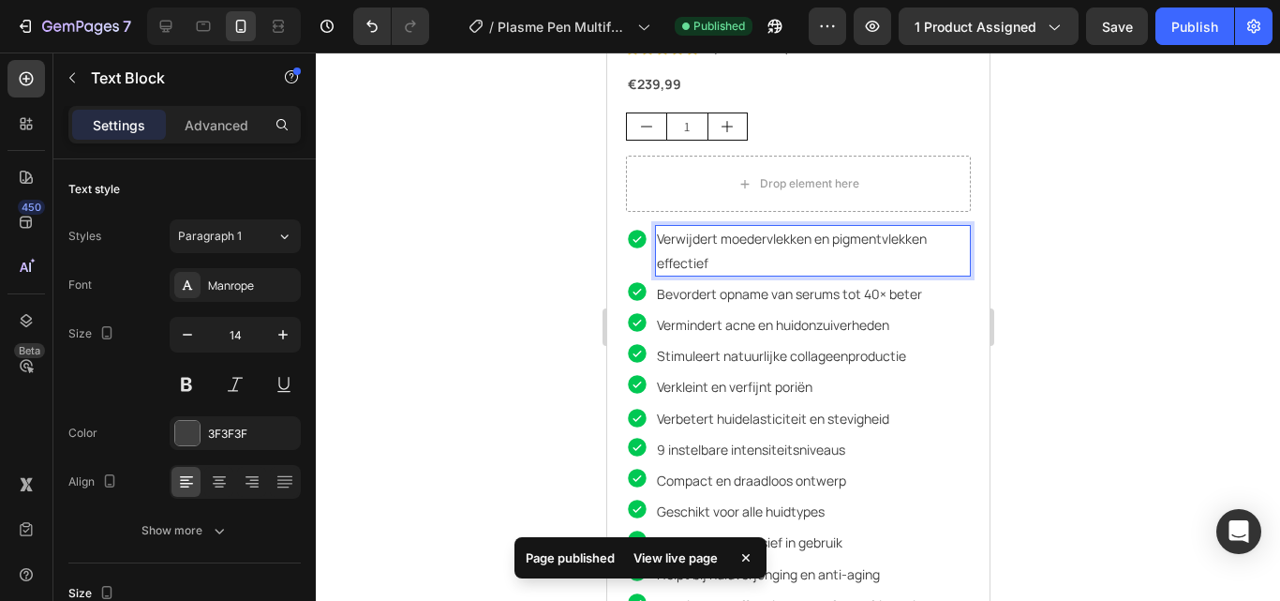
click at [1013, 282] on div at bounding box center [798, 326] width 964 height 548
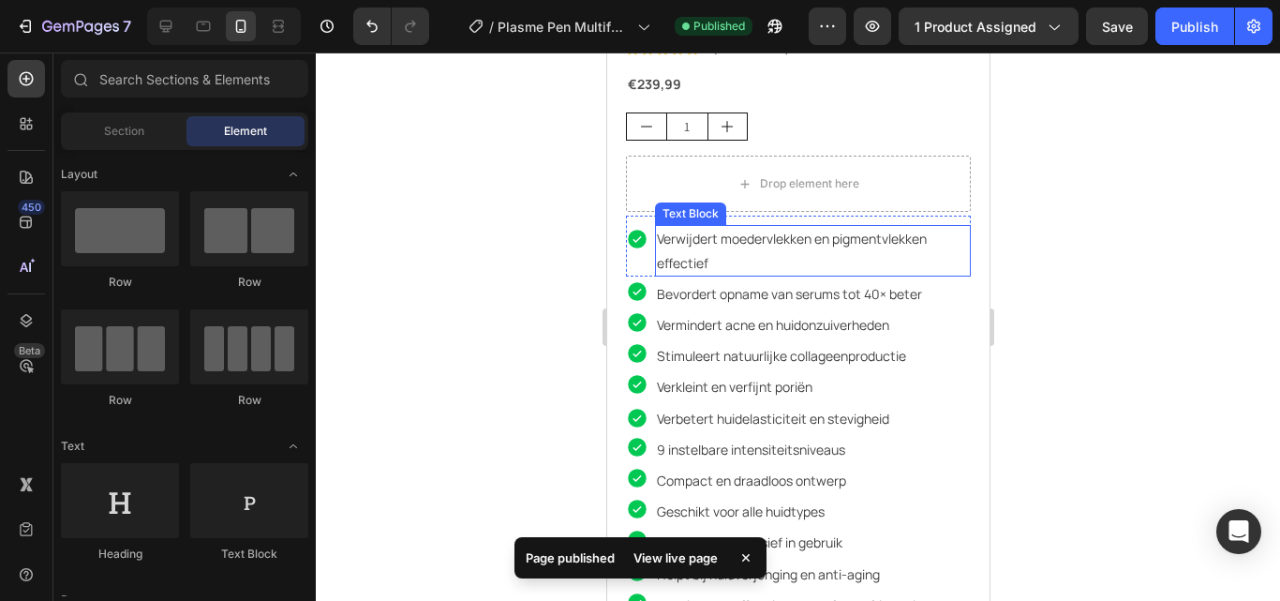
click at [780, 242] on p "Verwijdert moedervlekken en pigmentvlekken effectief" at bounding box center [812, 250] width 312 height 47
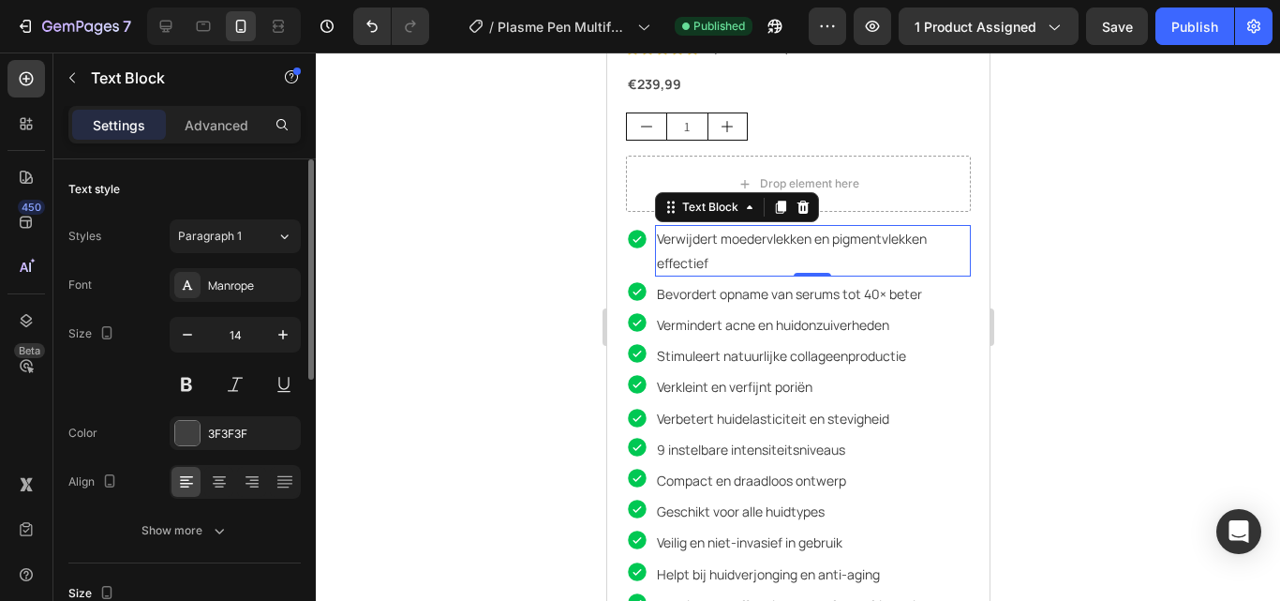
scroll to position [94, 0]
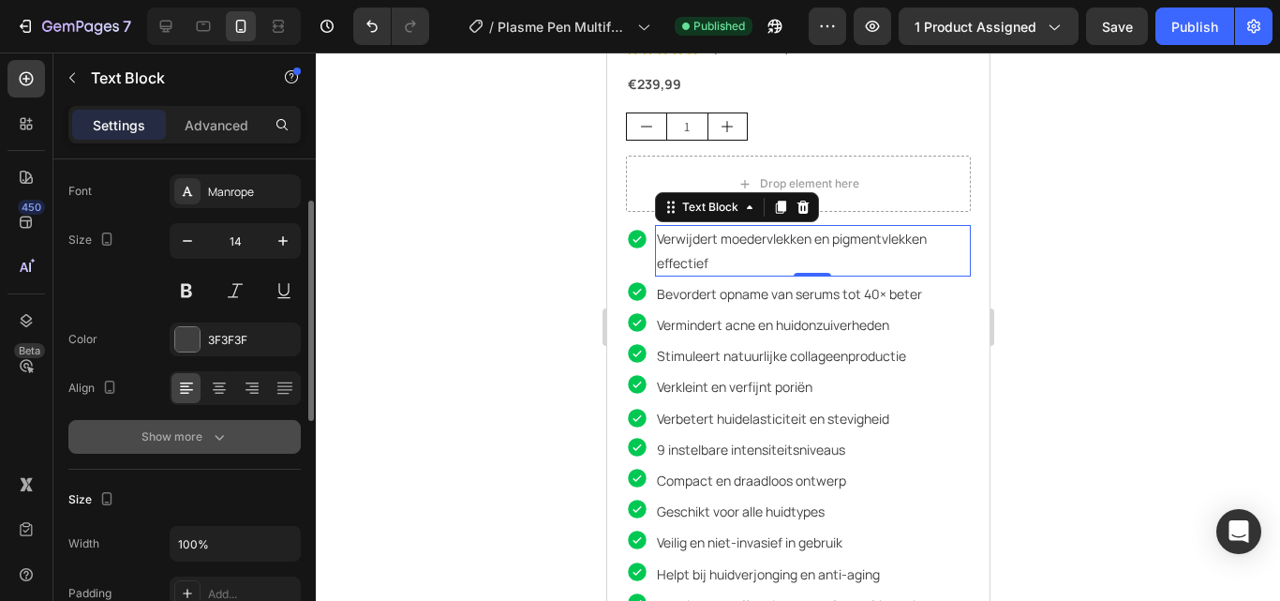
click at [194, 443] on div "Show more" at bounding box center [185, 436] width 87 height 19
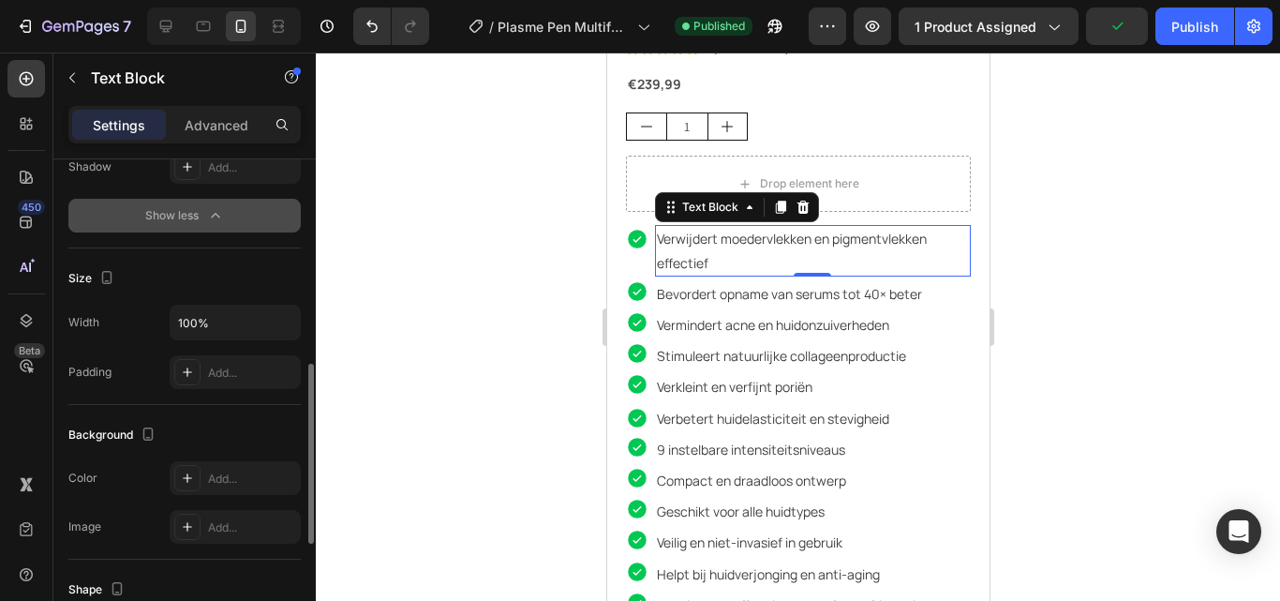
scroll to position [844, 0]
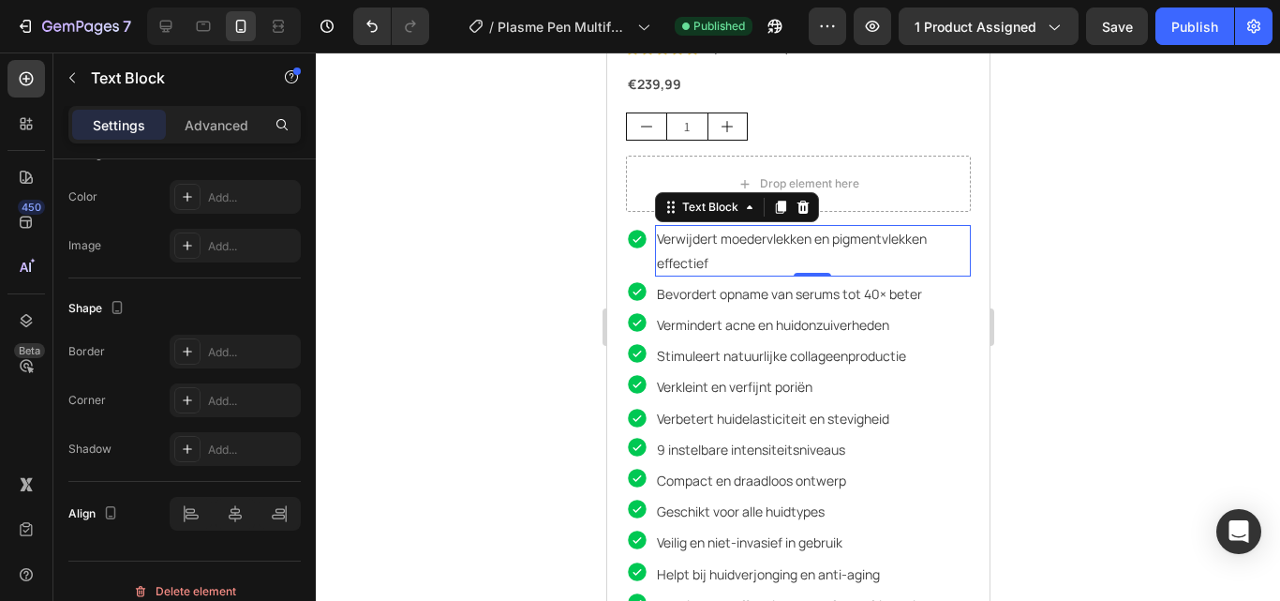
click at [1152, 136] on div at bounding box center [798, 326] width 964 height 548
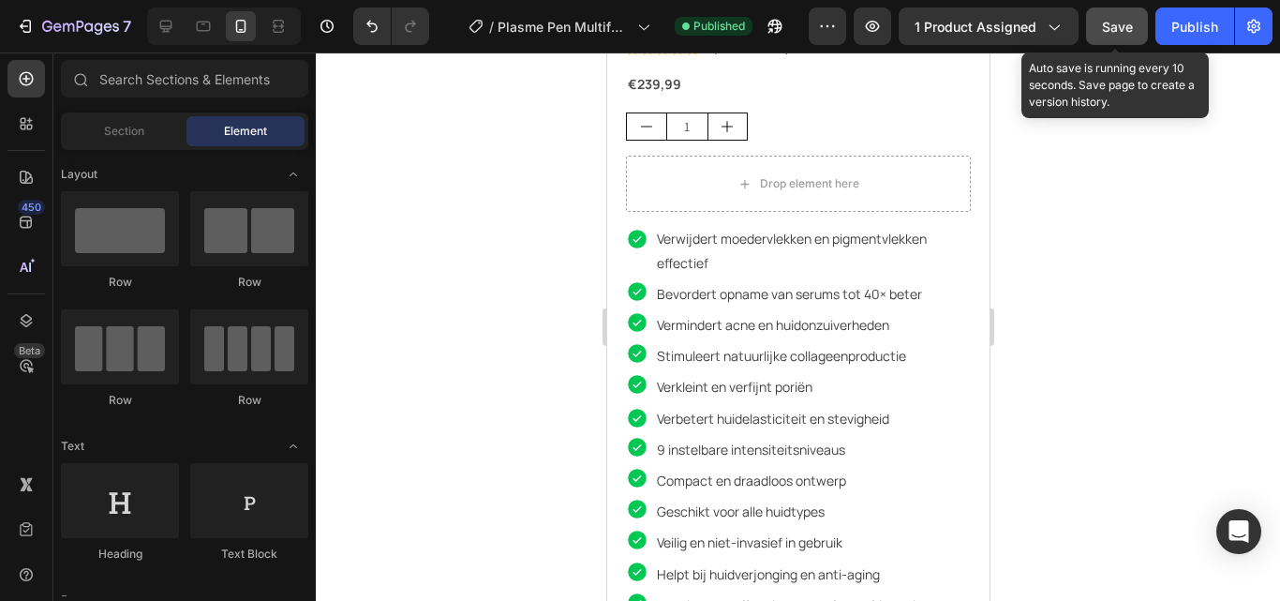
click at [1122, 32] on span "Save" at bounding box center [1117, 27] width 31 height 16
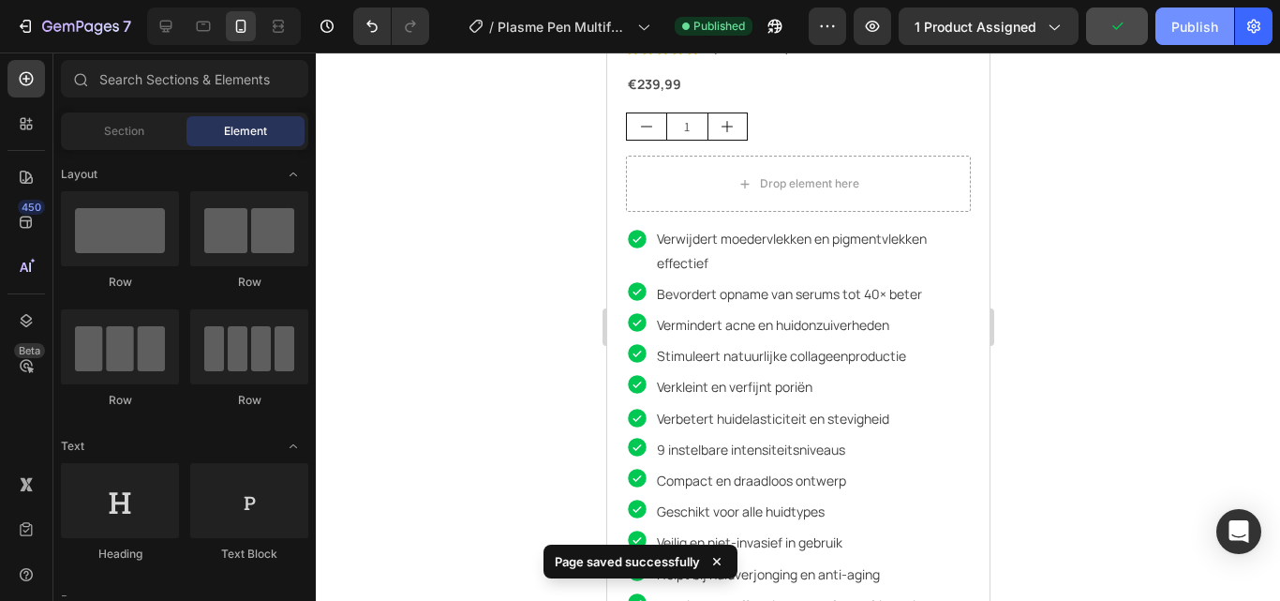
click at [1183, 28] on div "Publish" at bounding box center [1195, 27] width 47 height 20
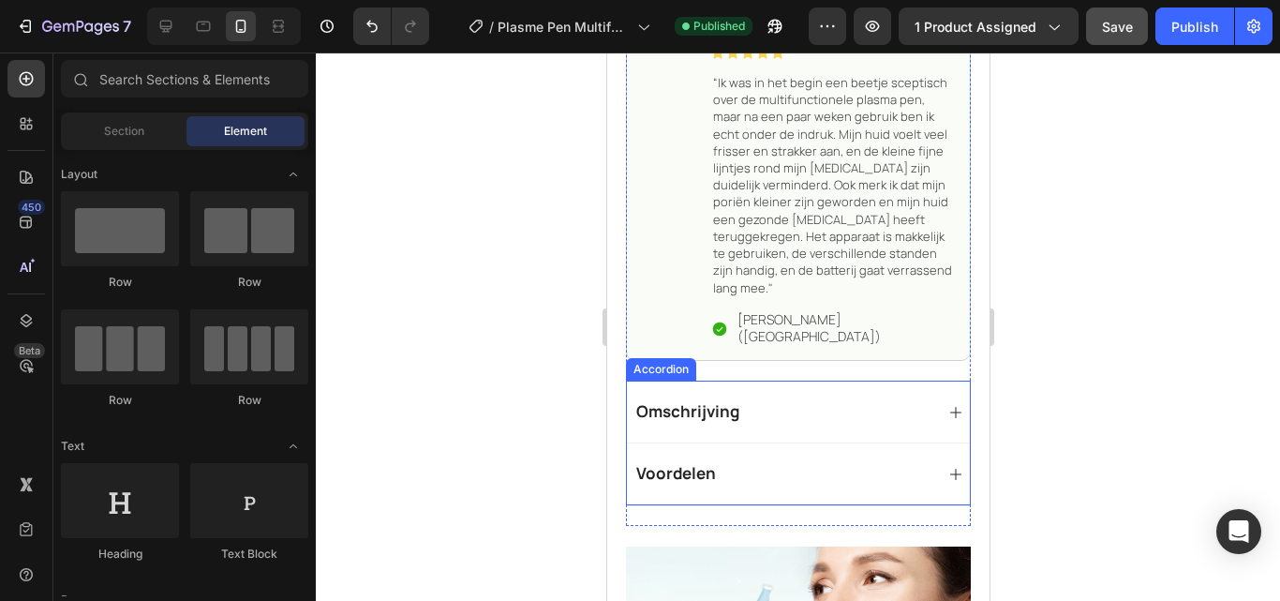
scroll to position [1577, 0]
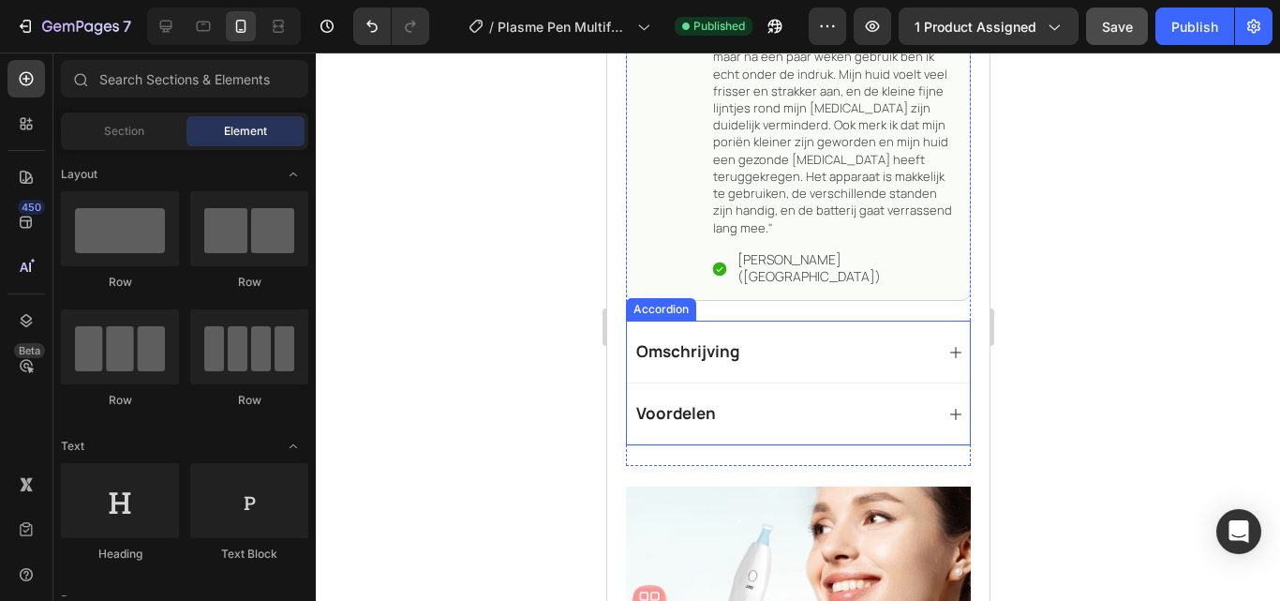
click at [948, 345] on icon at bounding box center [955, 352] width 15 height 15
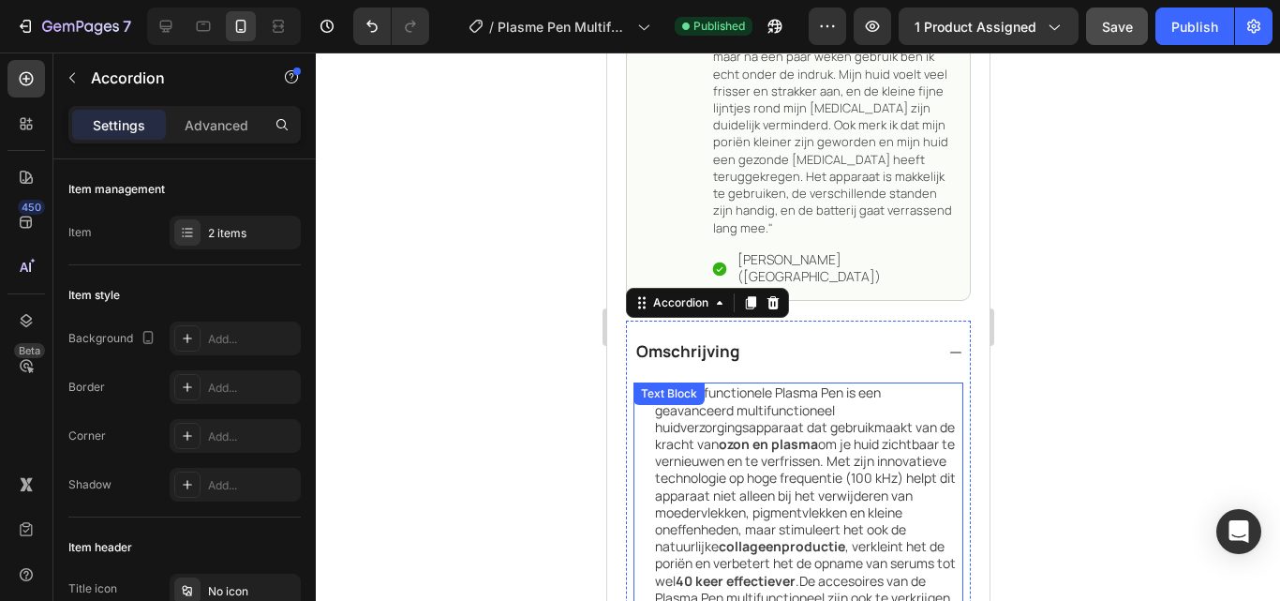
scroll to position [1859, 0]
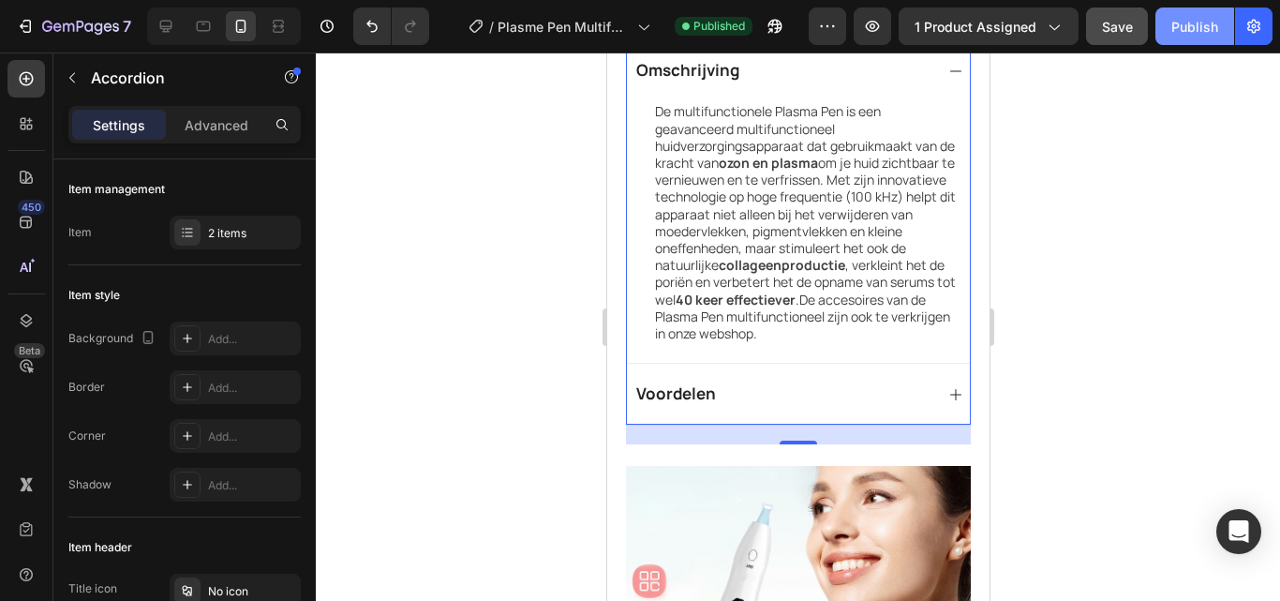
click at [1218, 23] on button "Publish" at bounding box center [1195, 25] width 79 height 37
